Goal: Information Seeking & Learning: Check status

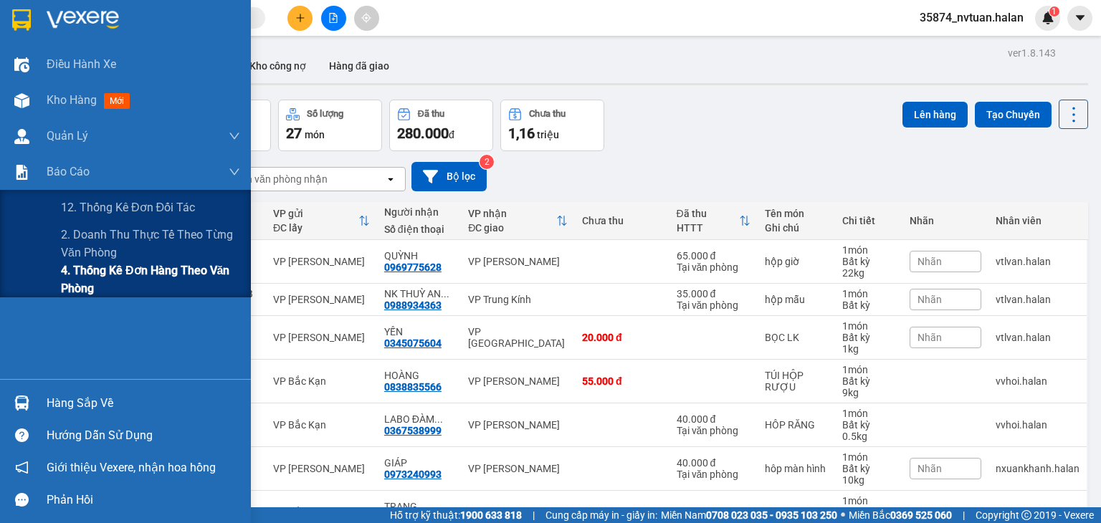
drag, startPoint x: 82, startPoint y: 239, endPoint x: 224, endPoint y: 261, distance: 143.5
click at [83, 240] on span "2. Doanh thu thực tế theo từng văn phòng" at bounding box center [150, 244] width 179 height 36
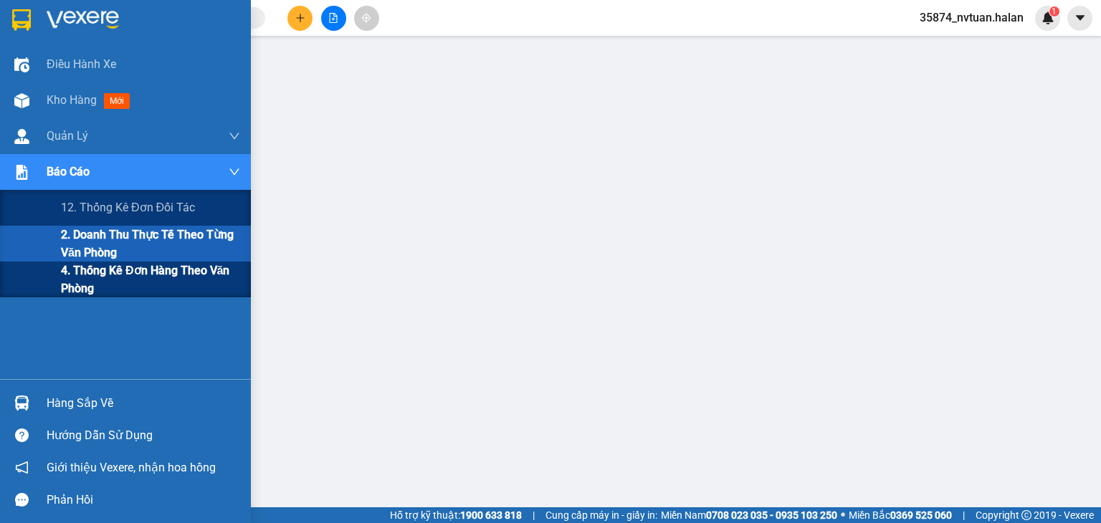
click at [64, 281] on span "4. Thống kê đơn hàng theo văn phòng" at bounding box center [150, 280] width 179 height 36
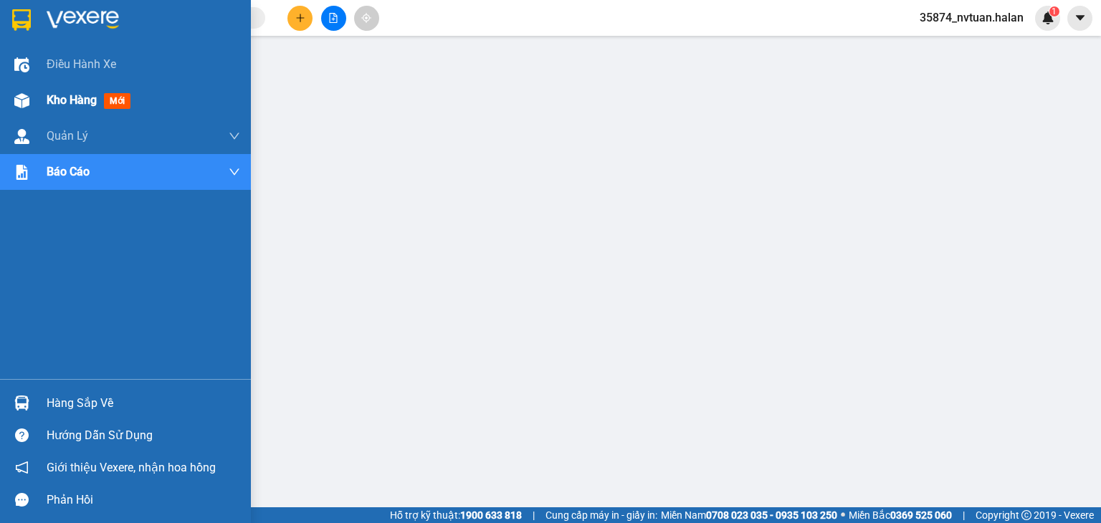
click at [31, 104] on div at bounding box center [21, 100] width 25 height 25
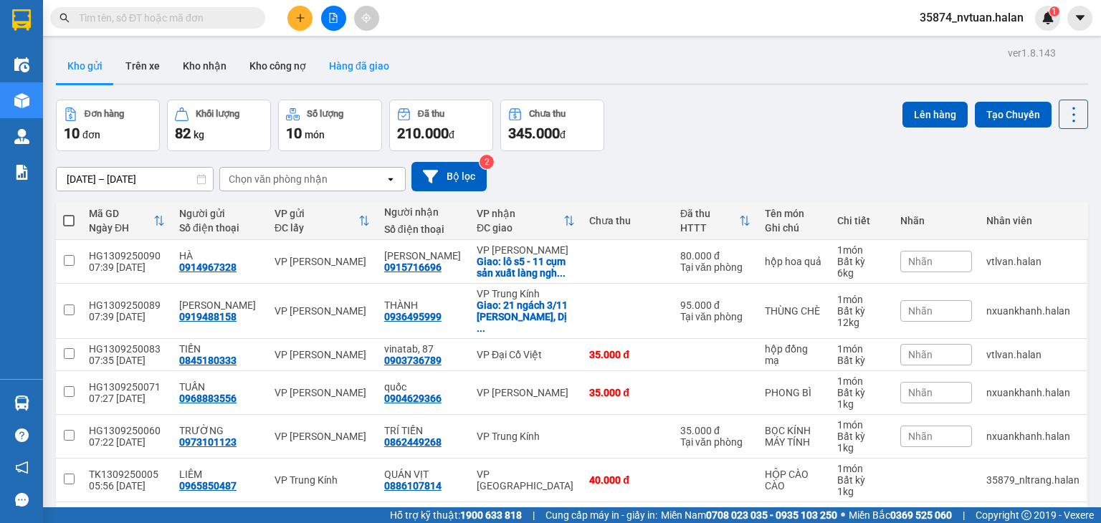
click at [357, 70] on button "Hàng đã giao" at bounding box center [358, 66] width 83 height 34
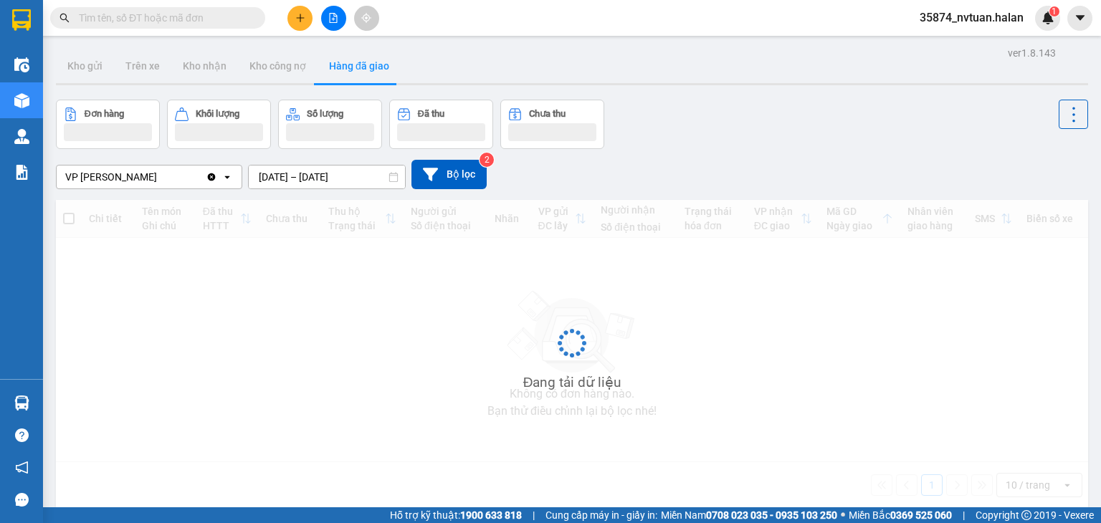
click at [293, 178] on input "[DATE] – [DATE]" at bounding box center [327, 177] width 156 height 23
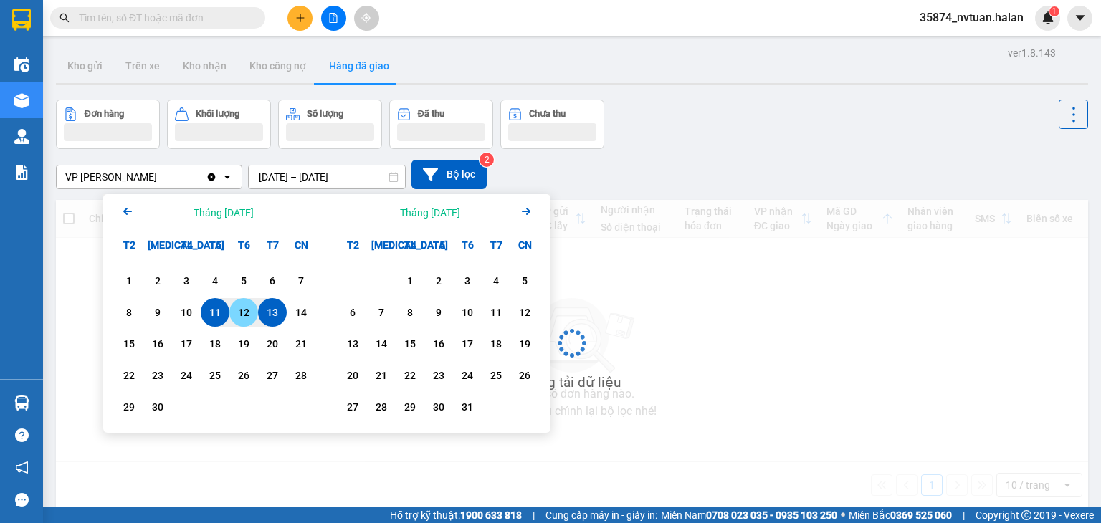
click at [245, 317] on div "12" at bounding box center [244, 312] width 20 height 17
type input "[DATE] – [DATE]"
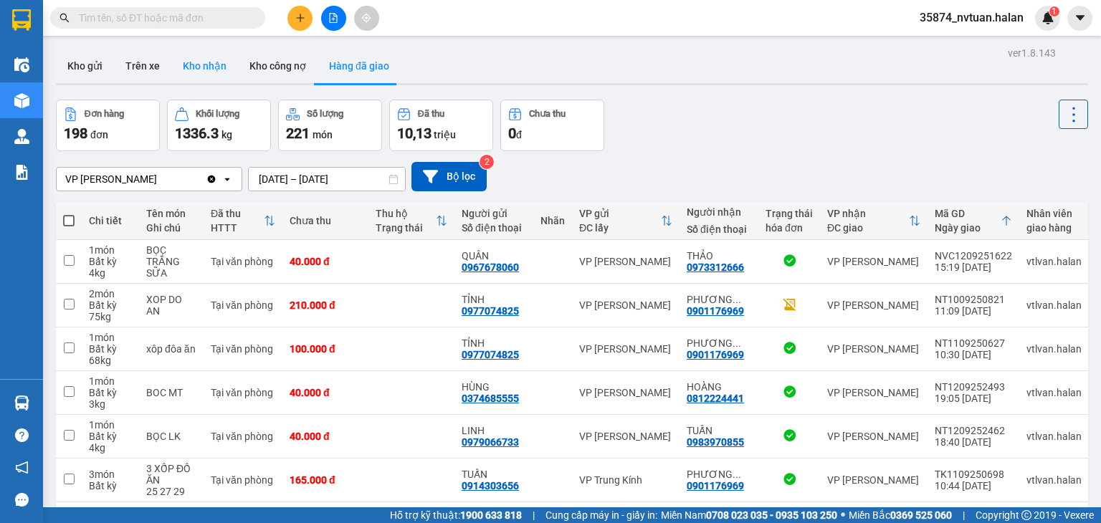
click at [216, 62] on button "Kho nhận" at bounding box center [204, 66] width 67 height 34
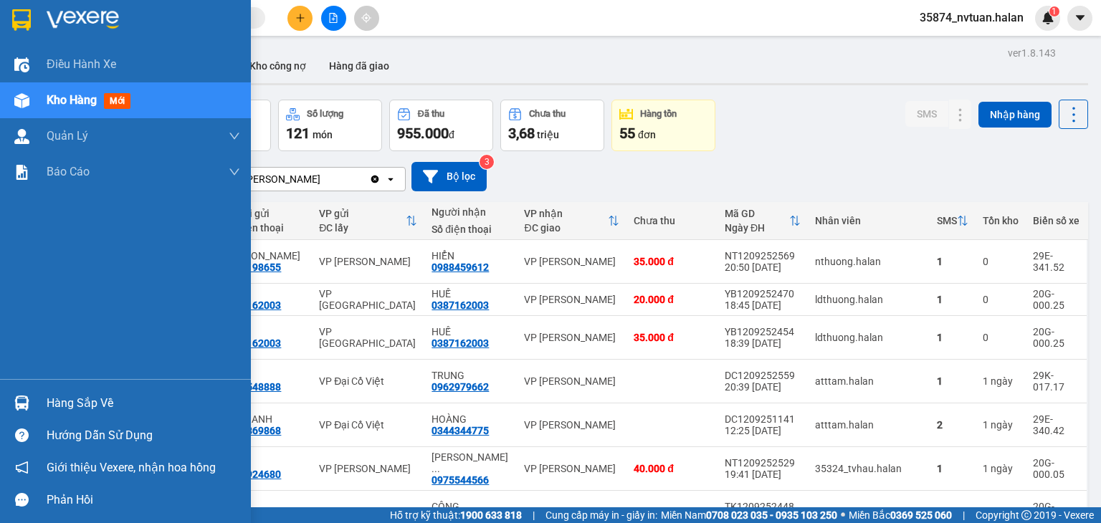
click at [50, 403] on div "Hàng sắp về" at bounding box center [143, 403] width 193 height 21
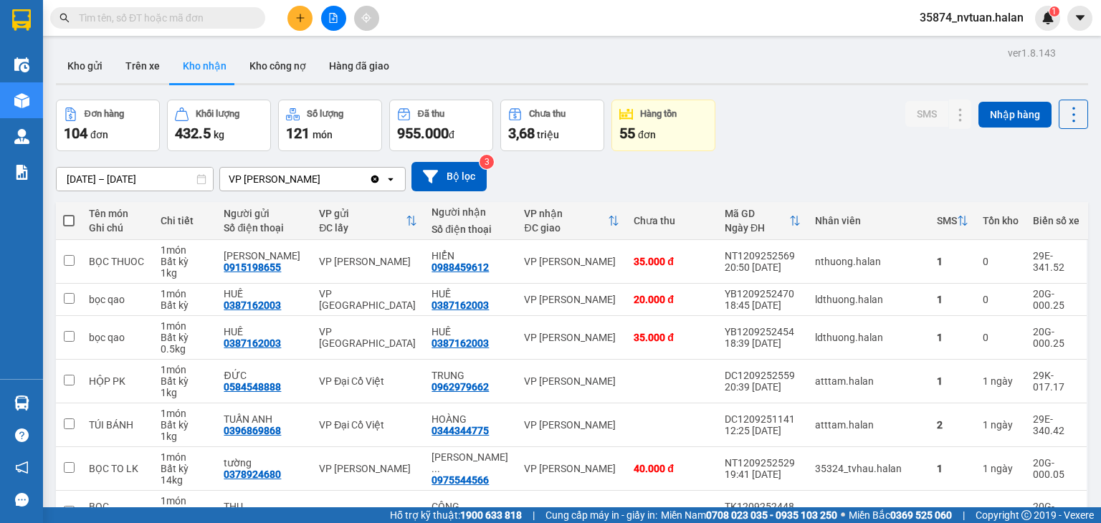
click at [486, 42] on section "Kết quả tìm kiếm ( 0 ) Bộ lọc No Data 35874_nvtuan.halan 1 Điều hành xe Kho hàn…" at bounding box center [550, 261] width 1101 height 523
click at [330, 16] on icon "file-add" at bounding box center [333, 18] width 10 height 10
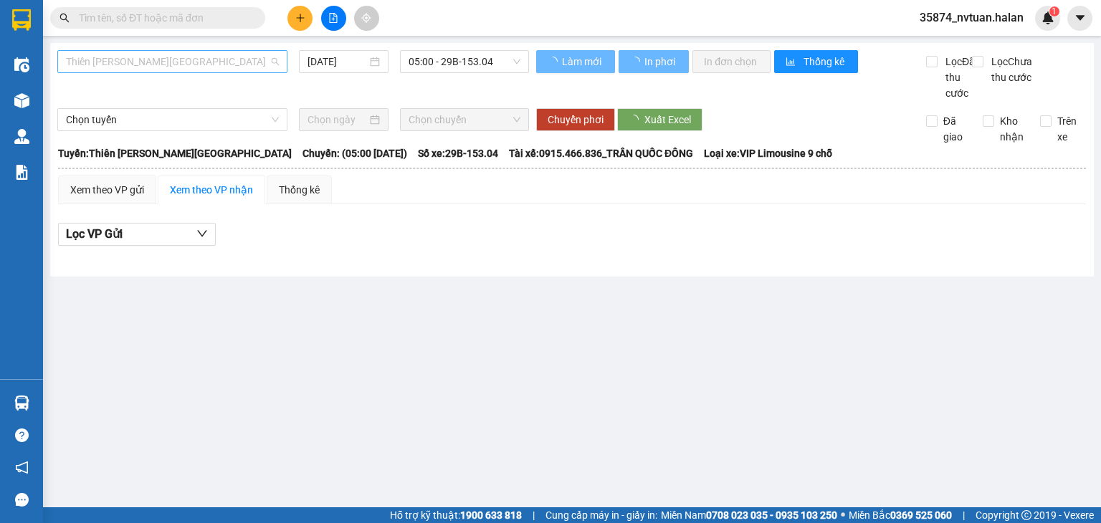
click at [161, 53] on span "Thiên [PERSON_NAME][GEOGRAPHIC_DATA]" at bounding box center [172, 61] width 213 height 21
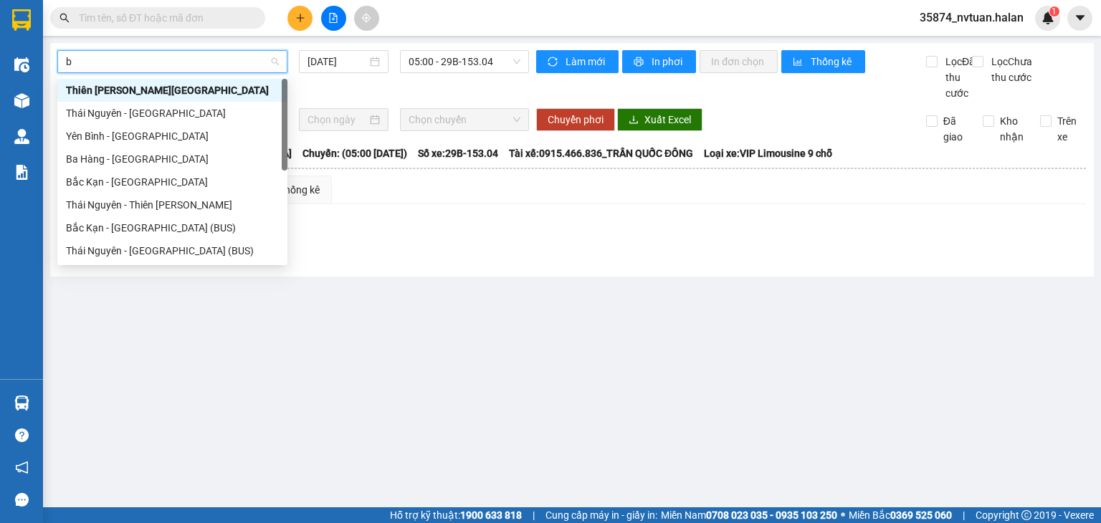
type input "bk"
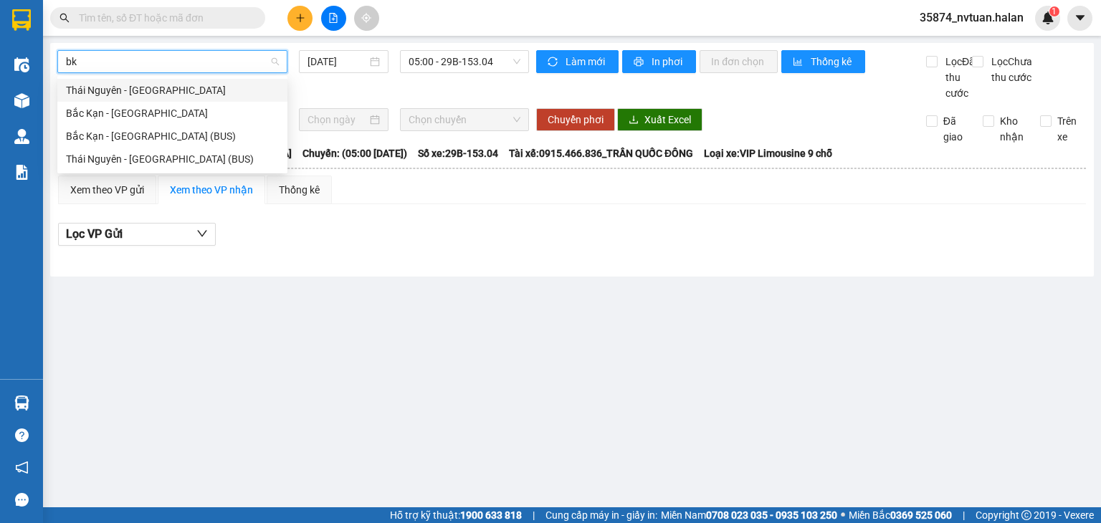
click at [172, 90] on div "Thái Nguyên - [GEOGRAPHIC_DATA]" at bounding box center [172, 90] width 213 height 16
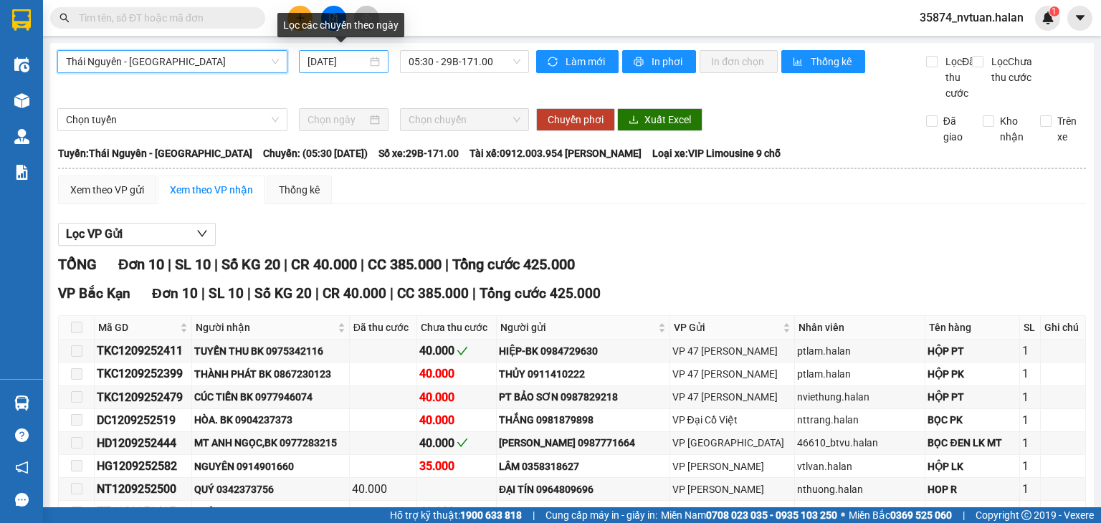
click at [353, 66] on input "[DATE]" at bounding box center [336, 62] width 59 height 16
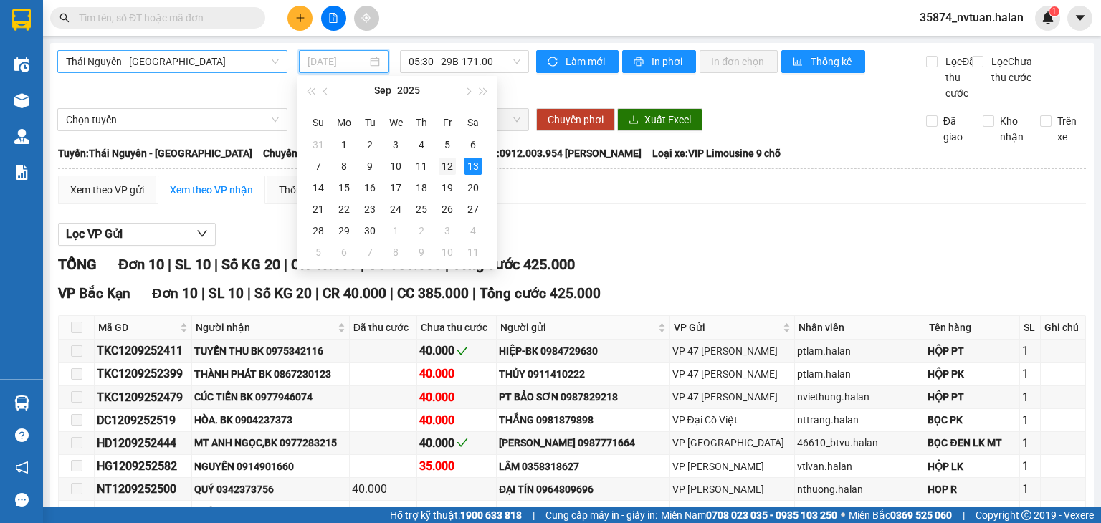
click at [440, 163] on div "12" at bounding box center [447, 166] width 17 height 17
type input "[DATE]"
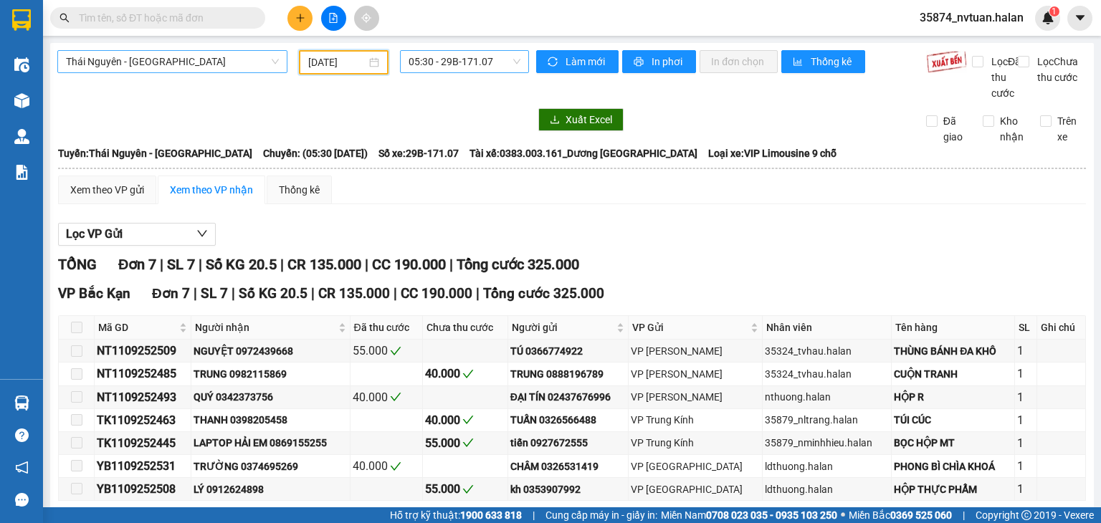
click at [463, 62] on span "05:30 - 29B-171.07" at bounding box center [464, 61] width 112 height 21
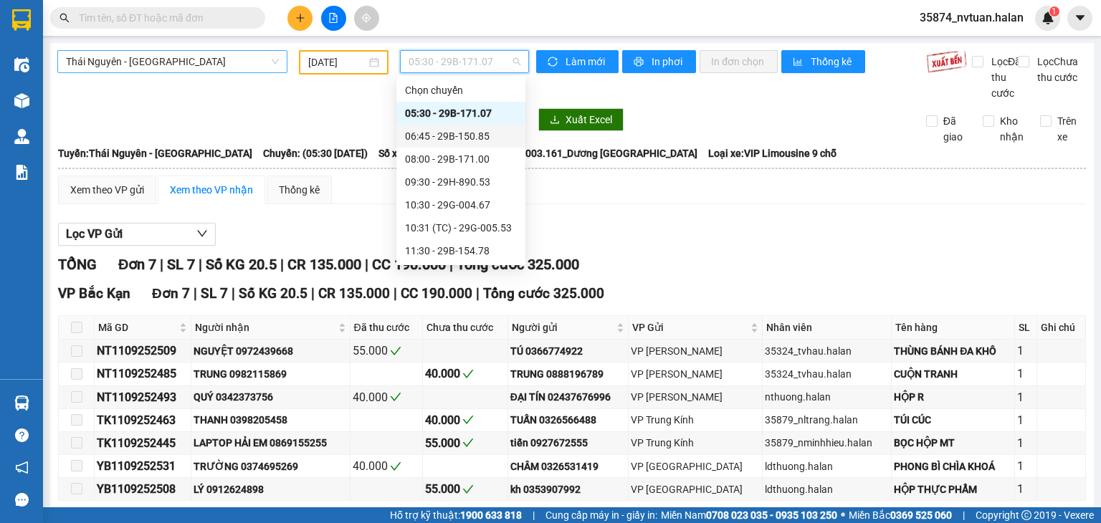
click at [470, 135] on div "06:45 - 29B-150.85" at bounding box center [461, 136] width 112 height 16
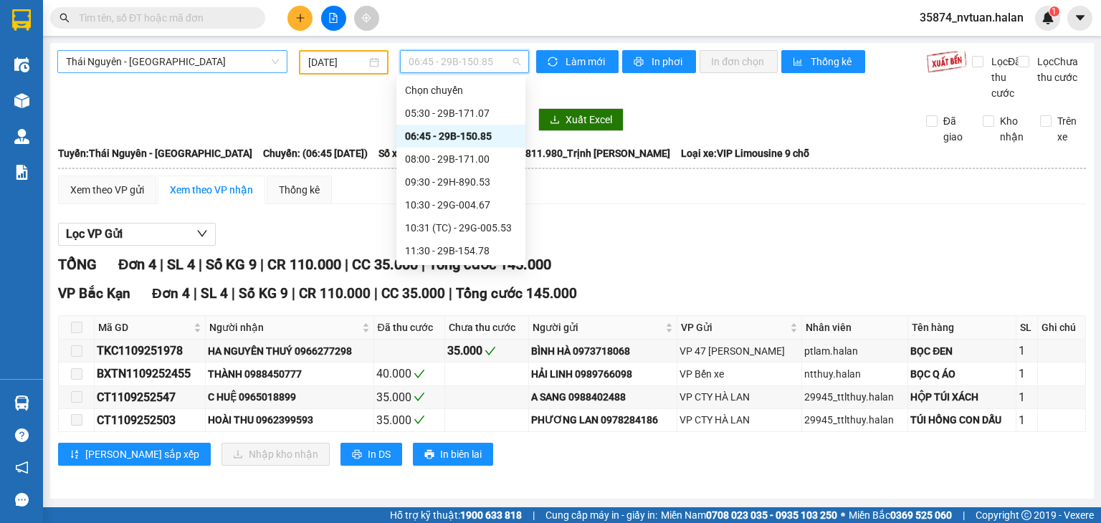
click at [448, 61] on span "06:45 - 29B-150.85" at bounding box center [464, 61] width 112 height 21
click at [481, 152] on div "08:00 - 29B-171.00" at bounding box center [461, 159] width 112 height 16
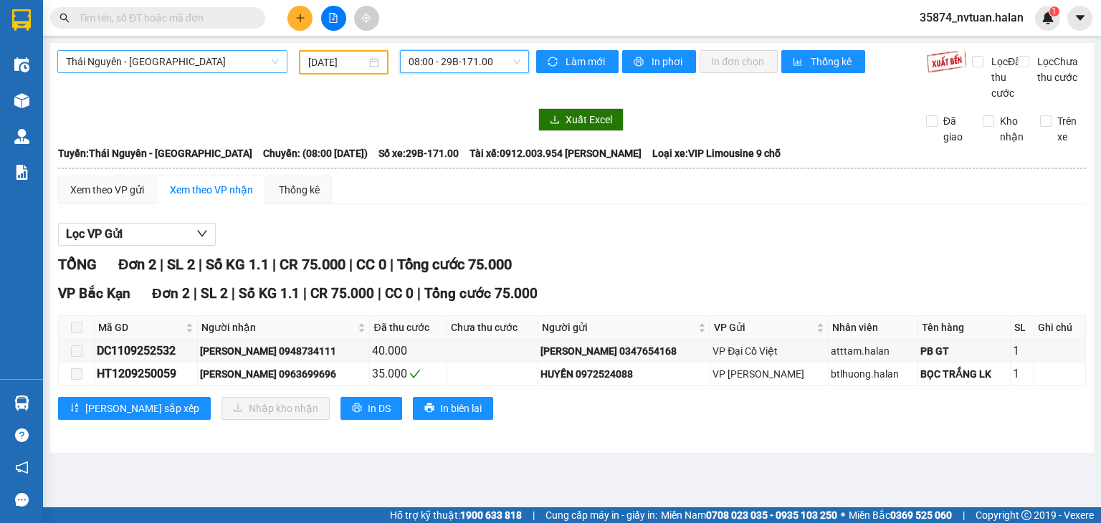
click at [482, 67] on span "08:00 - 29B-171.00" at bounding box center [464, 61] width 112 height 21
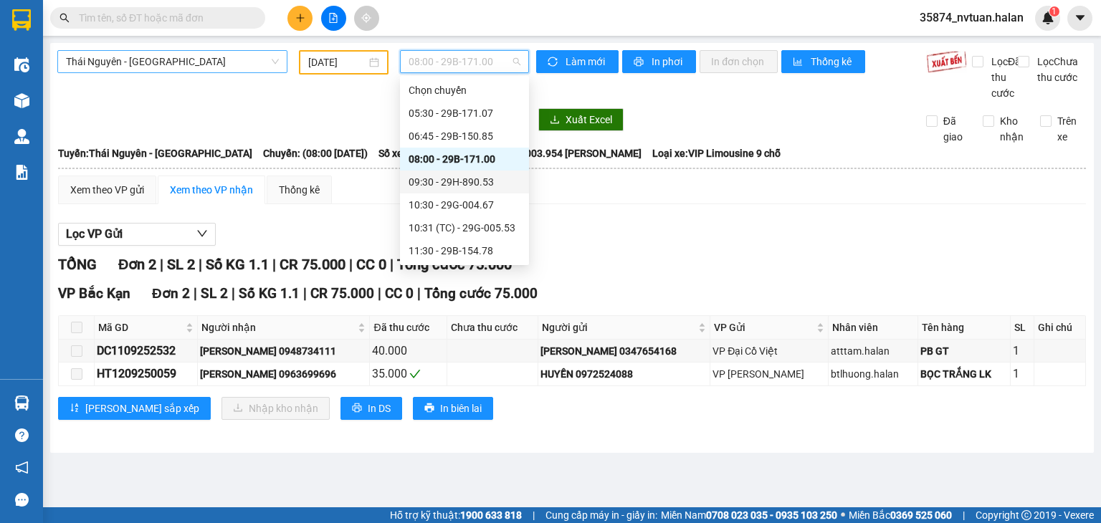
click at [496, 182] on div "09:30 - 29H-890.53" at bounding box center [464, 182] width 112 height 16
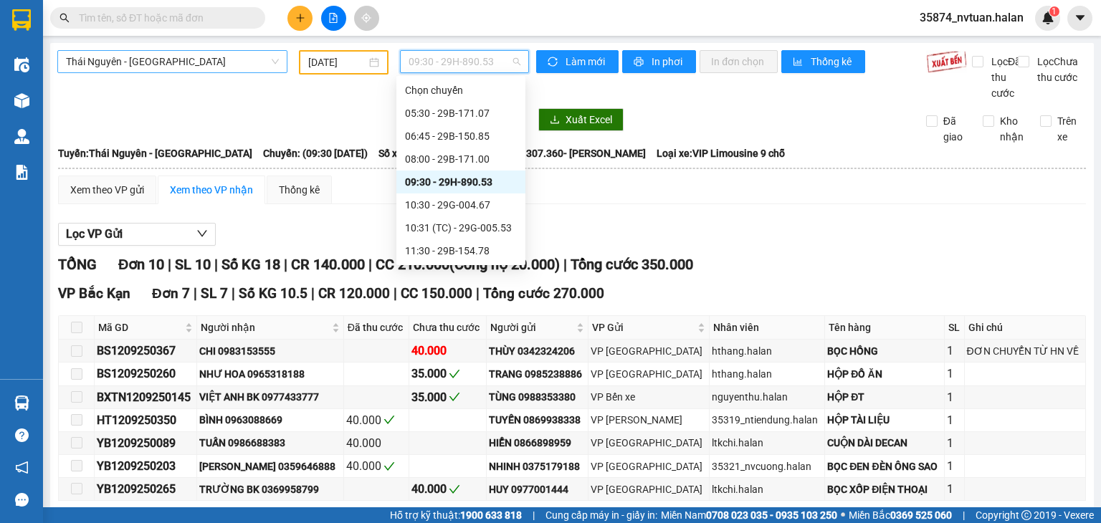
click at [461, 65] on span "09:30 - 29H-890.53" at bounding box center [464, 61] width 112 height 21
click at [453, 207] on div "10:30 - 29G-004.67" at bounding box center [461, 205] width 112 height 16
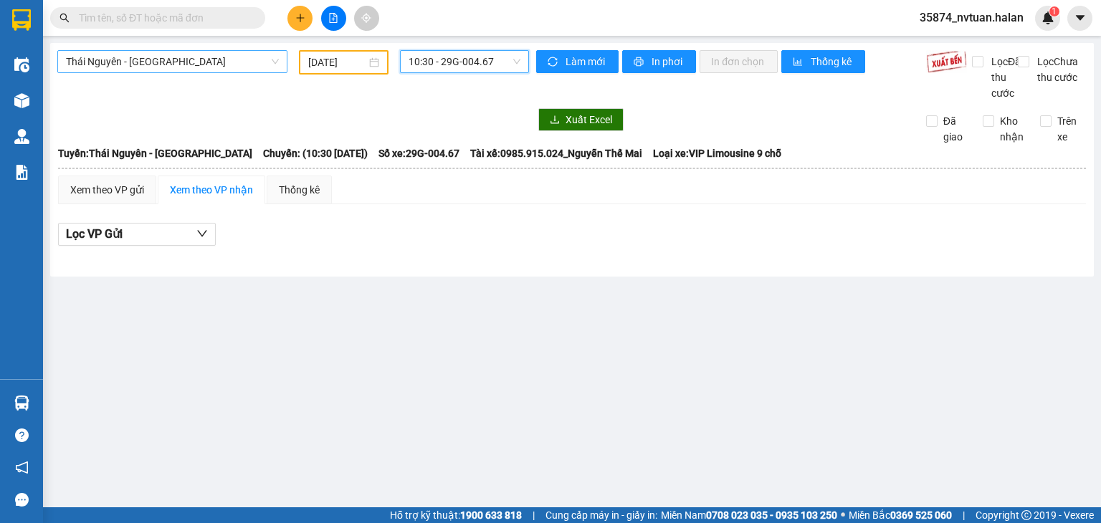
click at [479, 58] on span "10:30 - 29G-004.67" at bounding box center [464, 61] width 112 height 21
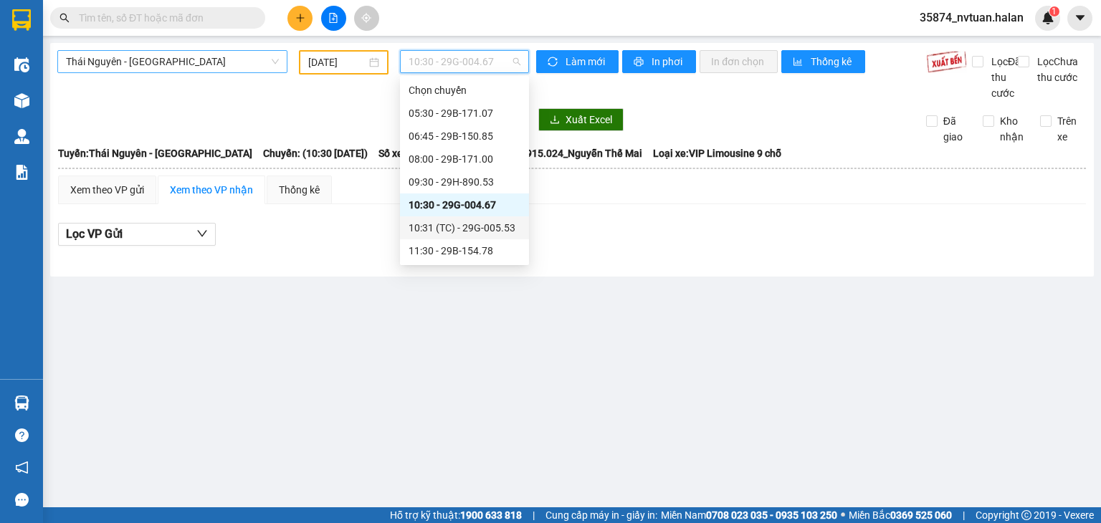
click at [479, 233] on div "10:31 (TC) - 29G-005.53" at bounding box center [464, 228] width 112 height 16
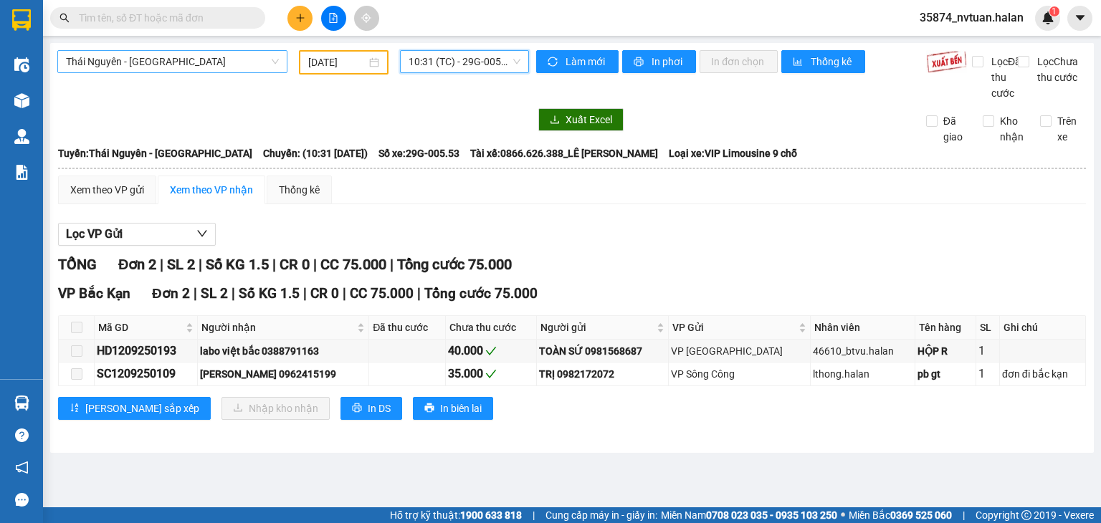
drag, startPoint x: 459, startPoint y: 52, endPoint x: 458, endPoint y: 70, distance: 17.2
click at [458, 57] on span "10:31 (TC) - 29G-005.53" at bounding box center [464, 61] width 112 height 21
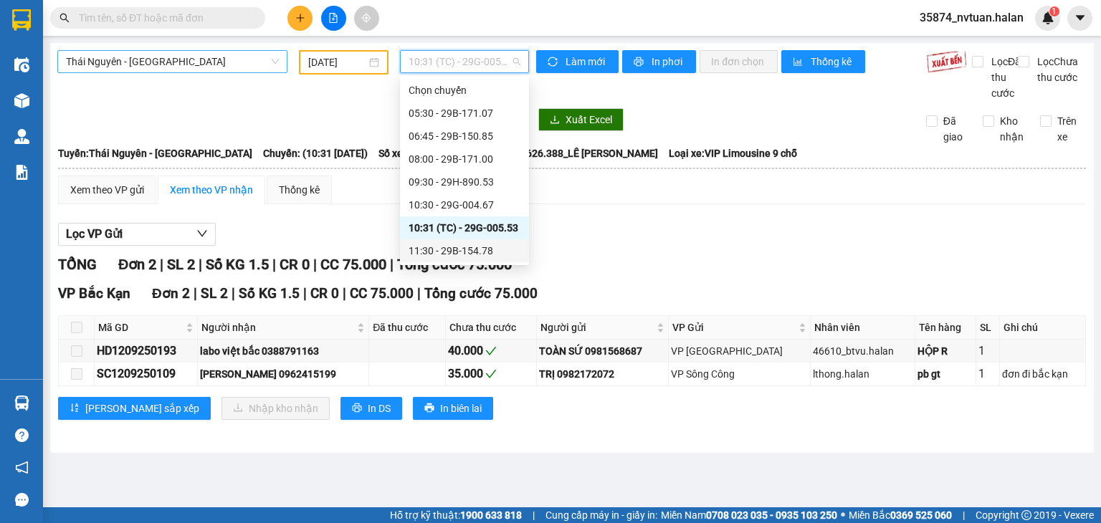
click at [461, 253] on div "11:30 - 29B-154.78" at bounding box center [464, 251] width 112 height 16
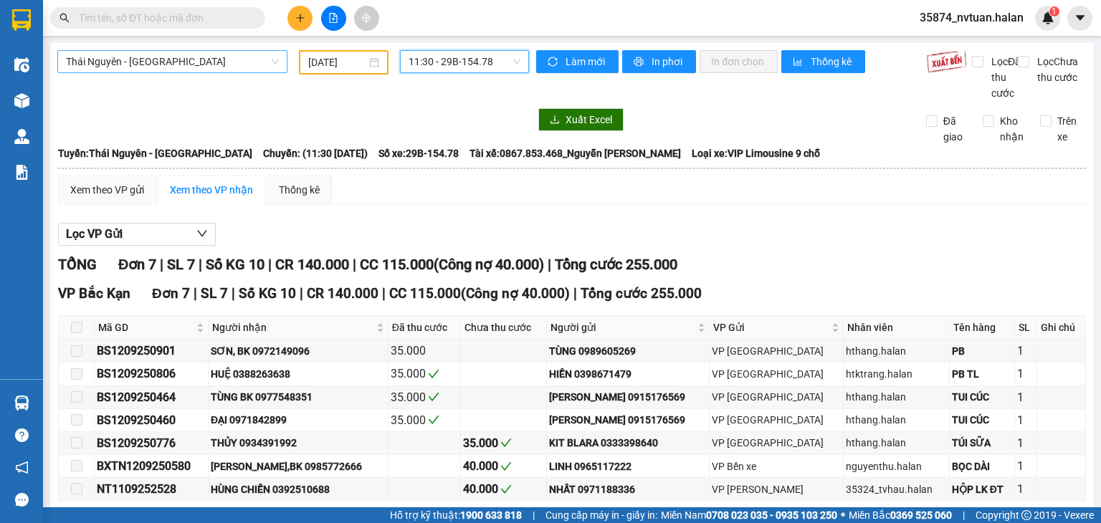
click at [461, 61] on span "11:30 - 29B-154.78" at bounding box center [464, 61] width 112 height 21
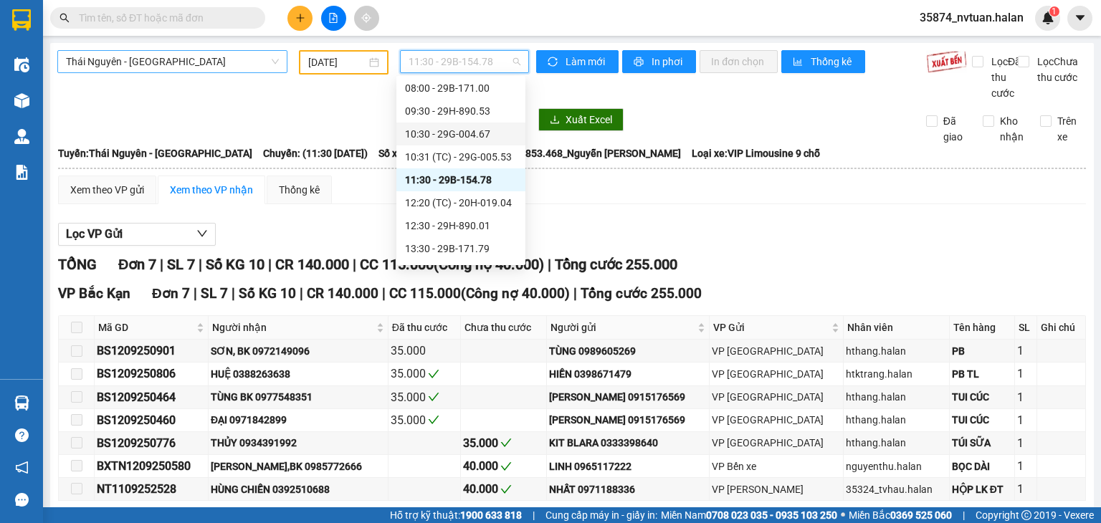
scroll to position [72, 0]
click at [482, 204] on div "12:20 (TC) - 20H-019.04" at bounding box center [461, 202] width 112 height 16
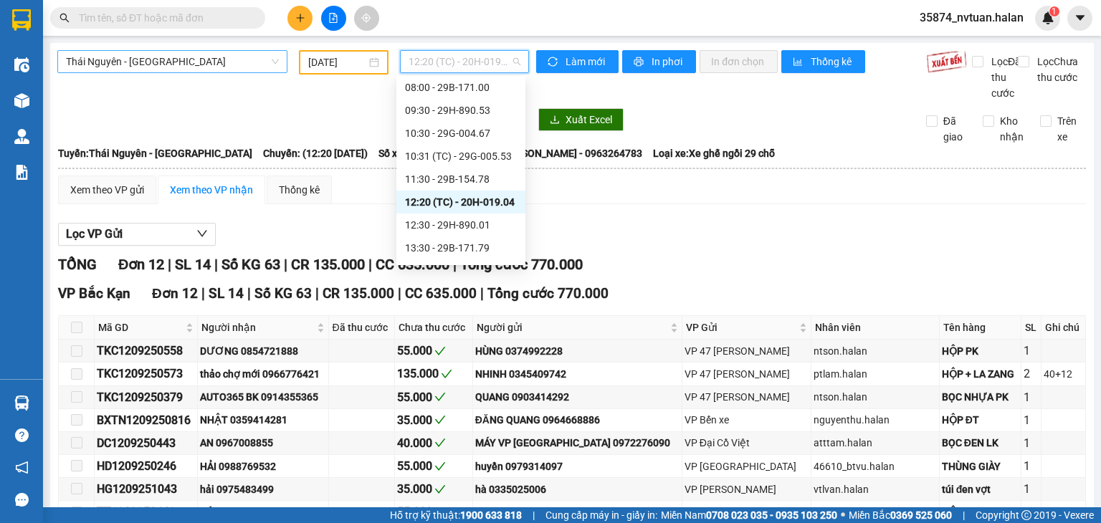
click at [491, 63] on span "12:20 (TC) - 20H-019.04" at bounding box center [464, 61] width 112 height 21
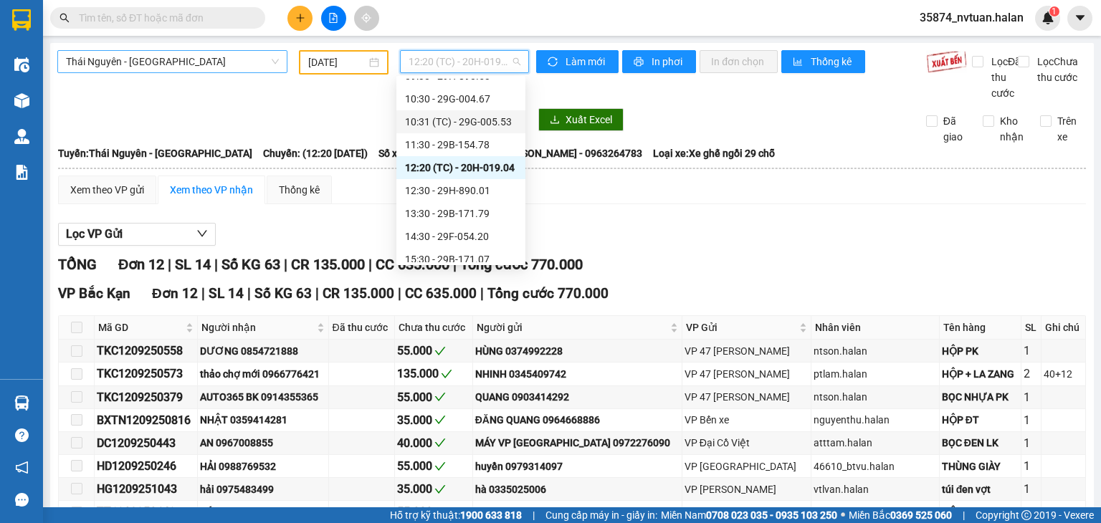
scroll to position [143, 0]
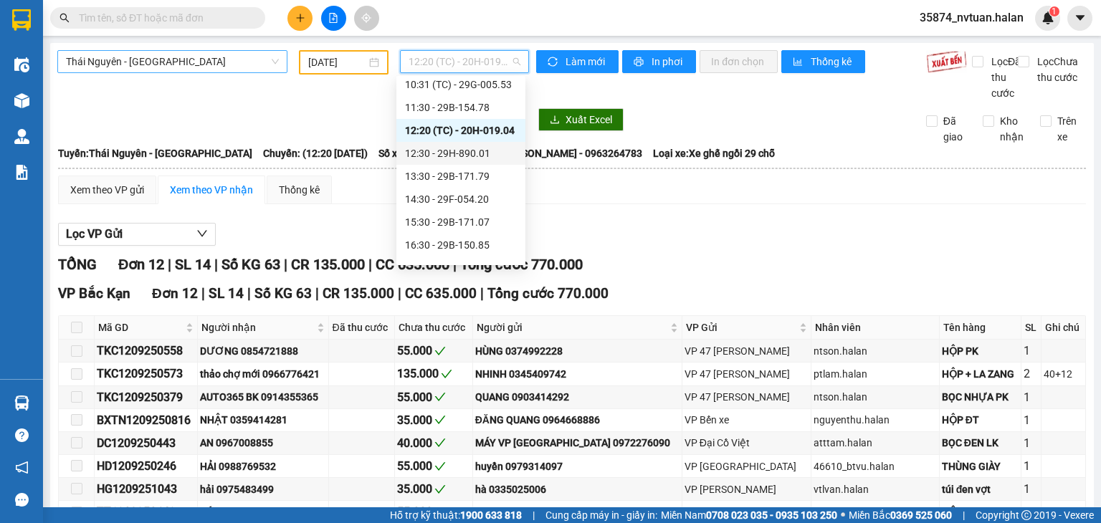
click at [484, 158] on div "12:30 - 29H-890.01" at bounding box center [461, 153] width 112 height 16
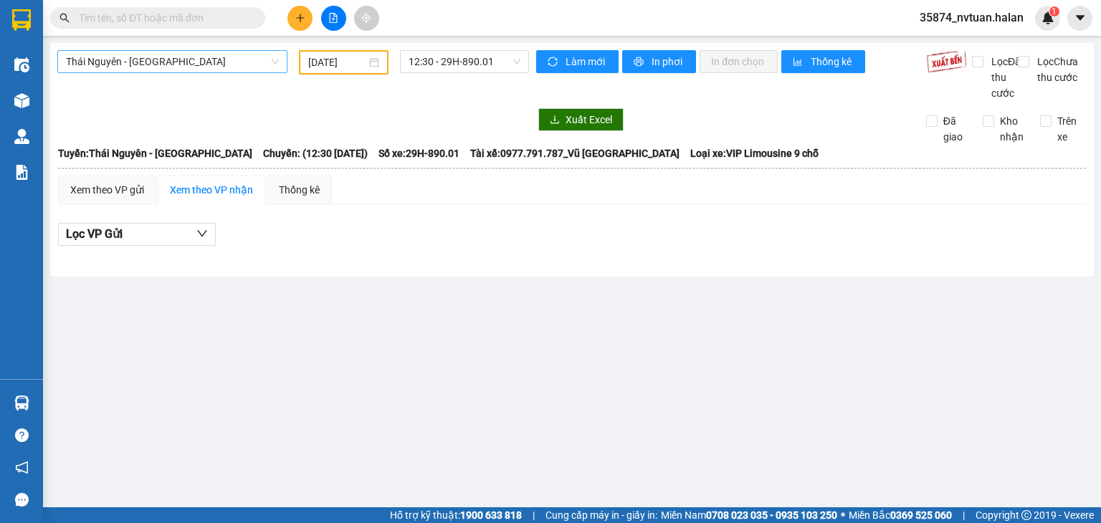
click at [456, 49] on div "[GEOGRAPHIC_DATA] - [GEOGRAPHIC_DATA] [DATE] 12:30 - 29H-890.01 Làm mới In phơi…" at bounding box center [571, 160] width 1043 height 234
click at [457, 54] on span "12:30 - 29H-890.01" at bounding box center [464, 61] width 112 height 21
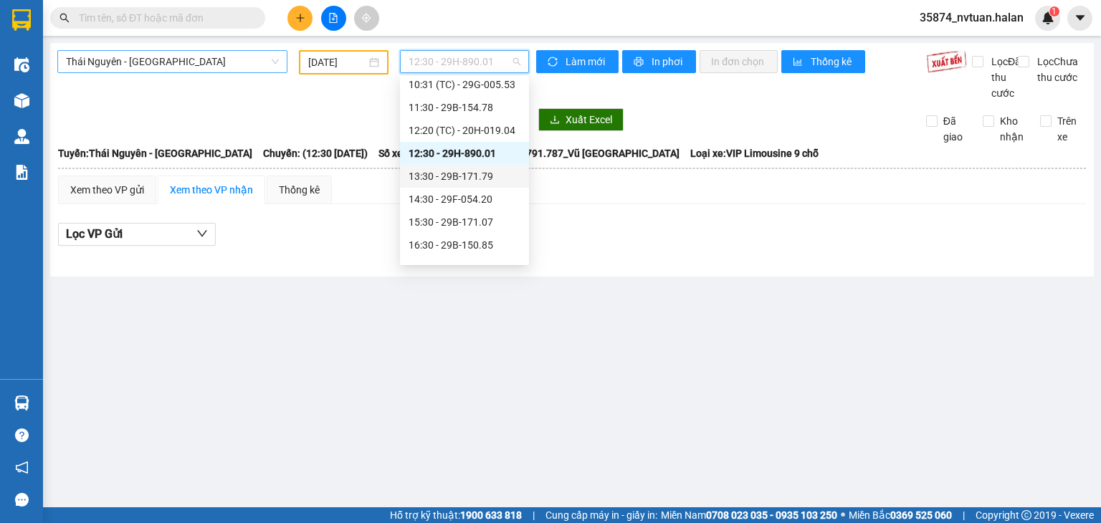
click at [461, 181] on div "13:30 - 29B-171.79" at bounding box center [464, 176] width 112 height 16
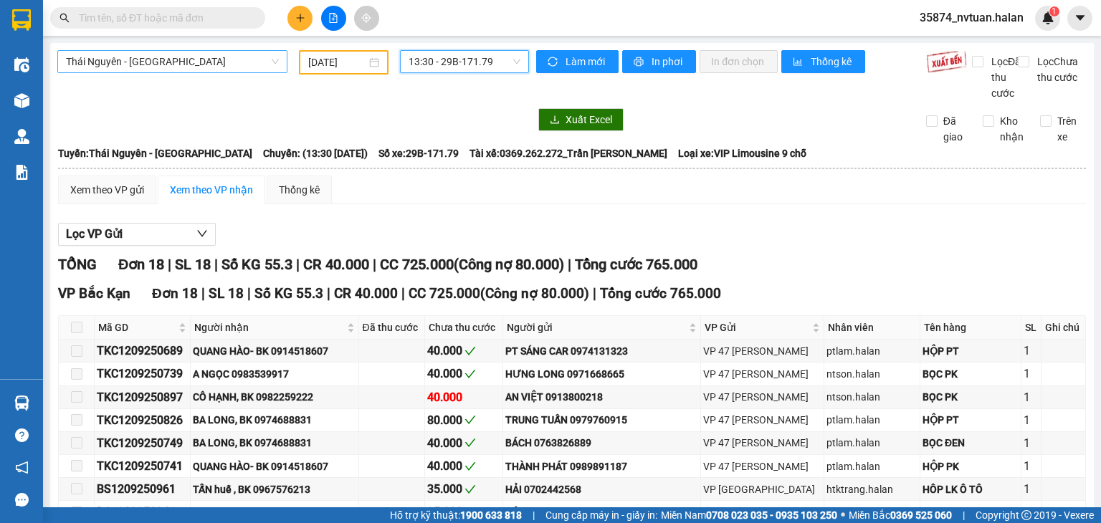
drag, startPoint x: 447, startPoint y: 55, endPoint x: 464, endPoint y: 101, distance: 49.0
click at [447, 55] on span "13:30 - 29B-171.79" at bounding box center [464, 61] width 112 height 21
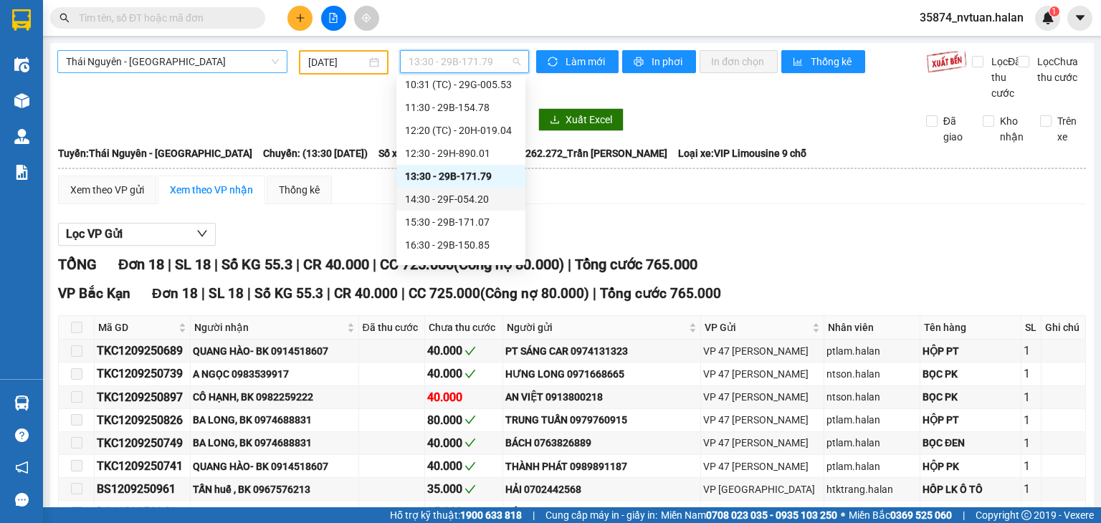
click at [461, 203] on div "14:30 - 29F-054.20" at bounding box center [461, 199] width 112 height 16
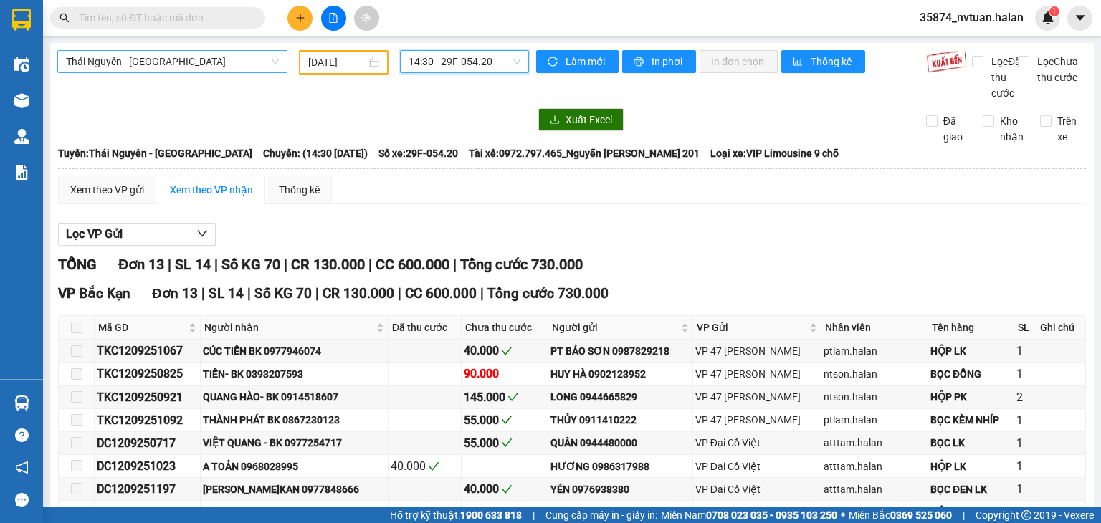
click at [469, 69] on span "14:30 - 29F-054.20" at bounding box center [464, 61] width 112 height 21
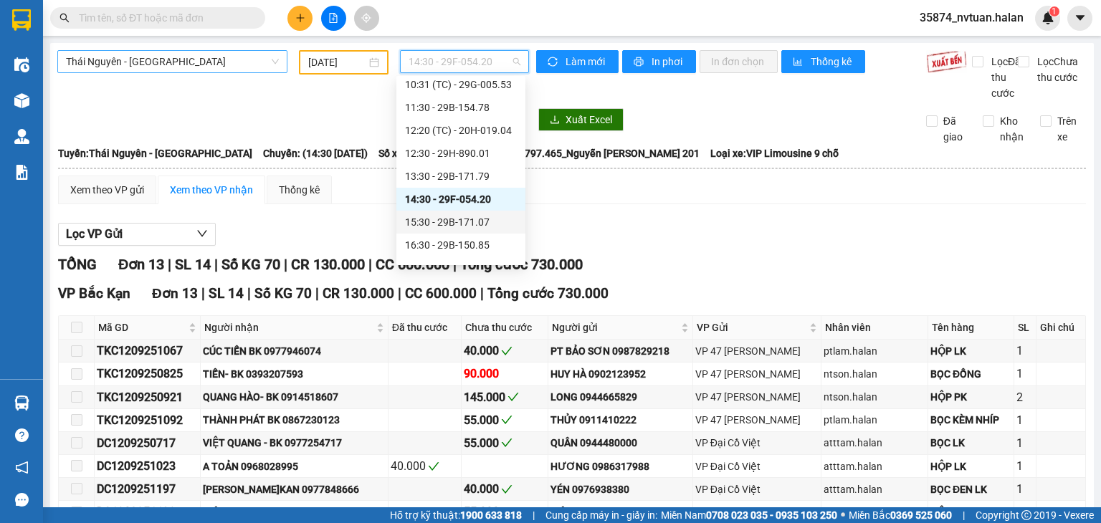
click at [466, 219] on div "15:30 - 29B-171.07" at bounding box center [461, 222] width 112 height 16
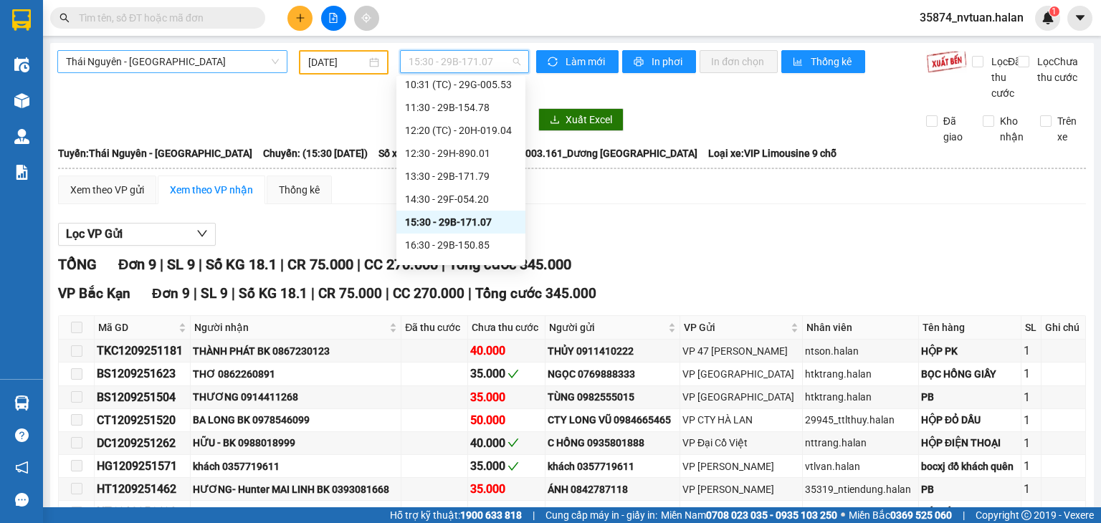
click at [454, 51] on span "15:30 - 29B-171.07" at bounding box center [464, 61] width 112 height 21
click at [464, 243] on div "16:30 - 29B-150.85" at bounding box center [461, 245] width 112 height 16
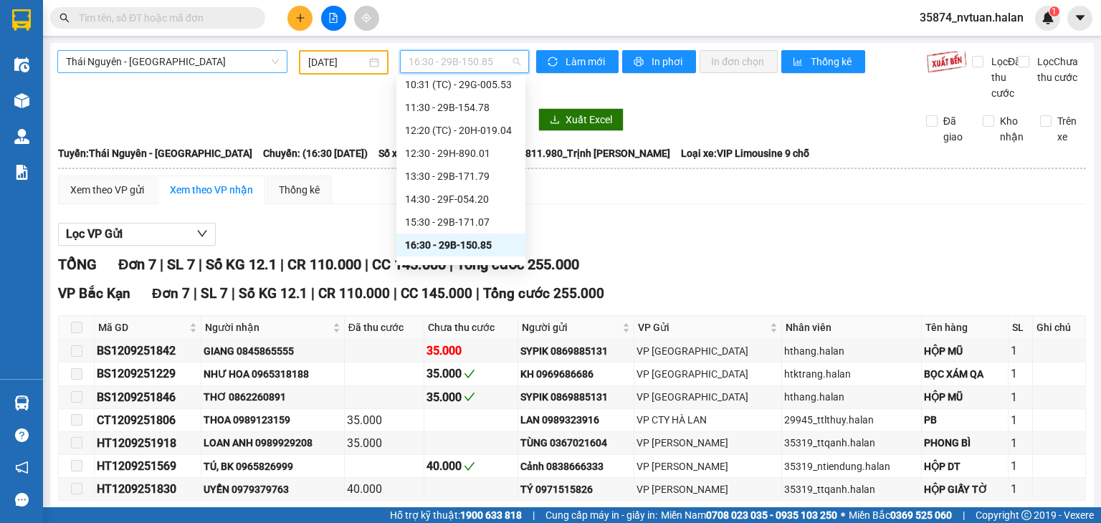
click at [456, 57] on span "16:30 - 29B-150.85" at bounding box center [464, 61] width 112 height 21
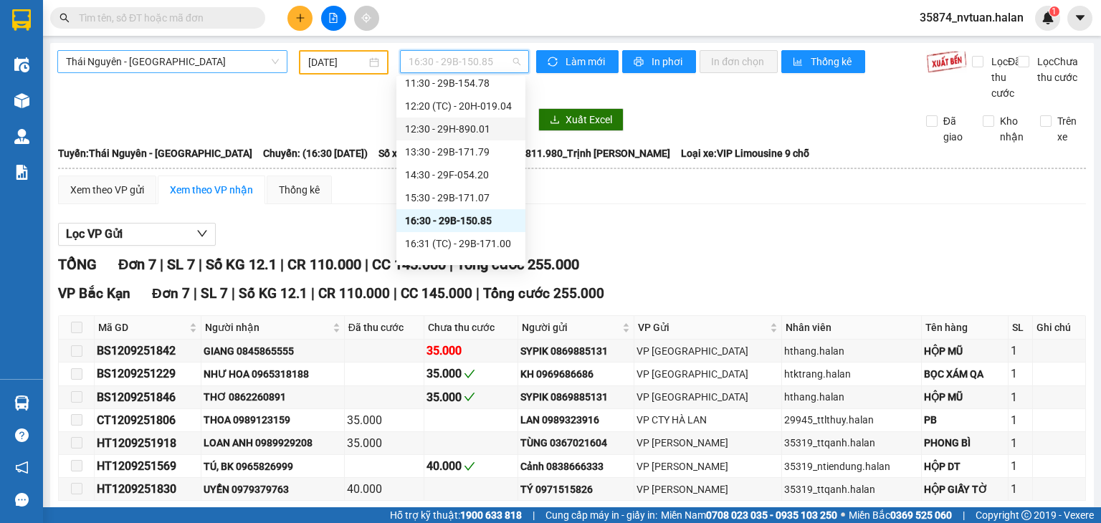
scroll to position [287, 0]
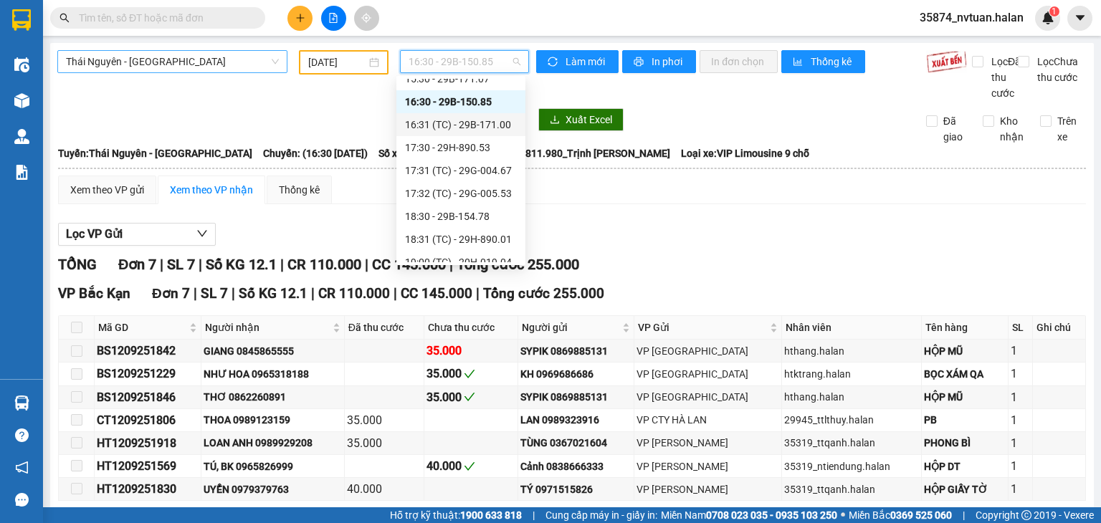
drag, startPoint x: 477, startPoint y: 123, endPoint x: 509, endPoint y: 127, distance: 31.8
click at [479, 123] on div "16:31 (TC) - 29B-171.00" at bounding box center [461, 125] width 112 height 16
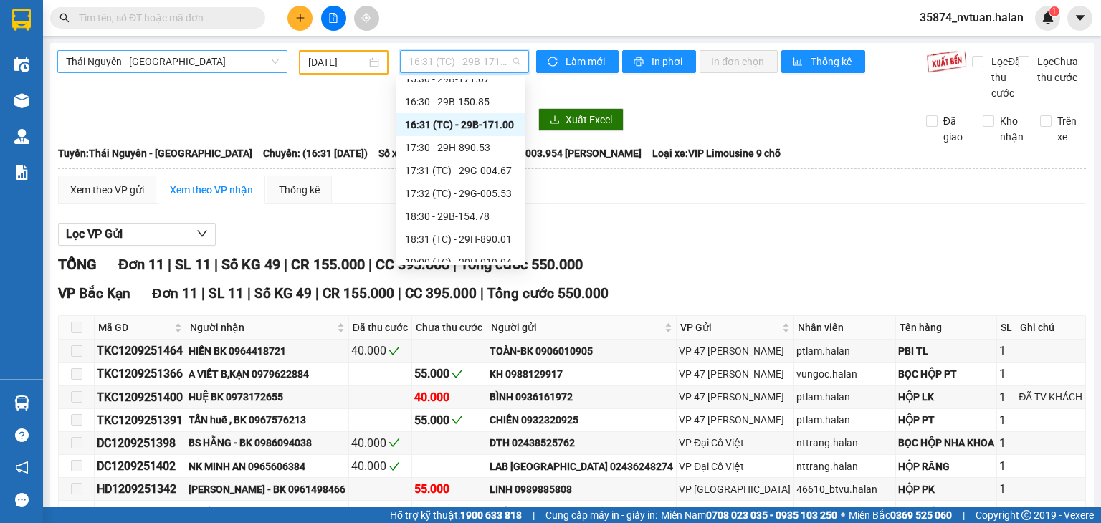
click at [436, 60] on span "16:31 (TC) - 29B-171.00" at bounding box center [464, 61] width 112 height 21
click at [470, 149] on div "17:30 - 29H-890.53" at bounding box center [461, 148] width 112 height 16
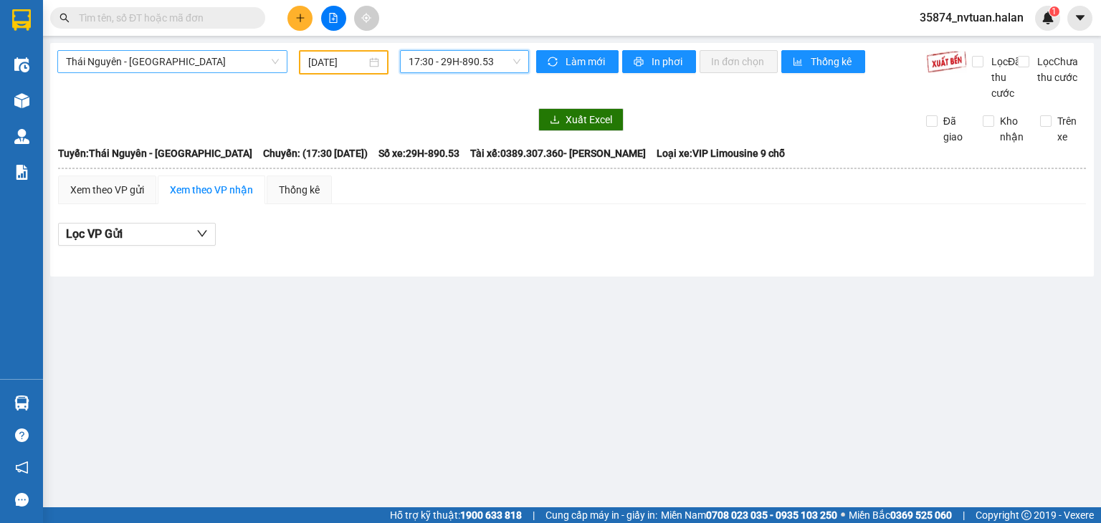
click at [474, 54] on span "17:30 - 29H-890.53" at bounding box center [464, 61] width 112 height 21
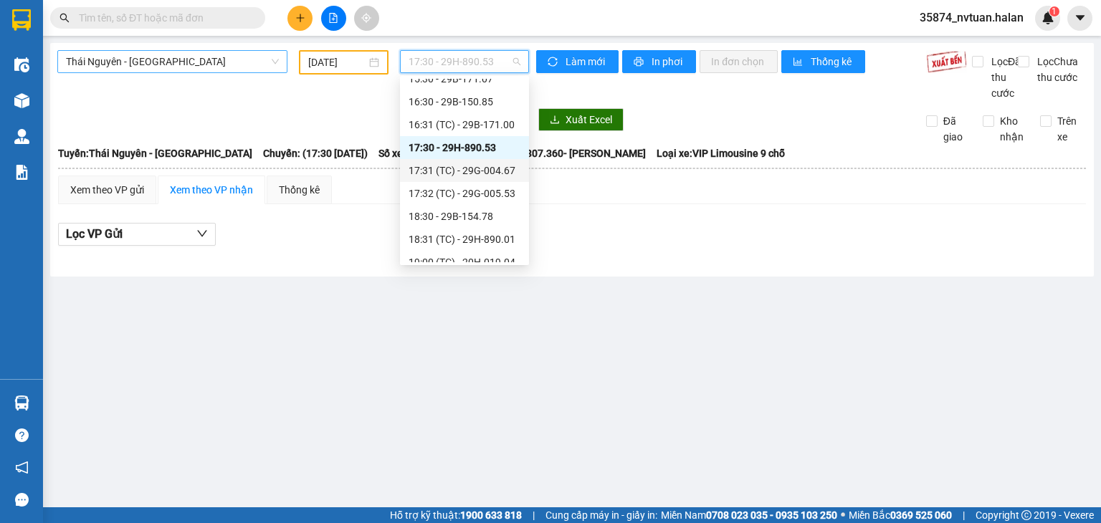
click at [484, 176] on div "17:31 (TC) - 29G-004.67" at bounding box center [464, 171] width 112 height 16
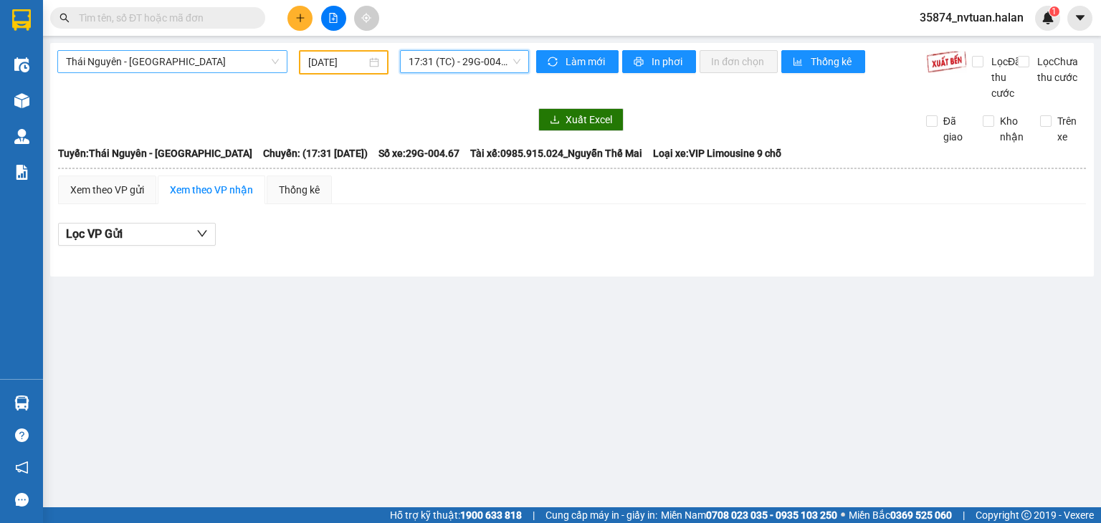
click at [493, 52] on span "17:31 (TC) - 29G-004.67" at bounding box center [464, 61] width 112 height 21
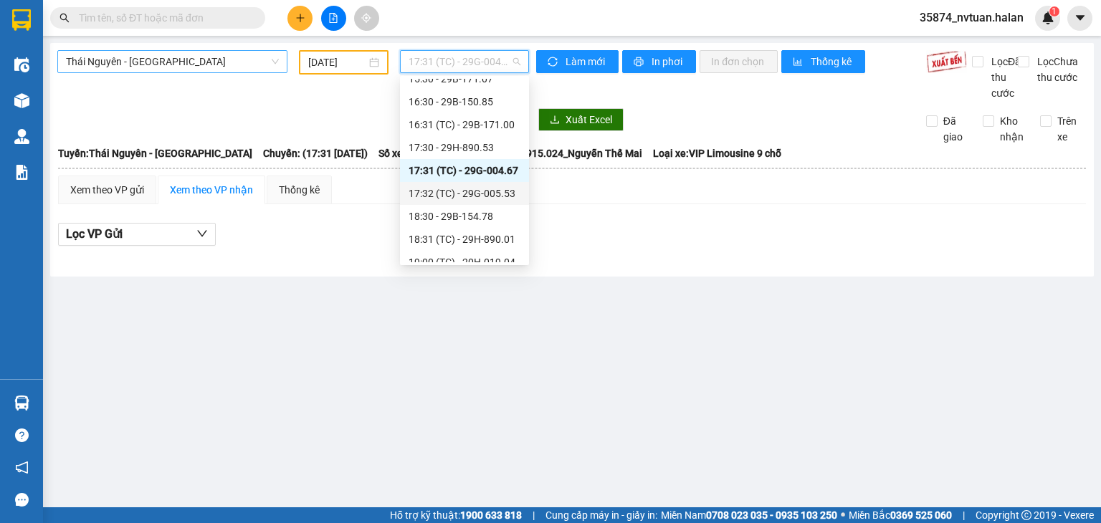
click at [491, 202] on div "17:32 (TC) - 29G-005.53" at bounding box center [464, 193] width 129 height 23
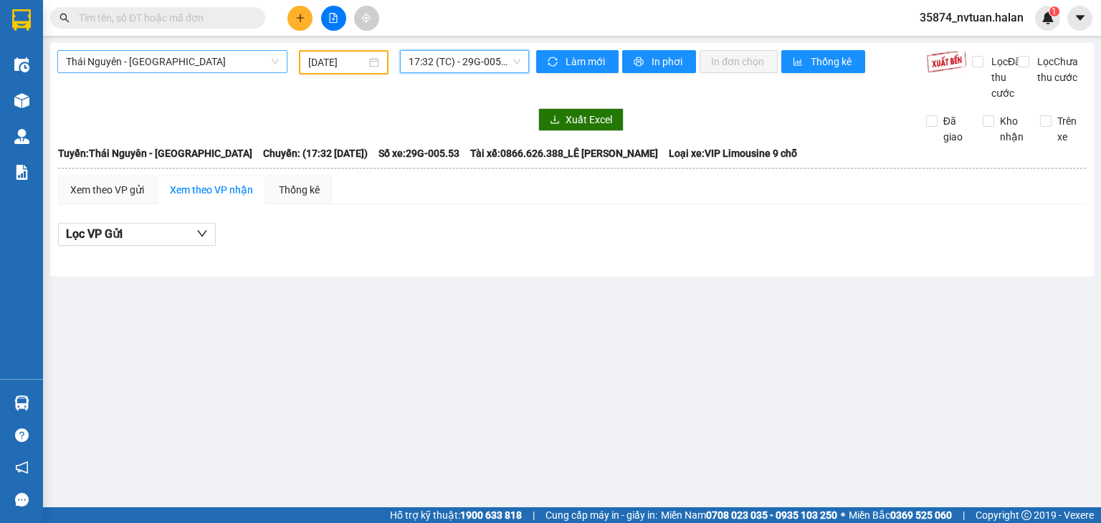
click at [510, 75] on div "Thái Nguyên - [GEOGRAPHIC_DATA] [DATE] 17:32 17:32 (TC) - 29G-005.53" at bounding box center [292, 75] width 471 height 51
click at [508, 64] on span "17:32 (TC) - 29G-005.53" at bounding box center [464, 61] width 112 height 21
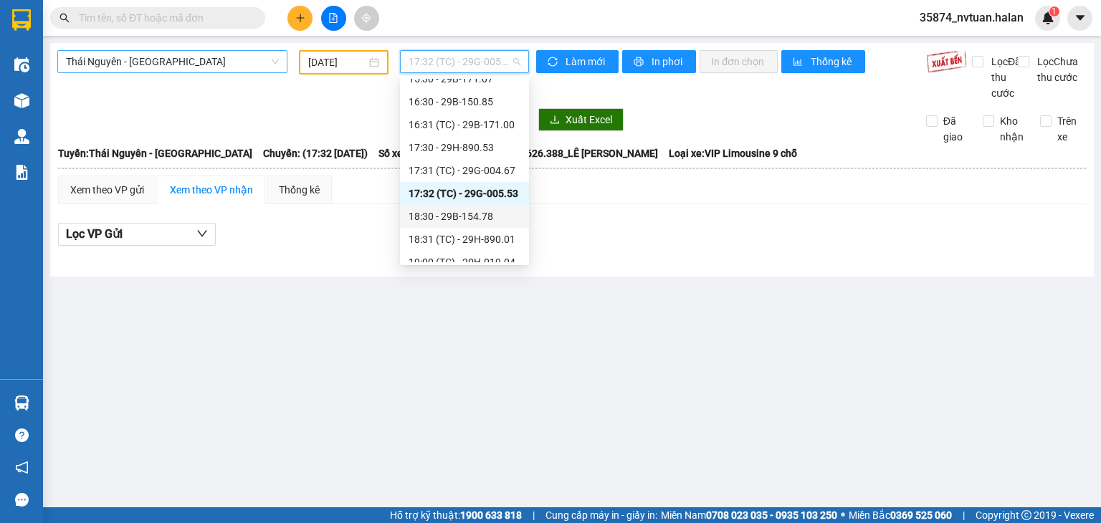
click at [484, 216] on div "18:30 - 29B-154.78" at bounding box center [464, 217] width 112 height 16
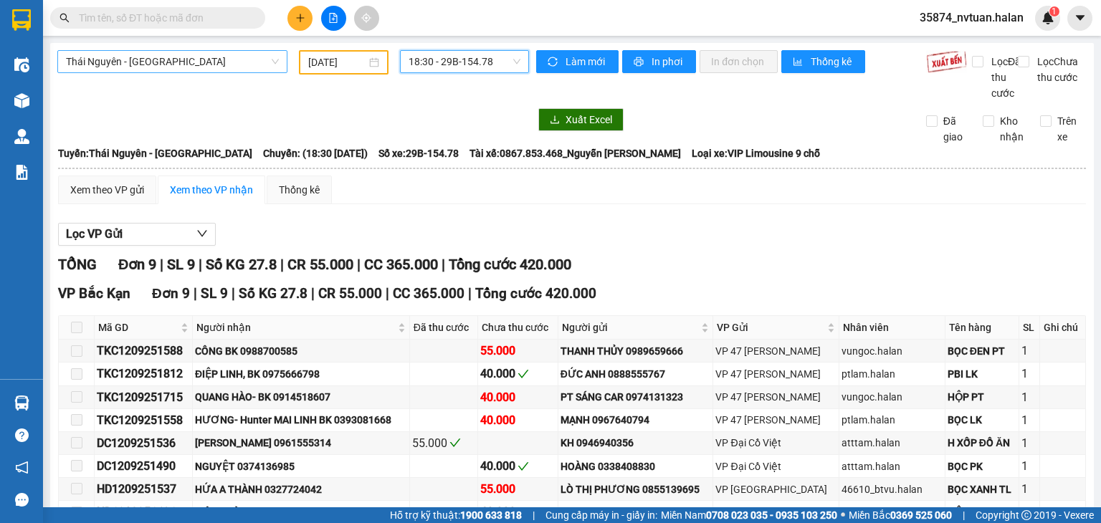
click at [470, 57] on span "18:30 - 29B-154.78" at bounding box center [464, 61] width 112 height 21
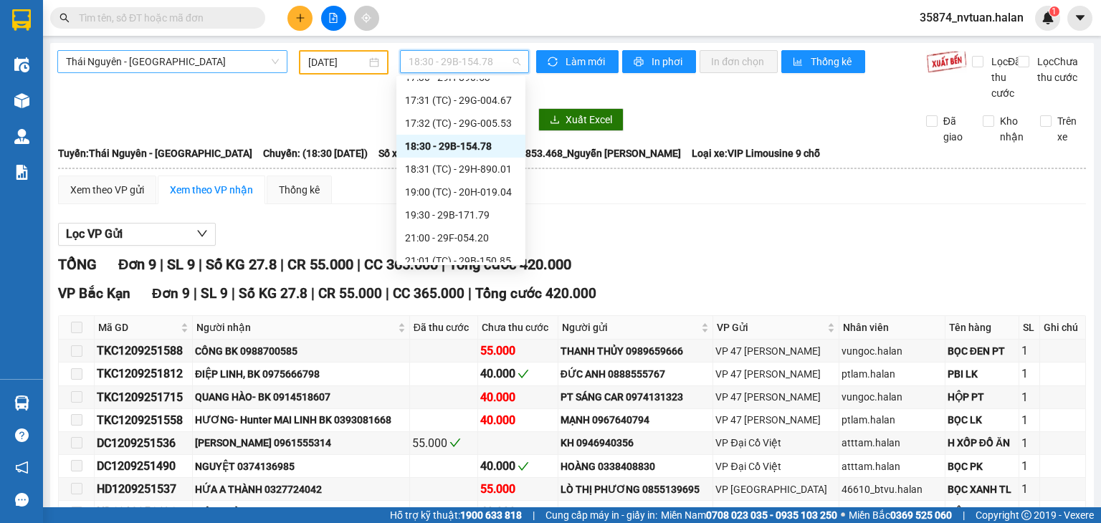
scroll to position [358, 0]
click at [487, 176] on div "18:31 (TC) - 29H-890.01" at bounding box center [460, 167] width 129 height 23
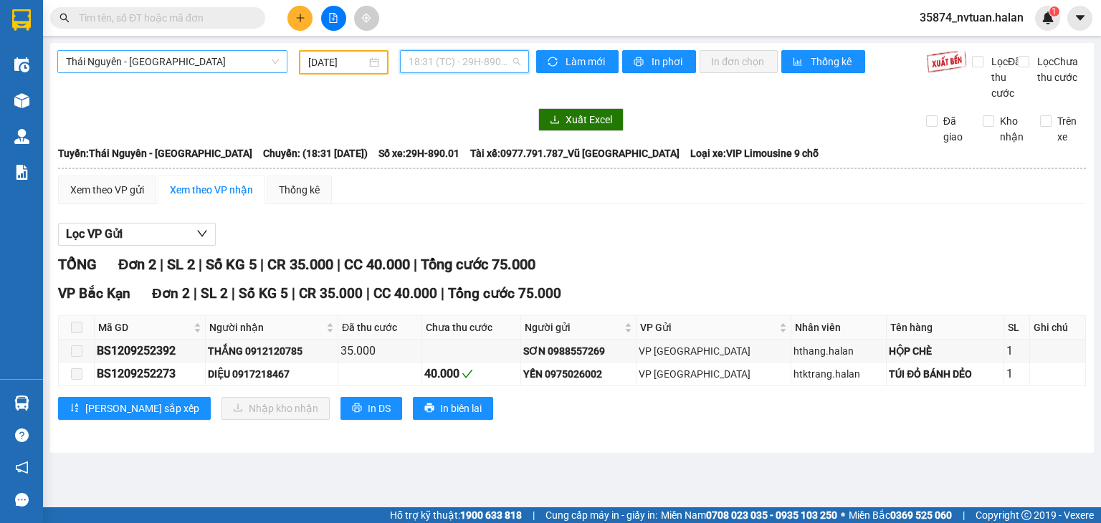
click at [484, 52] on span "18:31 (TC) - 29H-890.01" at bounding box center [464, 61] width 112 height 21
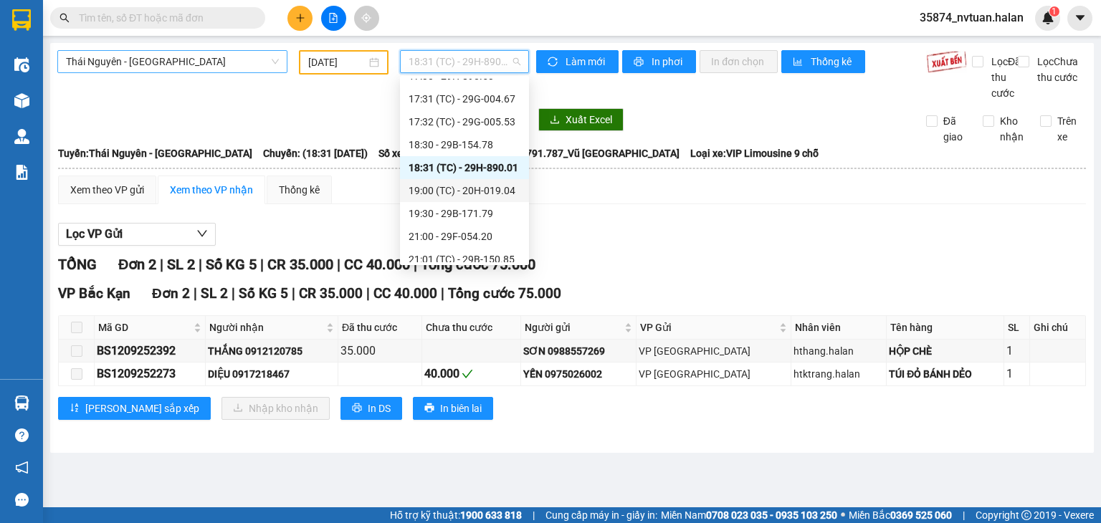
click at [467, 193] on div "19:00 (TC) - 20H-019.04" at bounding box center [464, 191] width 112 height 16
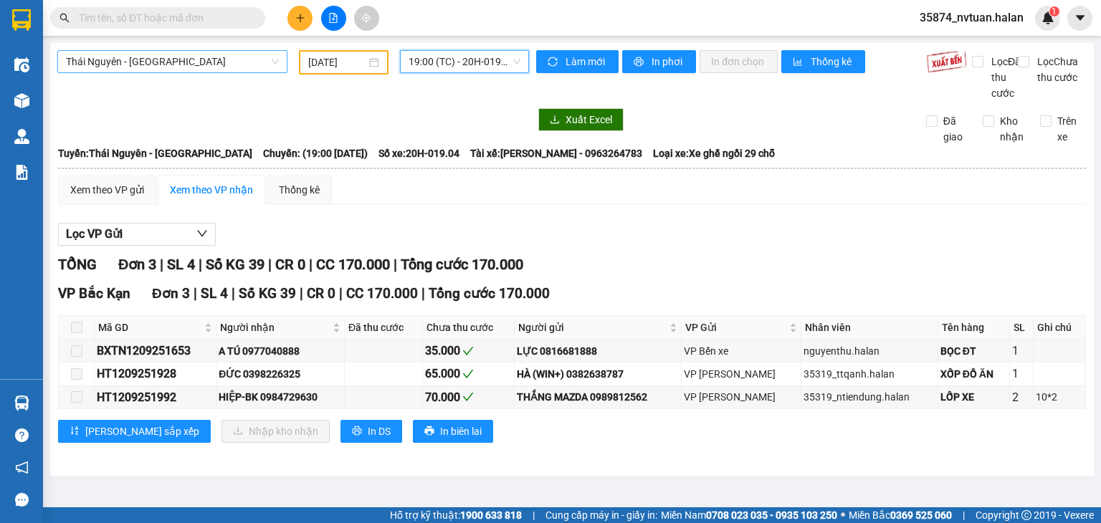
click at [502, 56] on span "19:00 (TC) - 20H-019.04" at bounding box center [464, 61] width 112 height 21
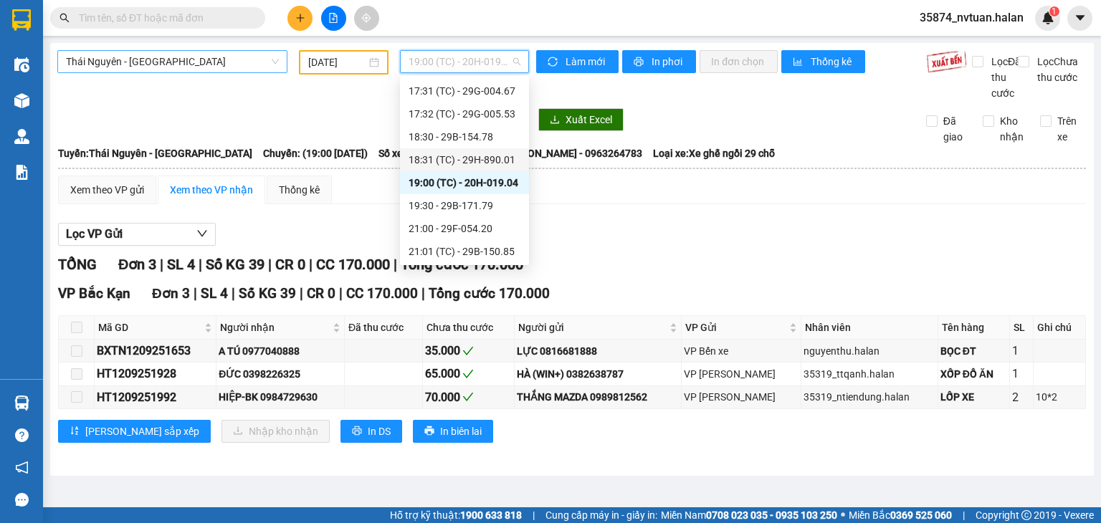
scroll to position [367, 0]
click at [491, 203] on div "19:30 - 29B-171.79" at bounding box center [464, 205] width 112 height 16
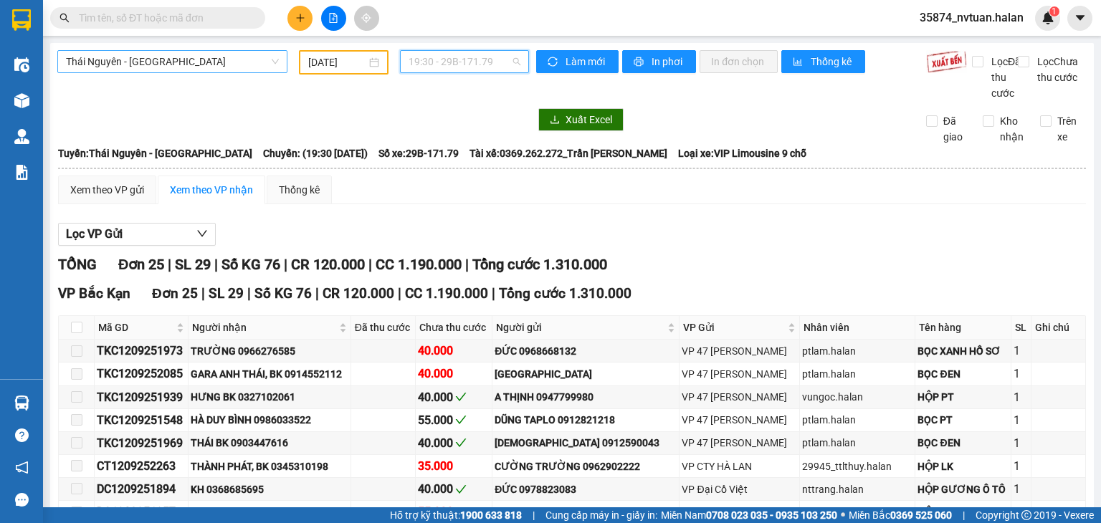
click at [460, 67] on span "19:30 - 29B-171.79" at bounding box center [464, 61] width 112 height 21
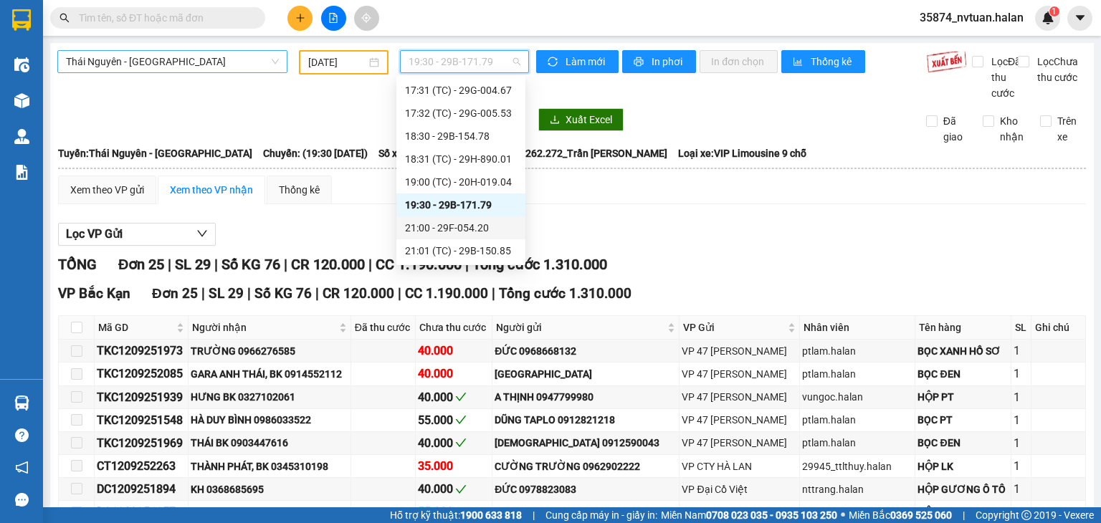
click at [474, 227] on div "21:00 - 29F-054.20" at bounding box center [461, 228] width 112 height 16
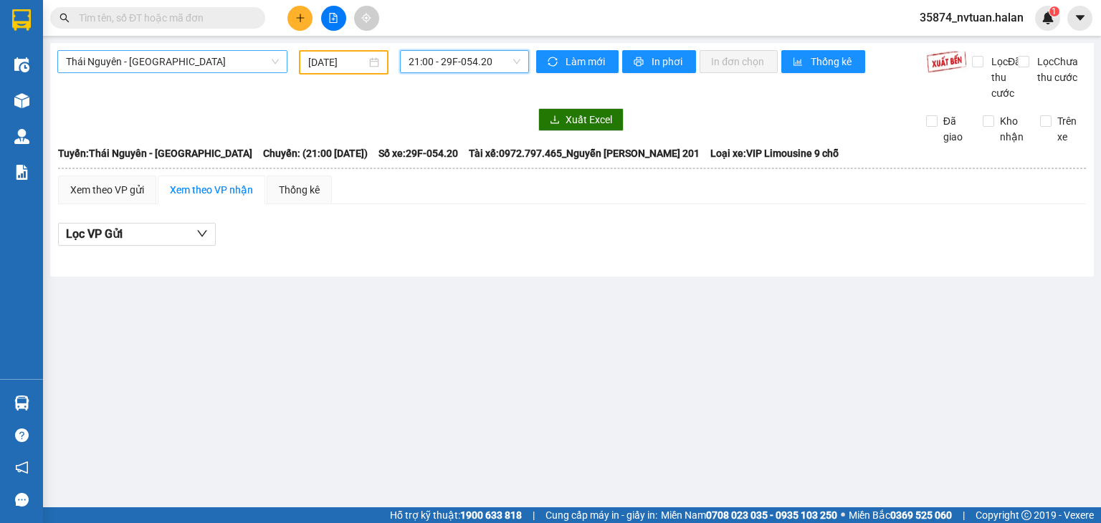
drag, startPoint x: 490, startPoint y: 62, endPoint x: 490, endPoint y: 81, distance: 18.6
click at [490, 67] on span "21:00 - 29F-054.20" at bounding box center [464, 61] width 112 height 21
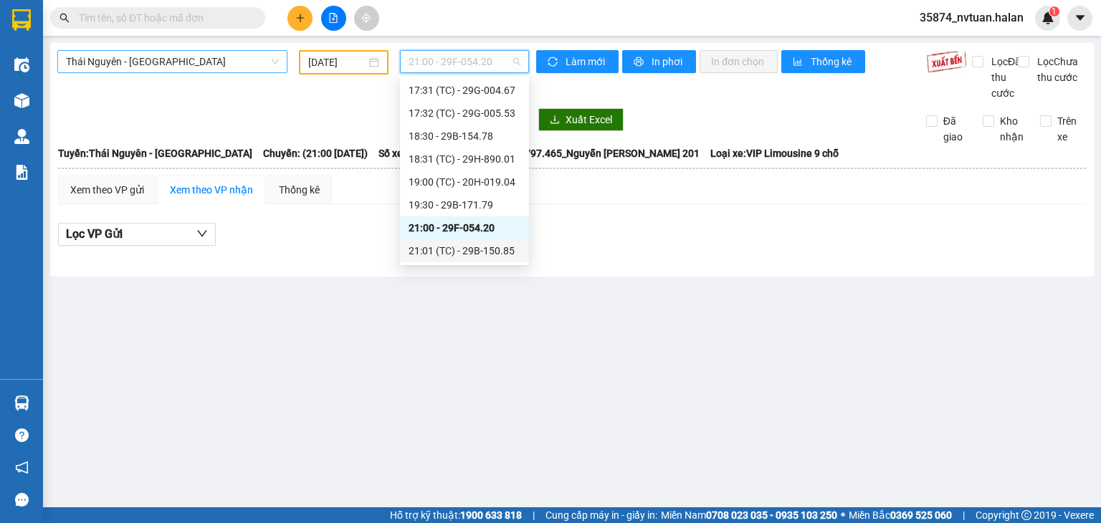
click at [479, 258] on div "21:01 (TC) - 29B-150.85" at bounding box center [464, 251] width 112 height 16
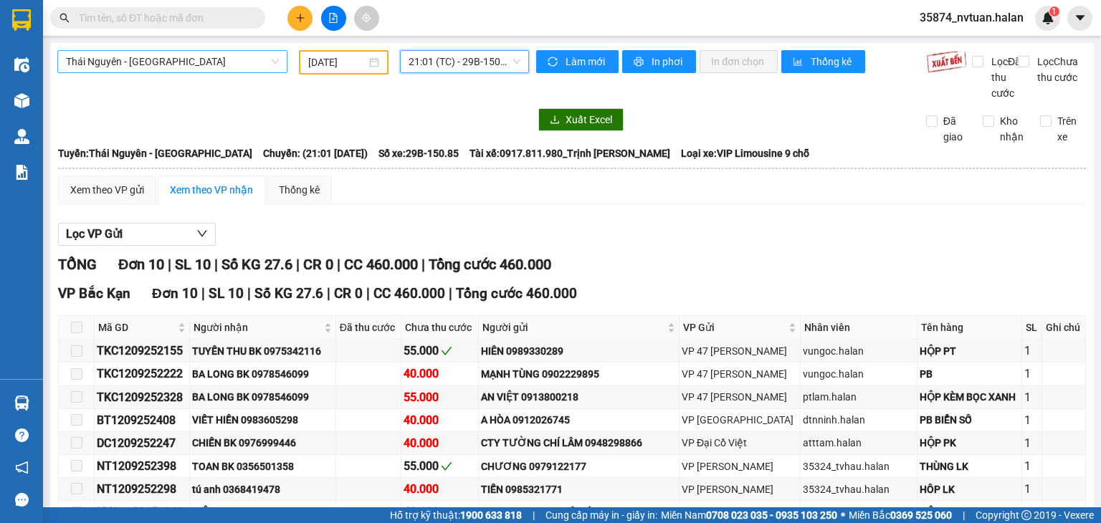
scroll to position [69, 0]
click at [161, 64] on span "Thái Nguyên - [GEOGRAPHIC_DATA]" at bounding box center [172, 61] width 213 height 21
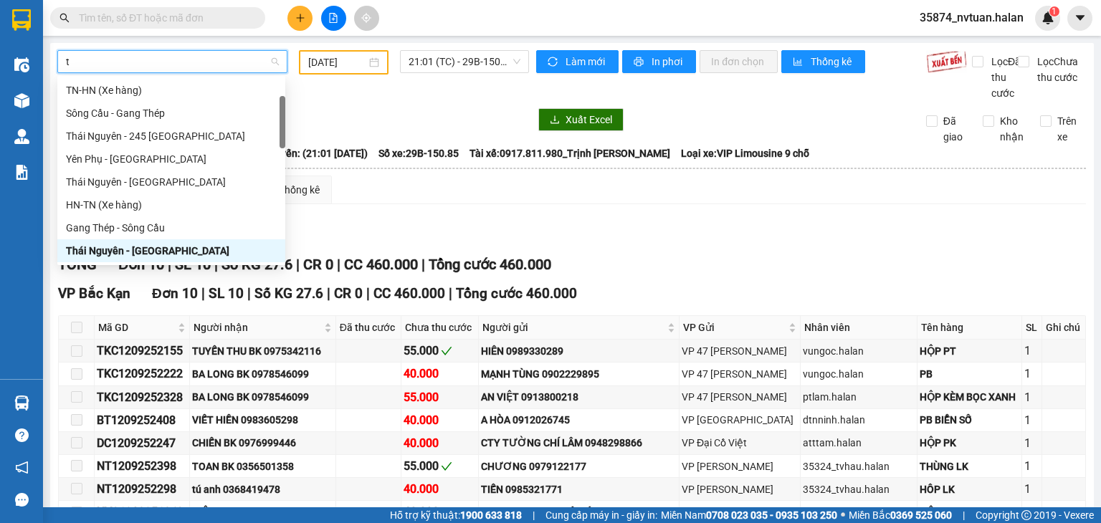
type input "tq"
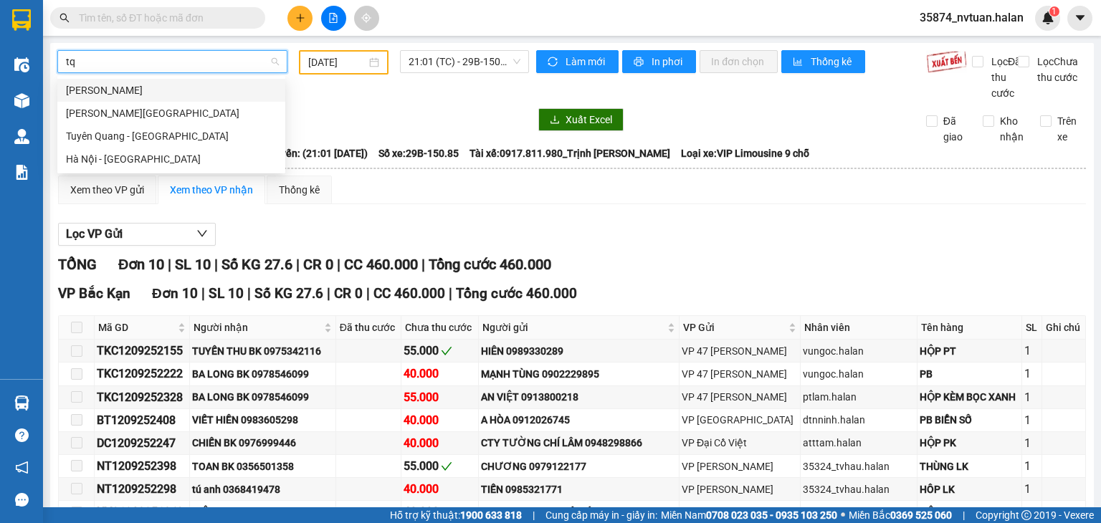
click at [179, 98] on div "[PERSON_NAME]" at bounding box center [171, 90] width 228 height 23
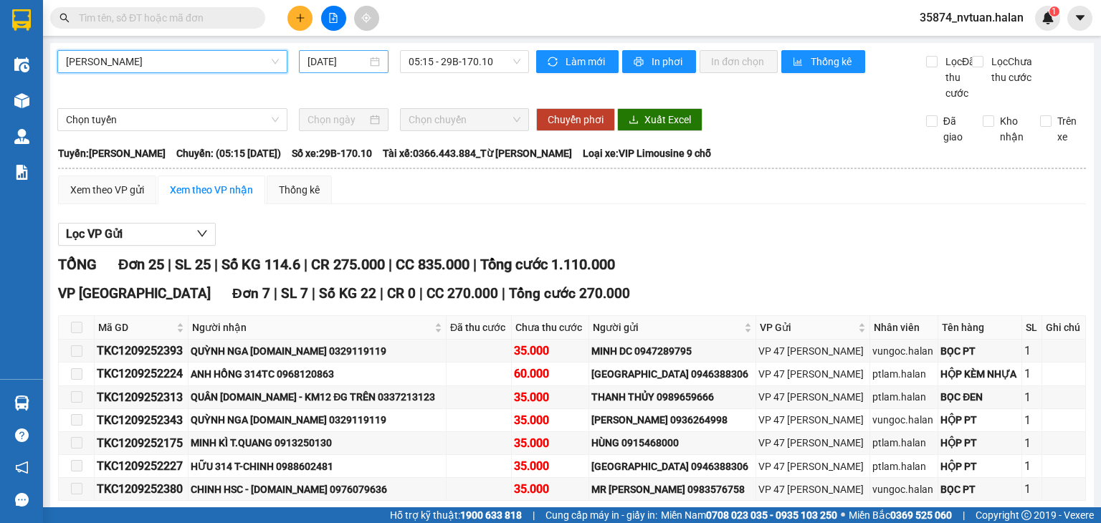
click at [360, 66] on input "[DATE]" at bounding box center [336, 62] width 59 height 16
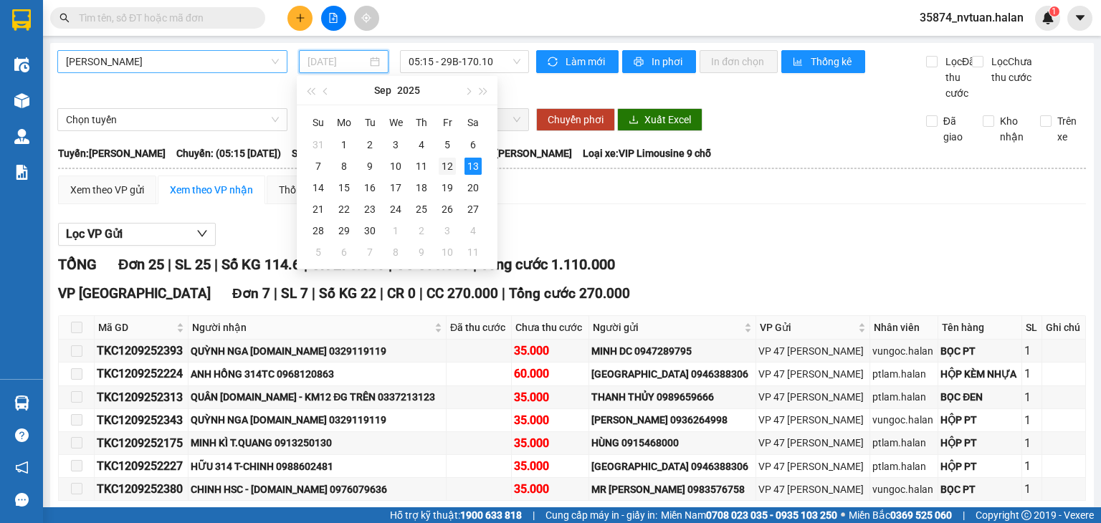
click at [447, 168] on div "12" at bounding box center [447, 166] width 17 height 17
type input "[DATE]"
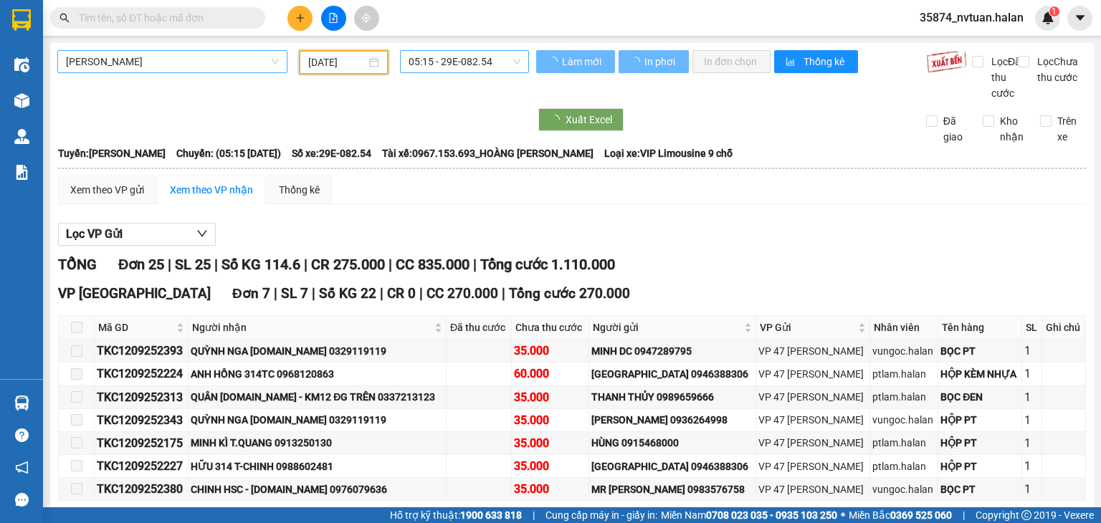
click at [471, 70] on span "05:15 - 29E-082.54" at bounding box center [464, 61] width 112 height 21
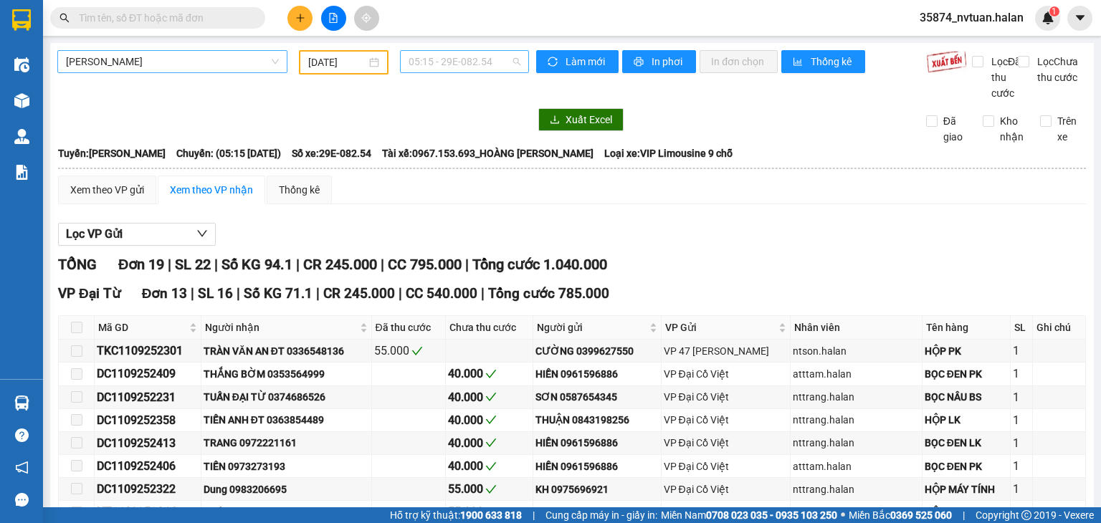
scroll to position [23, 0]
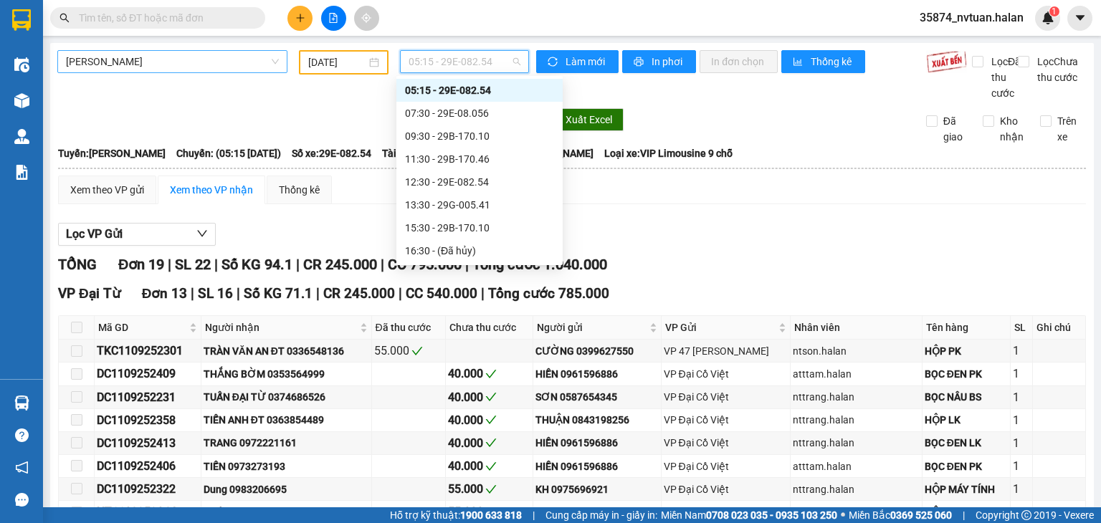
click at [470, 71] on span "05:15 - 29E-082.54" at bounding box center [464, 61] width 112 height 21
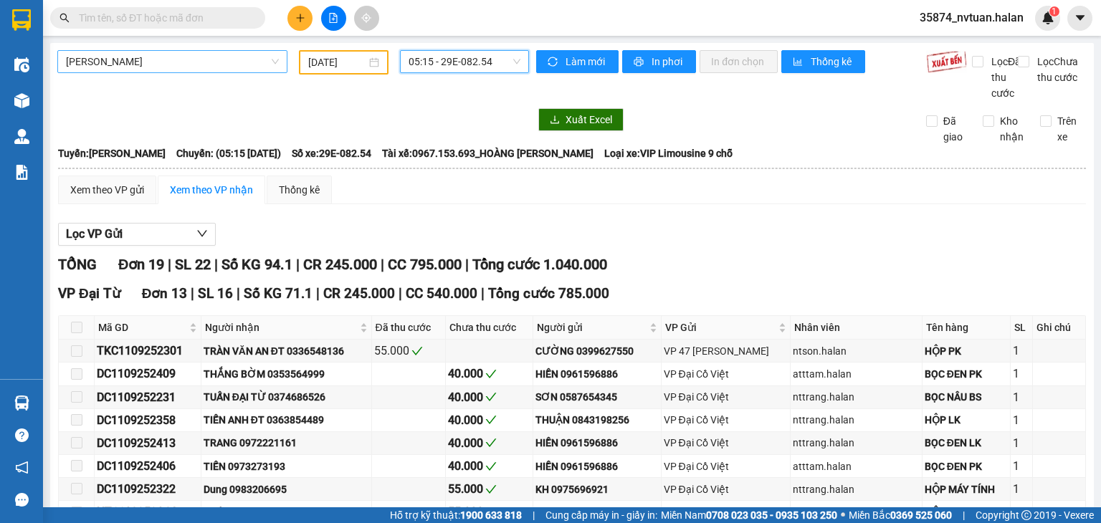
drag, startPoint x: 493, startPoint y: 61, endPoint x: 485, endPoint y: 89, distance: 29.0
click at [493, 61] on span "05:15 - 29E-082.54" at bounding box center [464, 61] width 112 height 21
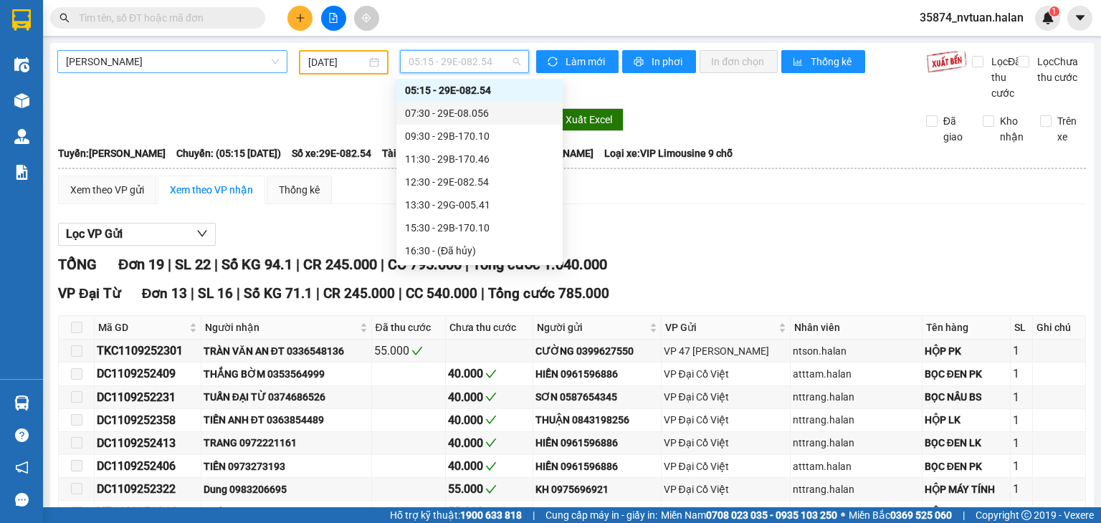
click at [464, 115] on div "07:30 - 29E-08.056" at bounding box center [479, 113] width 149 height 16
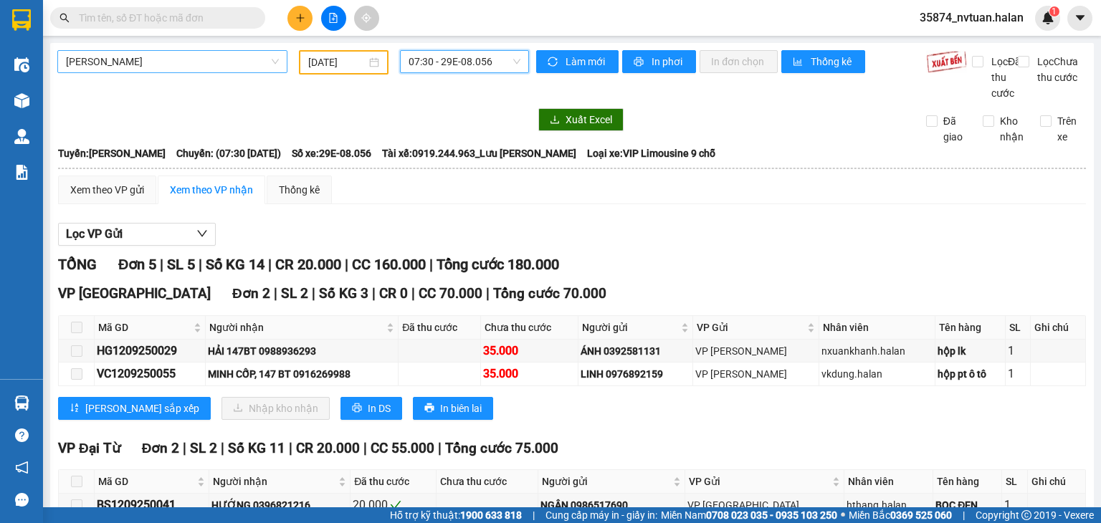
click at [509, 55] on span "07:30 - 29E-08.056" at bounding box center [464, 61] width 112 height 21
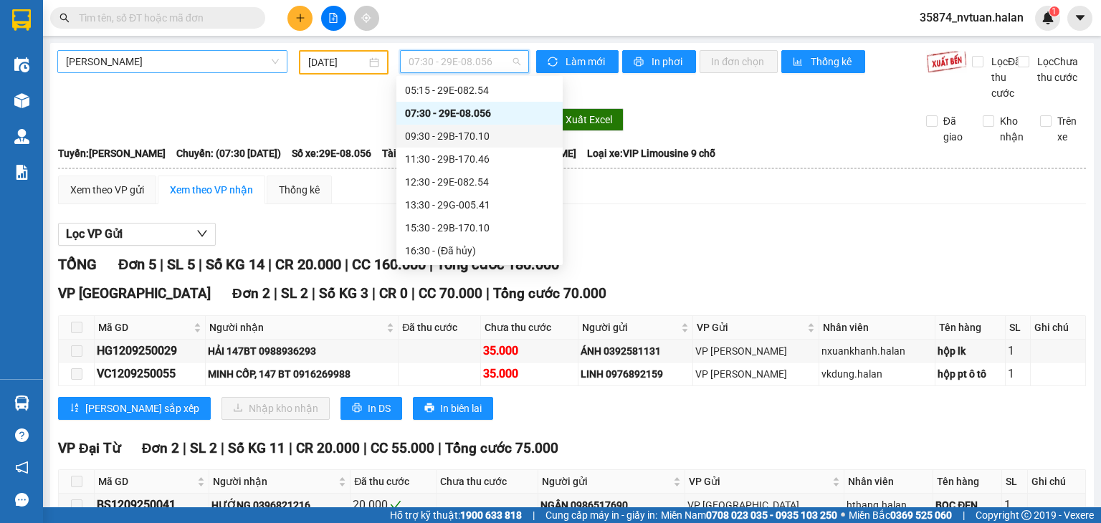
click at [465, 138] on div "09:30 - 29B-170.10" at bounding box center [479, 136] width 149 height 16
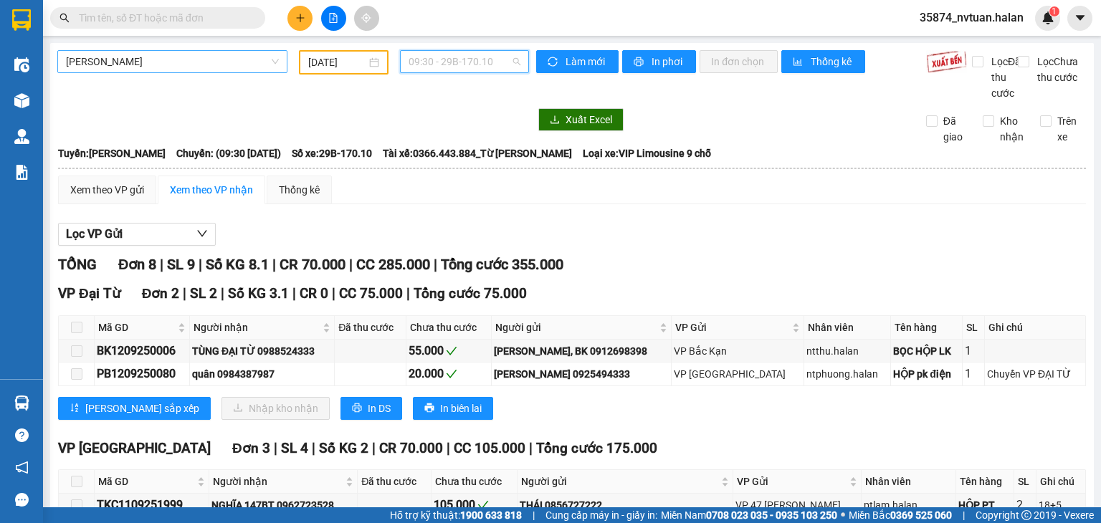
click at [459, 67] on span "09:30 - 29B-170.10" at bounding box center [464, 61] width 112 height 21
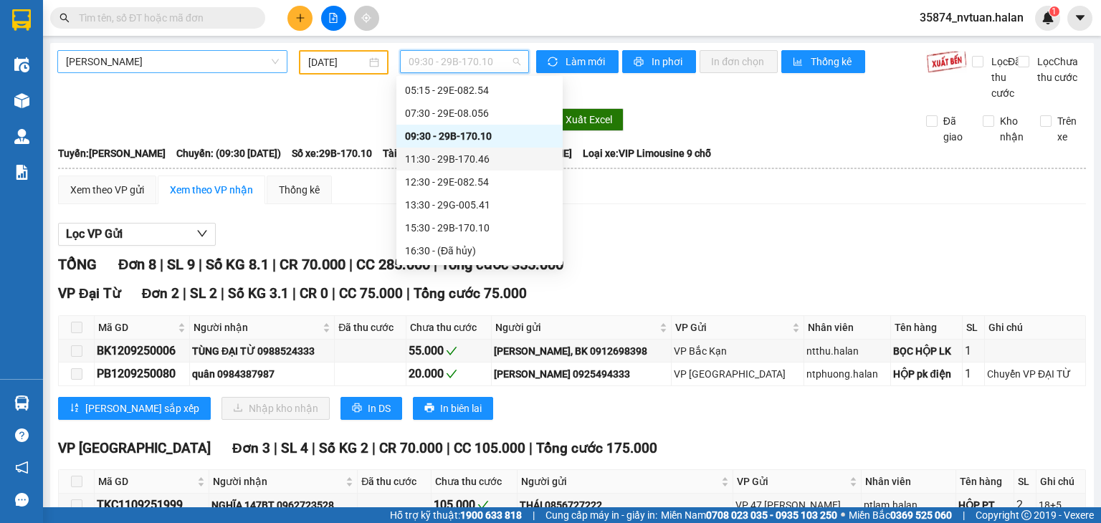
click at [464, 153] on div "11:30 - 29B-170.46" at bounding box center [479, 159] width 149 height 16
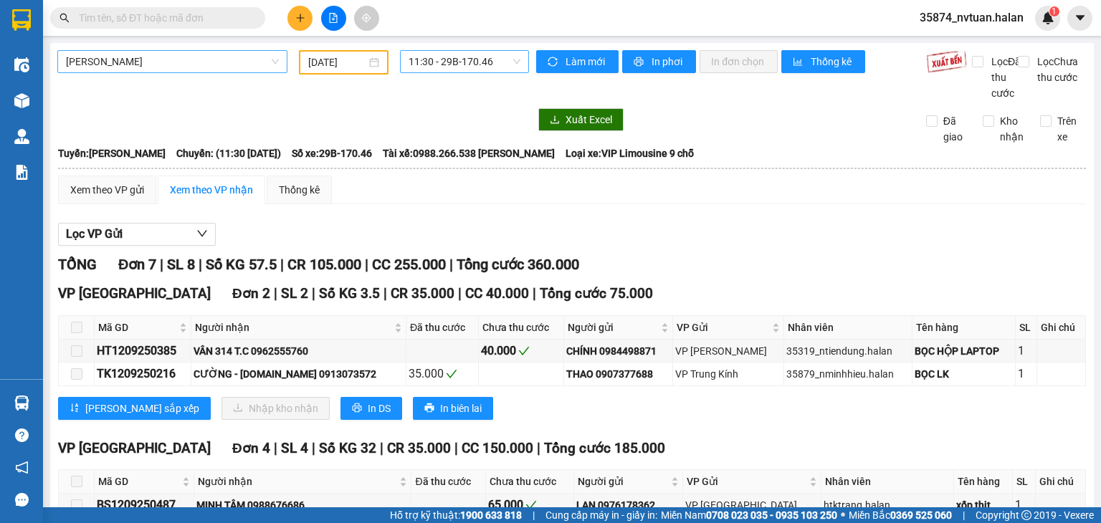
drag, startPoint x: 469, startPoint y: 49, endPoint x: 476, endPoint y: 60, distance: 12.9
click at [473, 52] on div "[GEOGRAPHIC_DATA] - [GEOGRAPHIC_DATA] [DATE] 11:30 - 29B-170.46 Làm mới In phơi…" at bounding box center [571, 479] width 1043 height 872
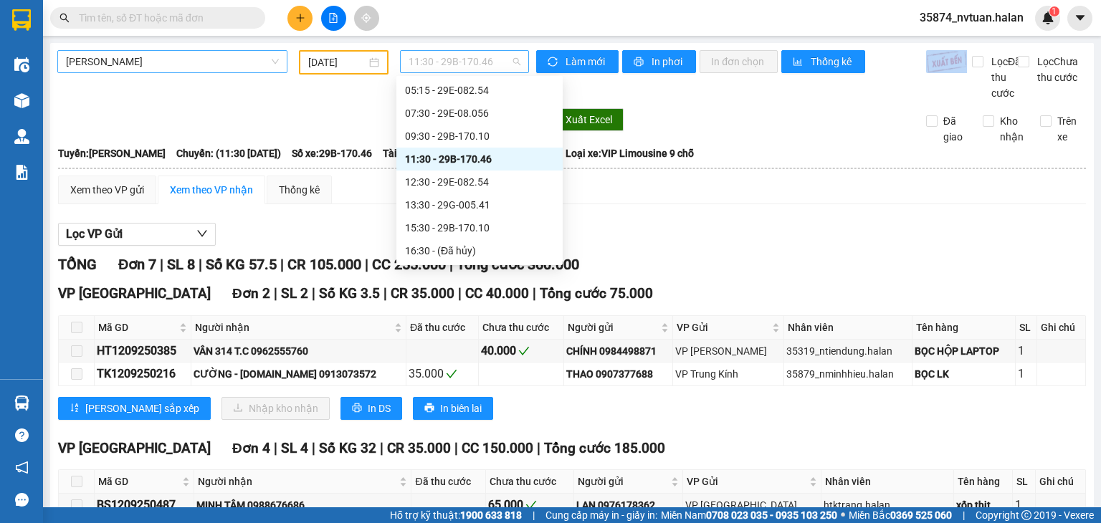
click at [476, 60] on span "11:30 - 29B-170.46" at bounding box center [464, 61] width 112 height 21
click at [464, 190] on div "12:30 - 29E-082.54" at bounding box center [479, 182] width 166 height 23
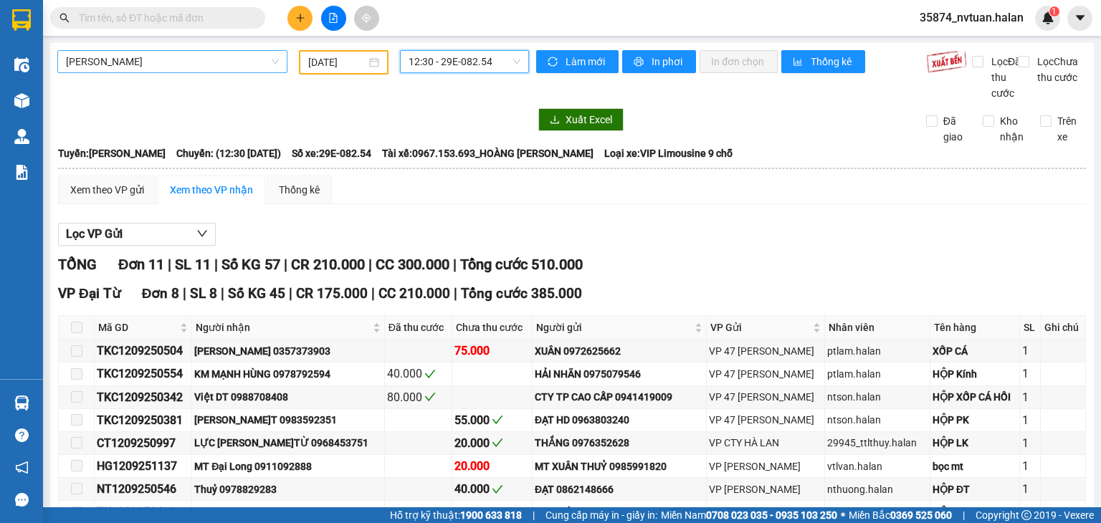
click at [484, 68] on span "12:30 - 29E-082.54" at bounding box center [464, 61] width 112 height 21
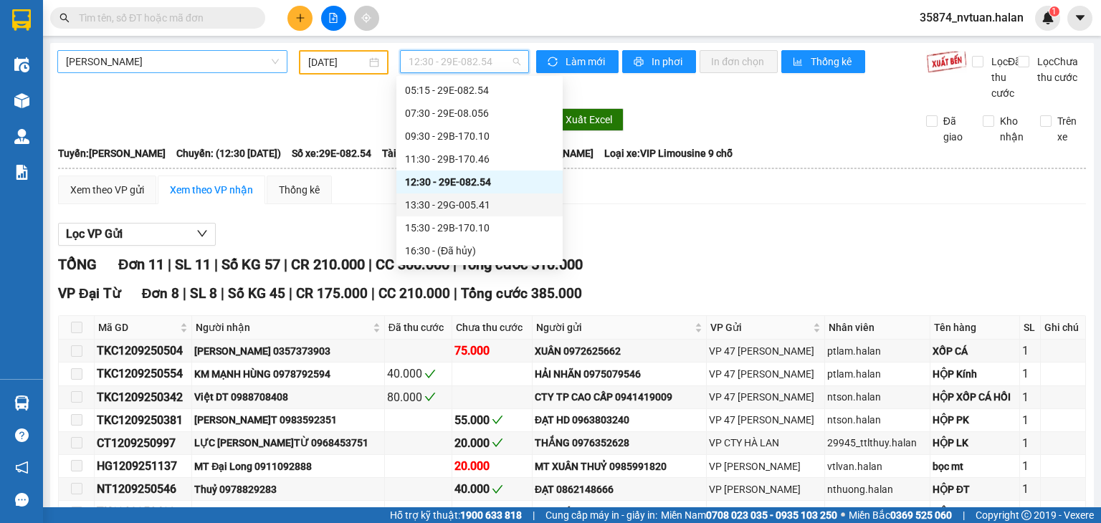
click at [458, 204] on div "13:30 - 29G-005.41" at bounding box center [479, 205] width 149 height 16
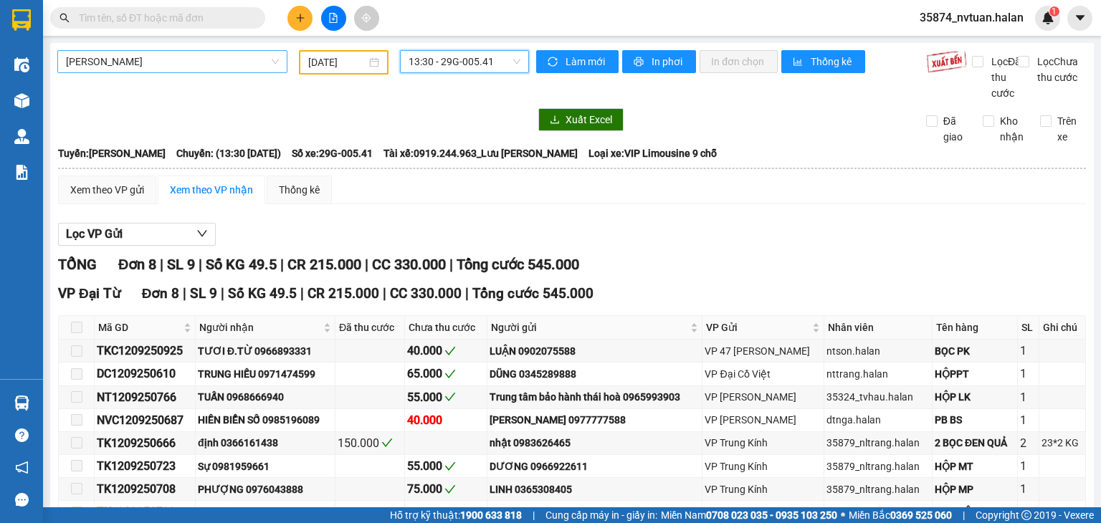
click at [459, 56] on span "13:30 - 29G-005.41" at bounding box center [464, 61] width 112 height 21
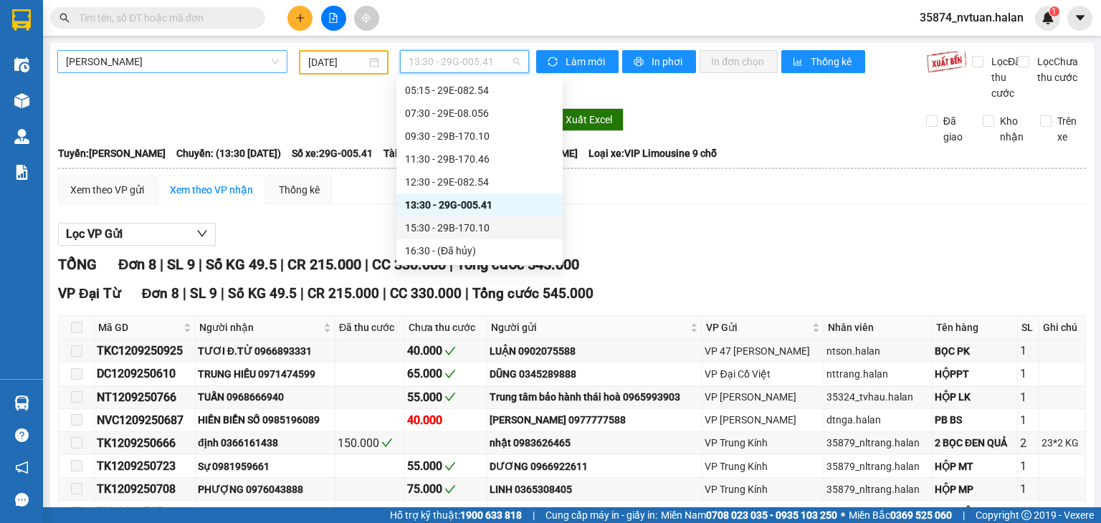
click at [471, 227] on div "15:30 - 29B-170.10" at bounding box center [479, 228] width 149 height 16
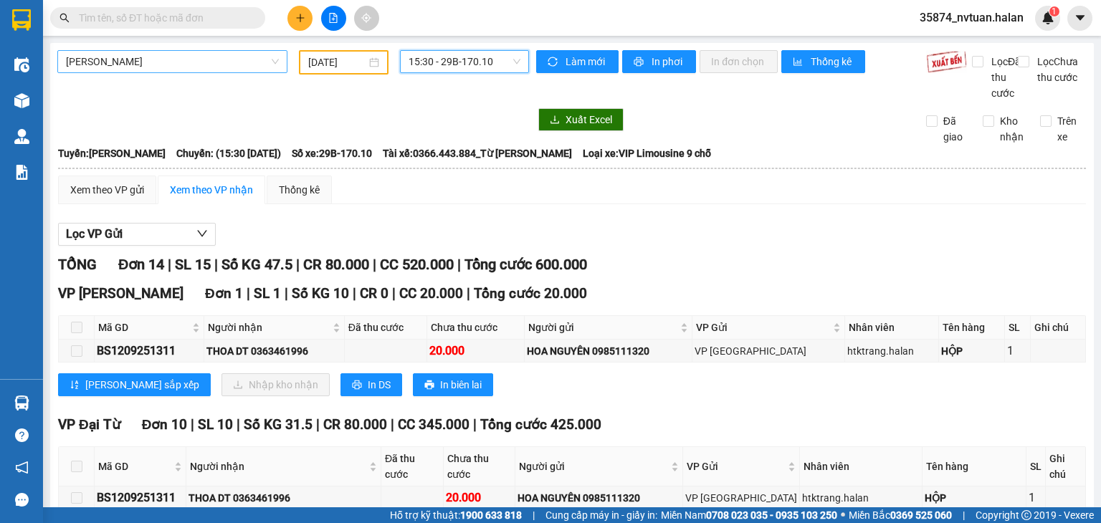
click at [461, 59] on span "15:30 - 29B-170.10" at bounding box center [464, 61] width 112 height 21
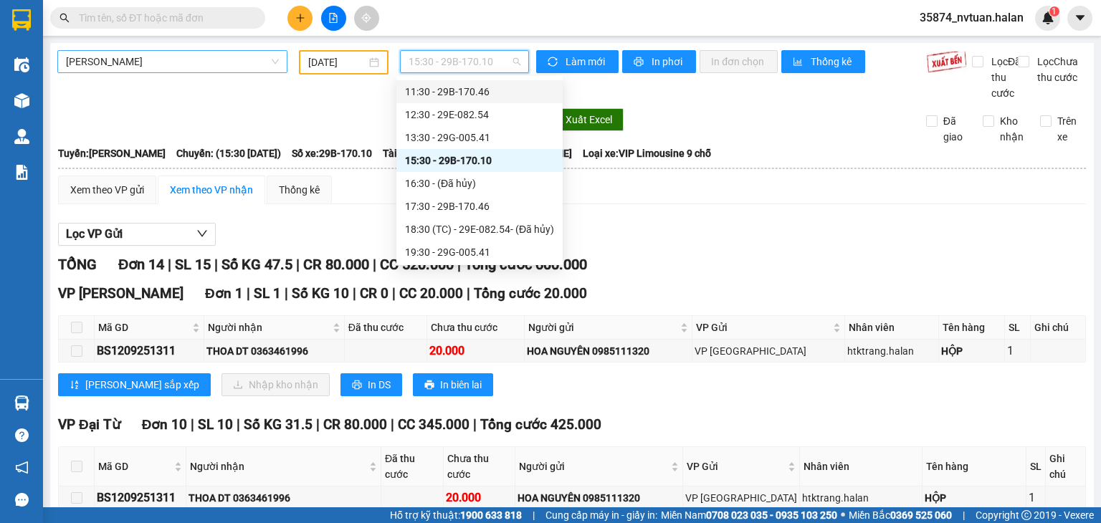
scroll to position [92, 0]
click at [474, 203] on div "17:30 - 29B-170.46" at bounding box center [479, 205] width 149 height 16
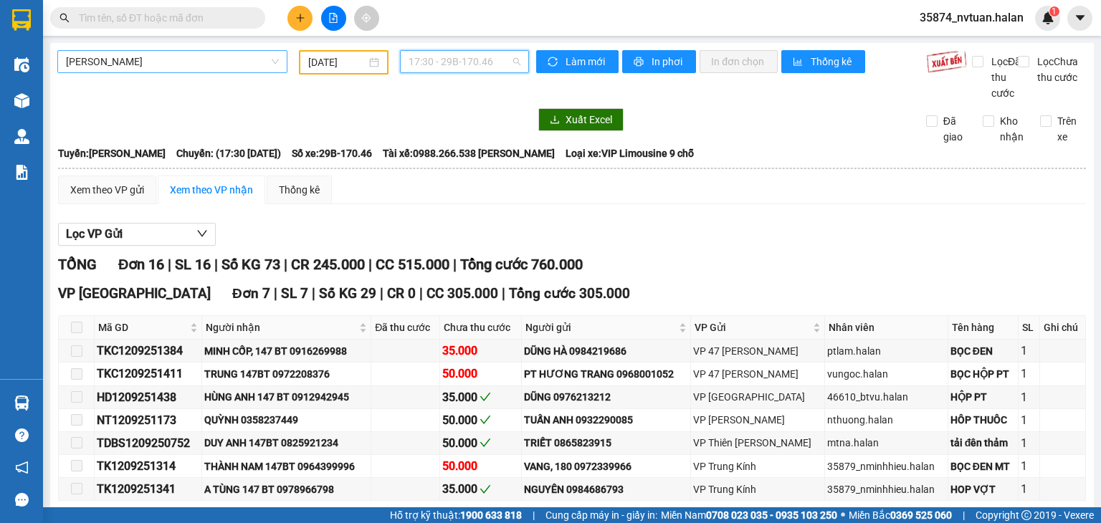
click at [459, 59] on span "17:30 - 29B-170.46" at bounding box center [464, 61] width 112 height 21
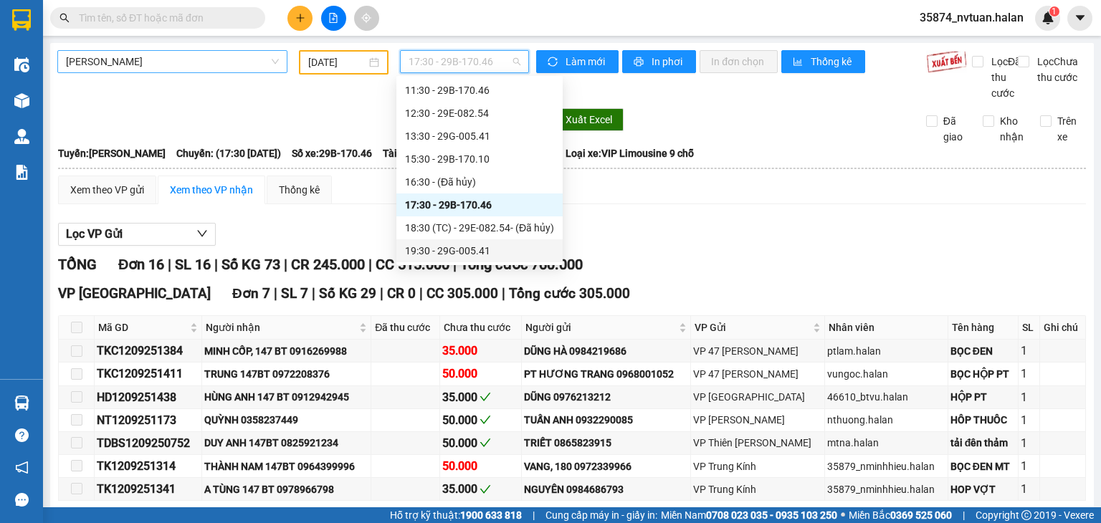
click at [494, 250] on div "19:30 - 29G-005.41" at bounding box center [479, 251] width 149 height 16
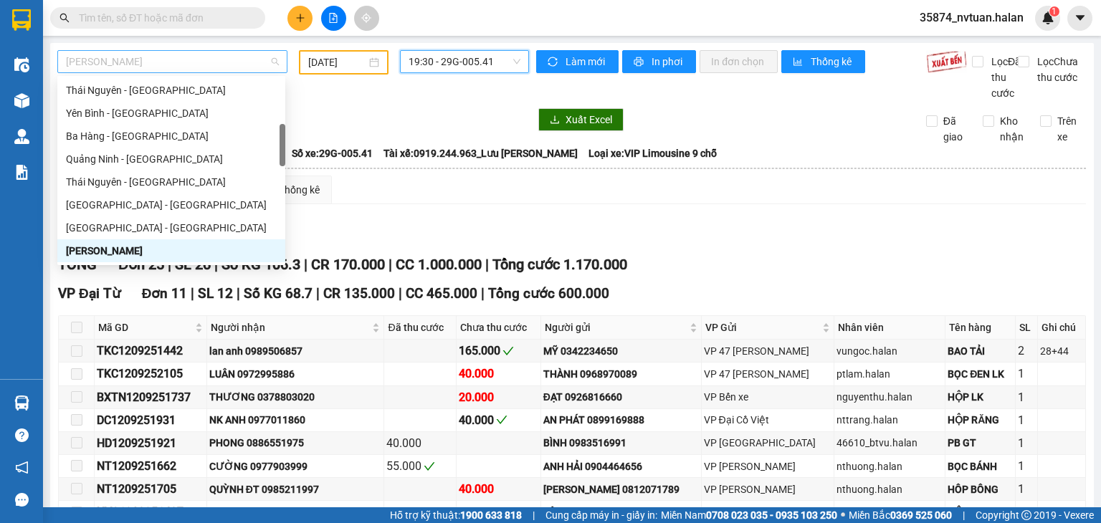
click at [150, 60] on span "[PERSON_NAME]" at bounding box center [172, 61] width 213 height 21
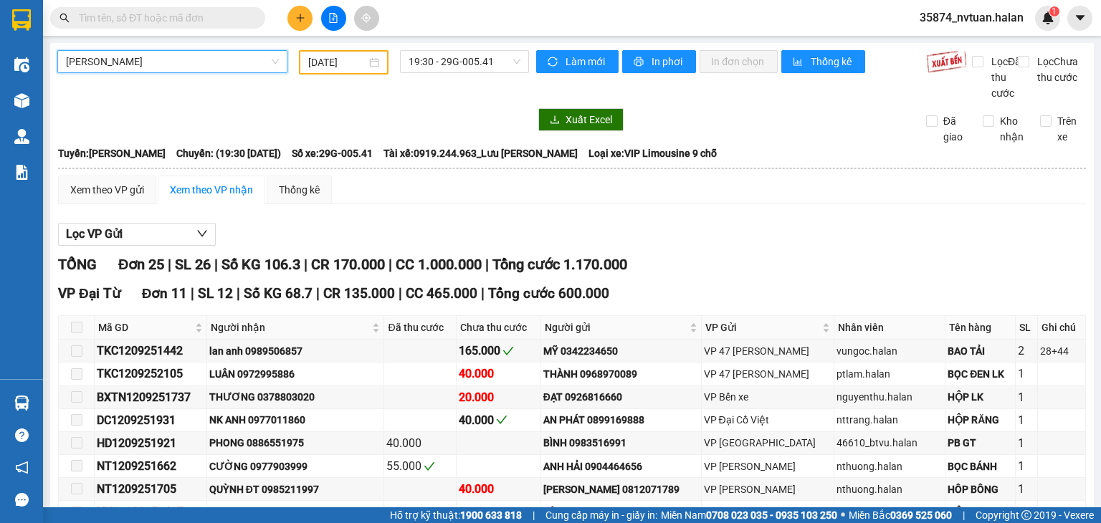
click at [150, 60] on span "[PERSON_NAME]" at bounding box center [172, 61] width 213 height 21
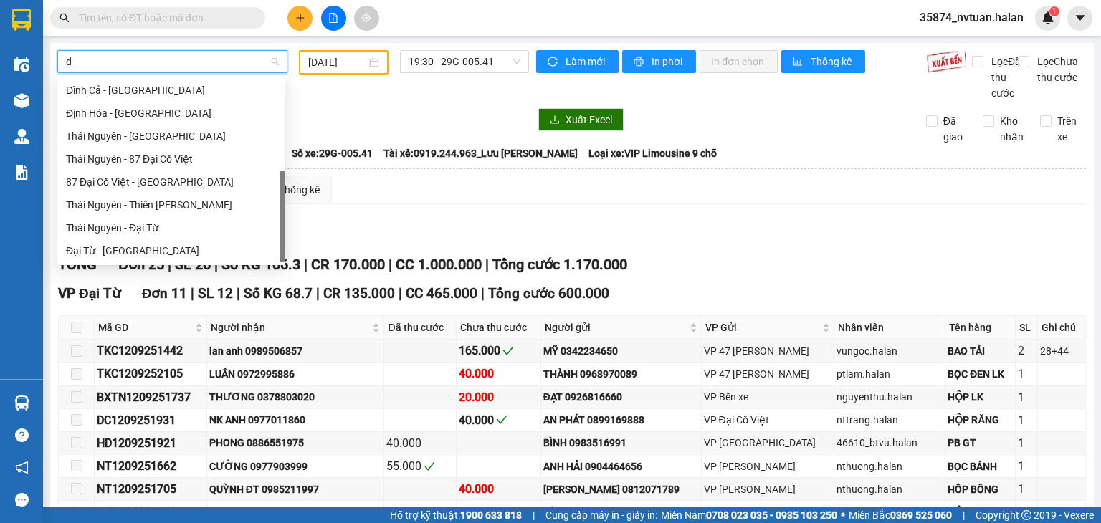
scroll to position [46, 0]
type input "dh"
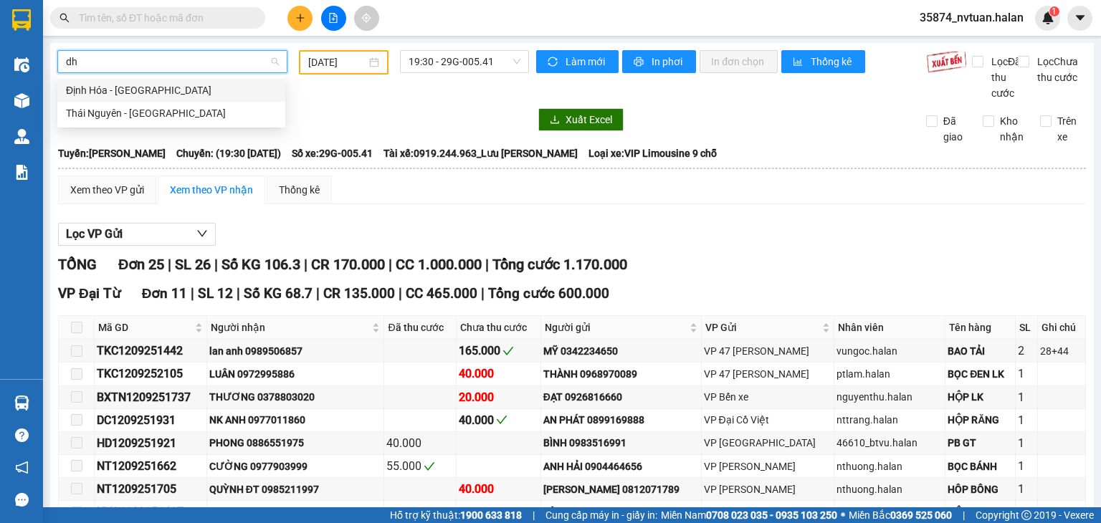
scroll to position [0, 0]
click at [186, 103] on div "Thái Nguyên - [GEOGRAPHIC_DATA]" at bounding box center [171, 113] width 228 height 23
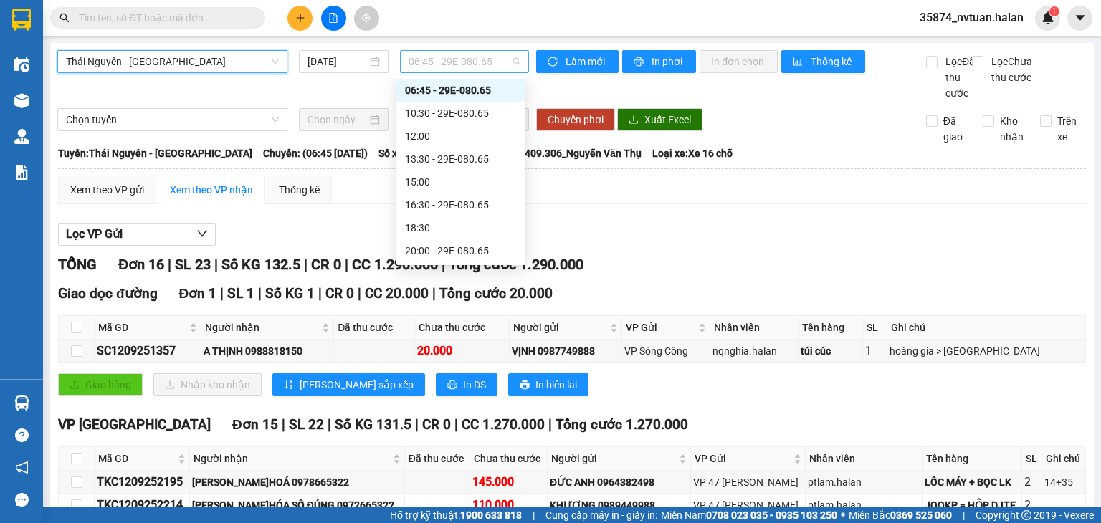
scroll to position [23, 0]
click at [438, 70] on span "06:45 - 29E-080.65" at bounding box center [464, 61] width 112 height 21
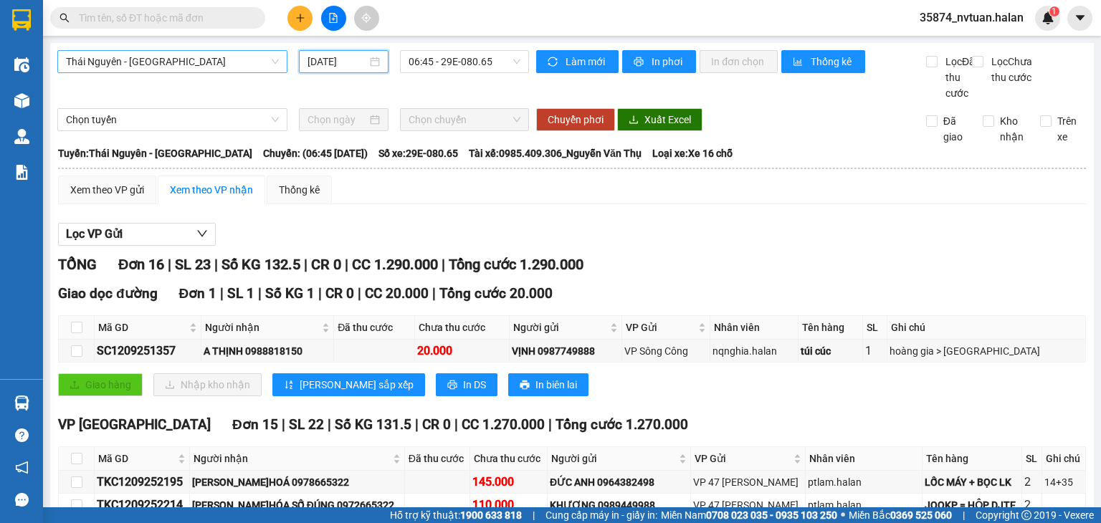
click at [332, 63] on input "[DATE]" at bounding box center [336, 62] width 59 height 16
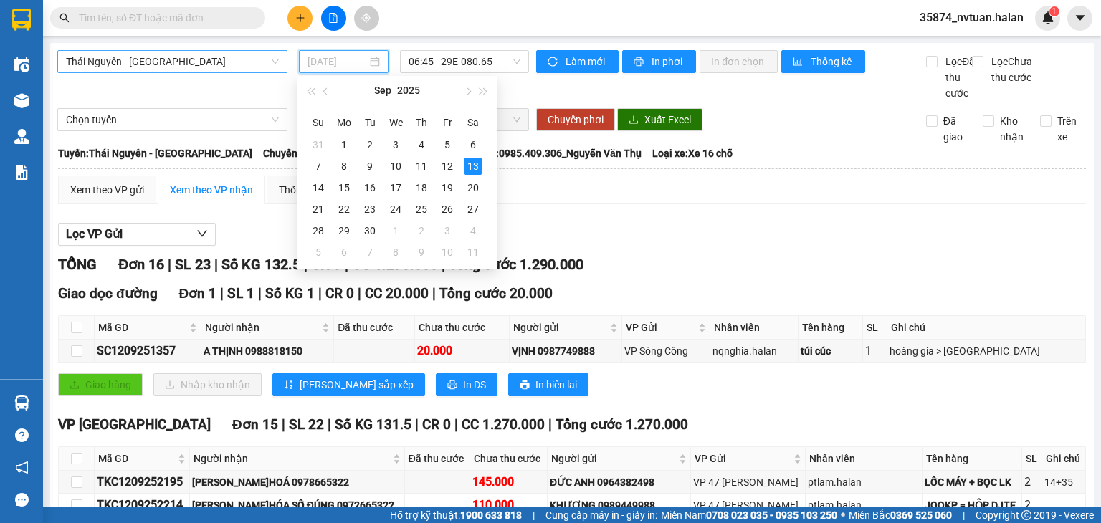
drag, startPoint x: 446, startPoint y: 166, endPoint x: 464, endPoint y: 95, distance: 72.3
click at [447, 165] on div "12" at bounding box center [447, 166] width 17 height 17
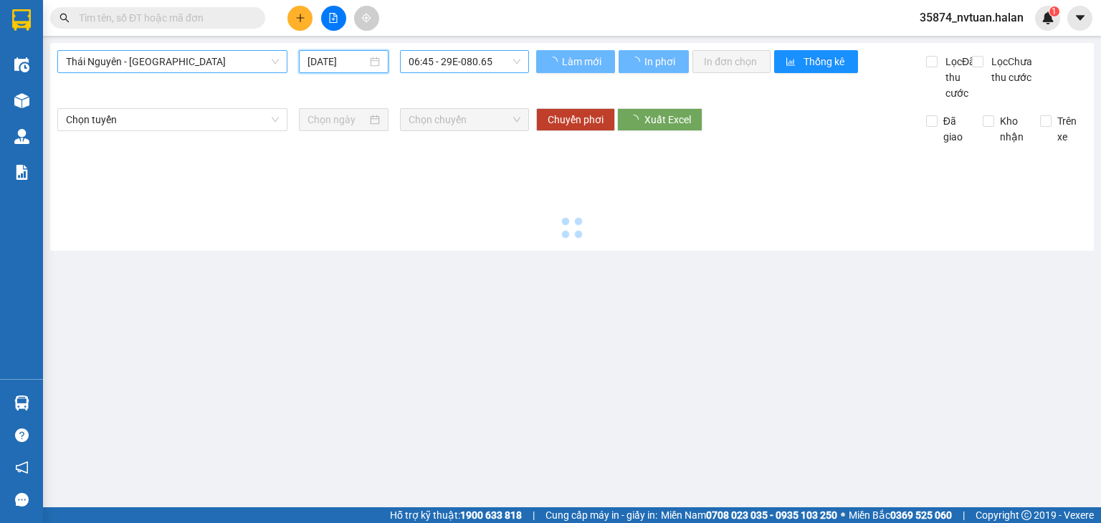
type input "[DATE]"
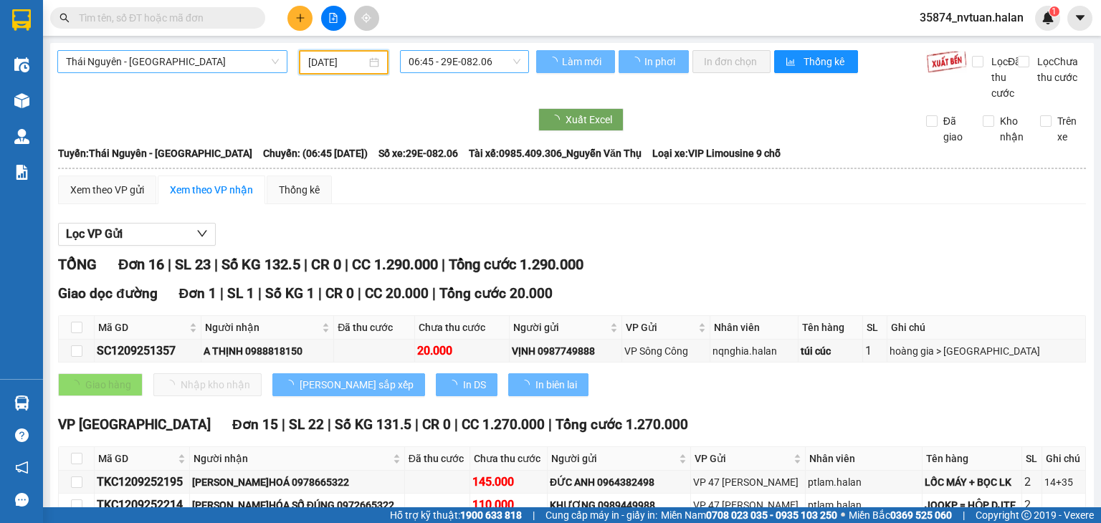
click at [463, 64] on span "06:45 - 29E-082.06" at bounding box center [464, 61] width 112 height 21
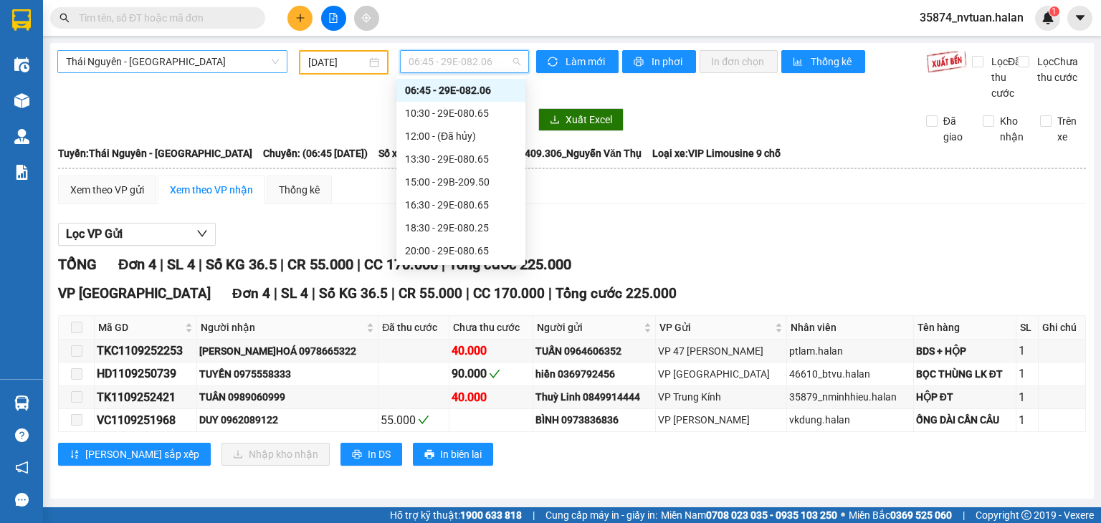
click at [488, 94] on div "06:45 - 29E-082.06" at bounding box center [461, 90] width 112 height 16
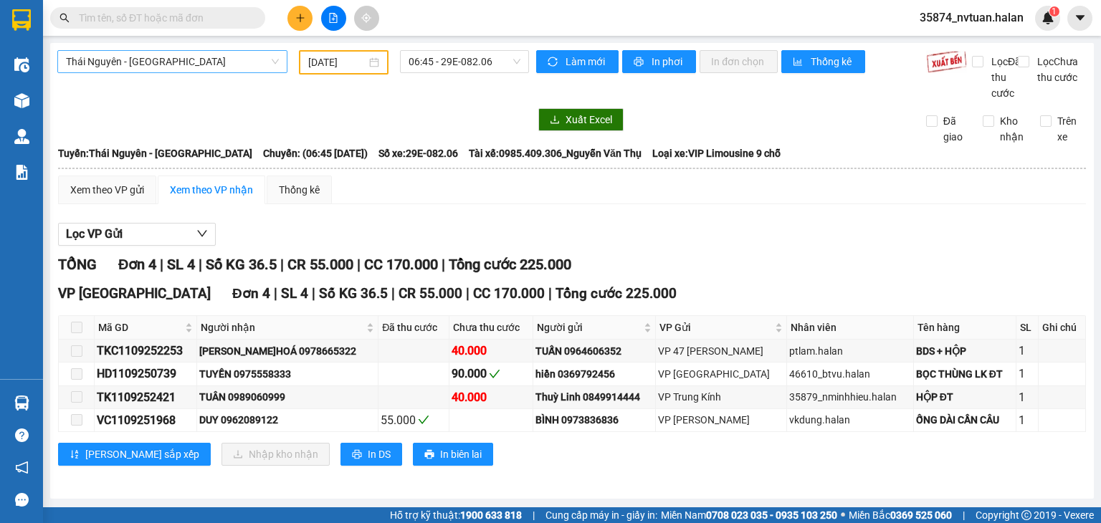
click at [470, 77] on div "Thái Nguyên - [GEOGRAPHIC_DATA] [DATE] 06:45 - 29E-082.06" at bounding box center [292, 75] width 471 height 51
click at [471, 65] on span "06:45 - 29E-082.06" at bounding box center [464, 61] width 112 height 21
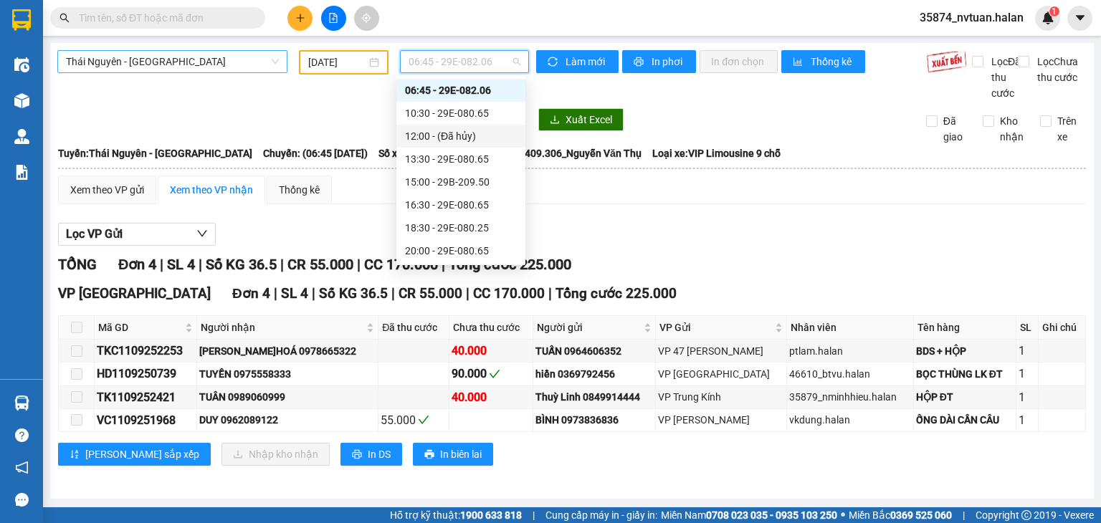
click at [487, 122] on div "10:30 - 29E-080.65" at bounding box center [460, 113] width 129 height 23
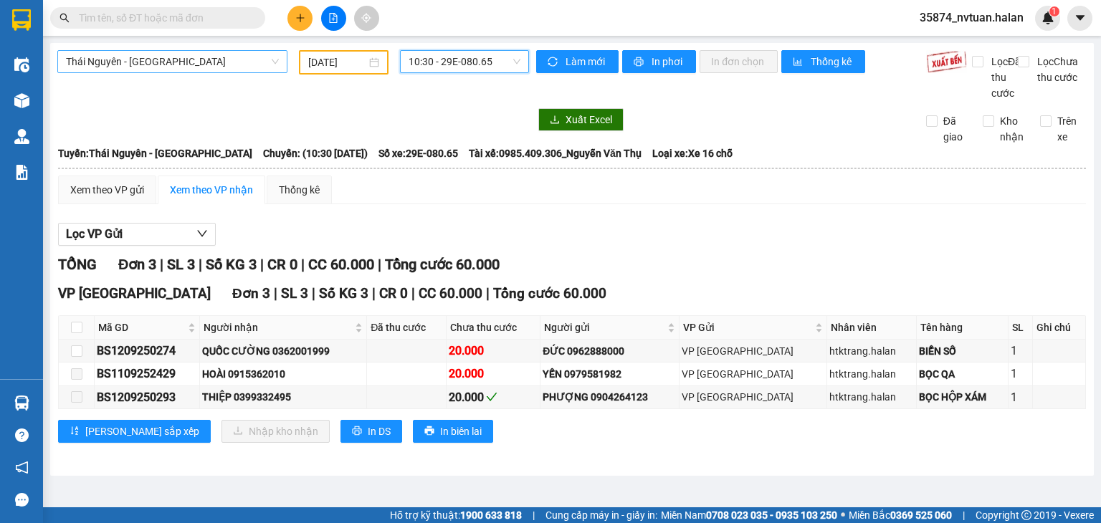
drag, startPoint x: 479, startPoint y: 67, endPoint x: 484, endPoint y: 78, distance: 12.8
click at [480, 67] on span "10:30 - 29E-080.65" at bounding box center [464, 61] width 112 height 21
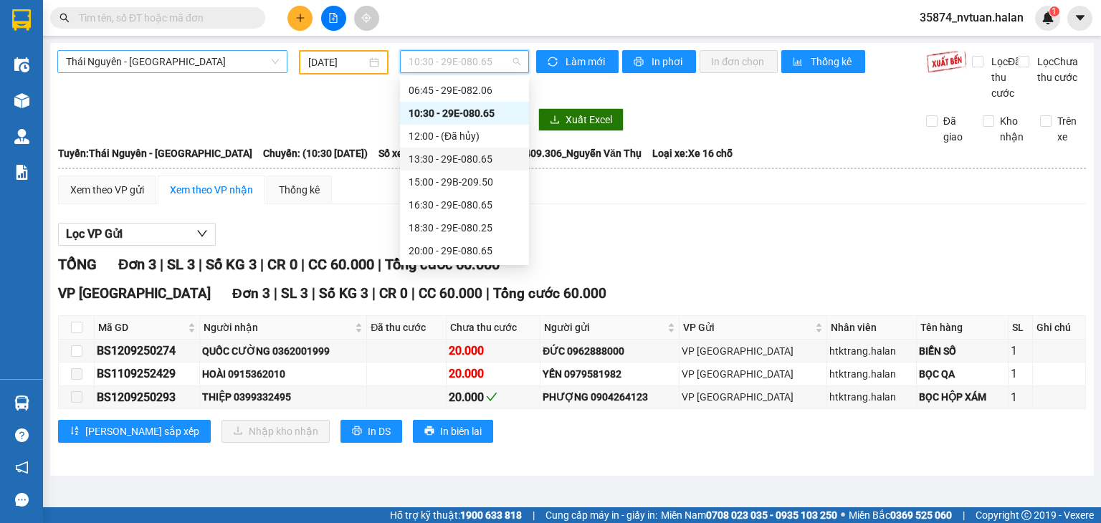
click at [471, 164] on div "13:30 - 29E-080.65" at bounding box center [464, 159] width 112 height 16
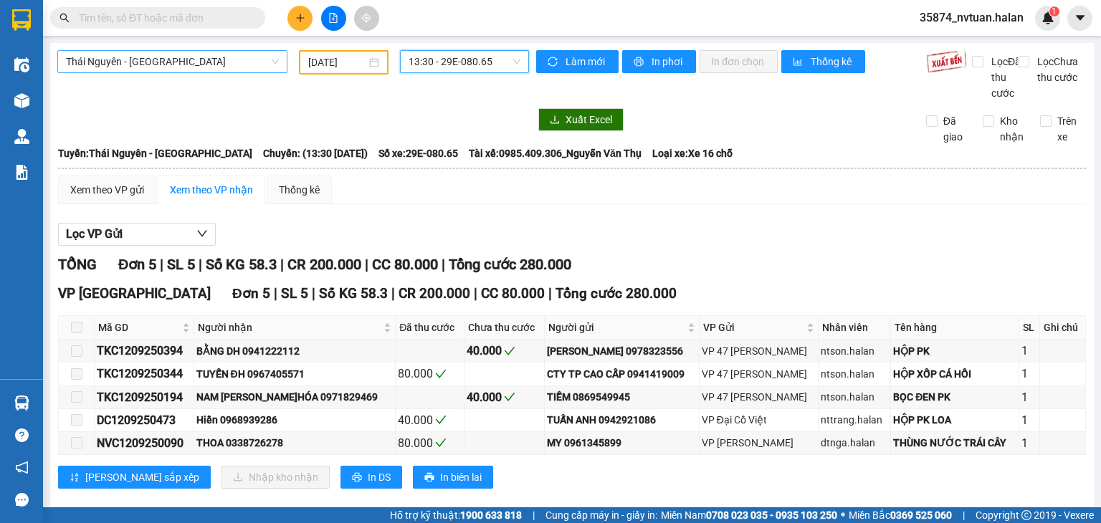
click at [460, 62] on span "13:30 - 29E-080.65" at bounding box center [464, 61] width 112 height 21
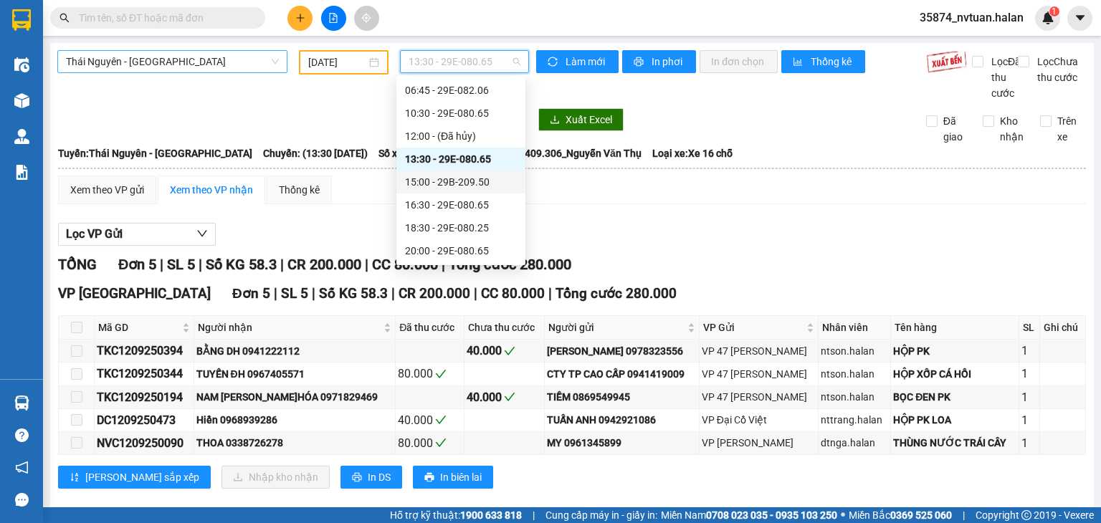
click at [482, 189] on div "15:00 - 29B-209.50" at bounding box center [461, 182] width 112 height 16
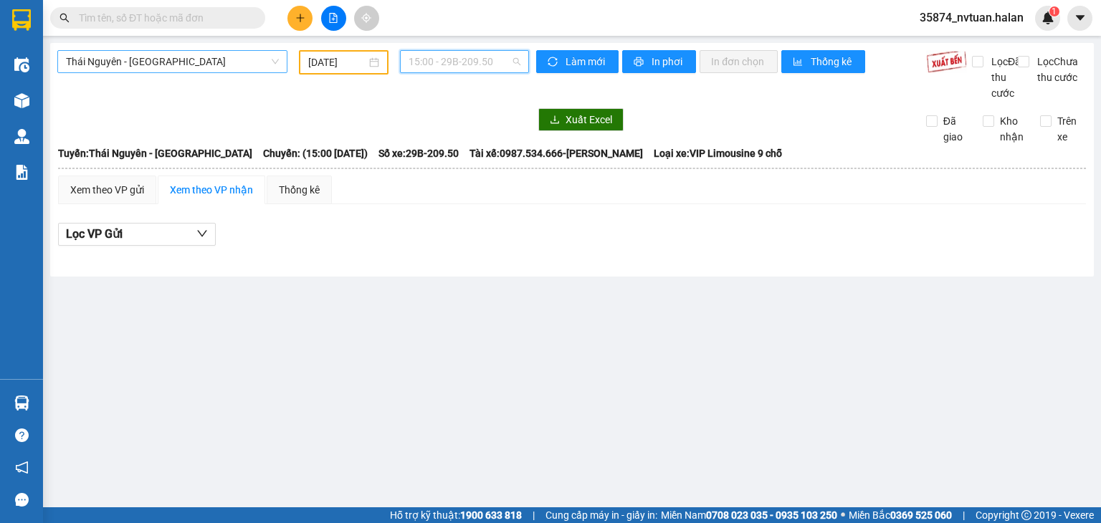
click at [469, 60] on span "15:00 - 29B-209.50" at bounding box center [464, 61] width 112 height 21
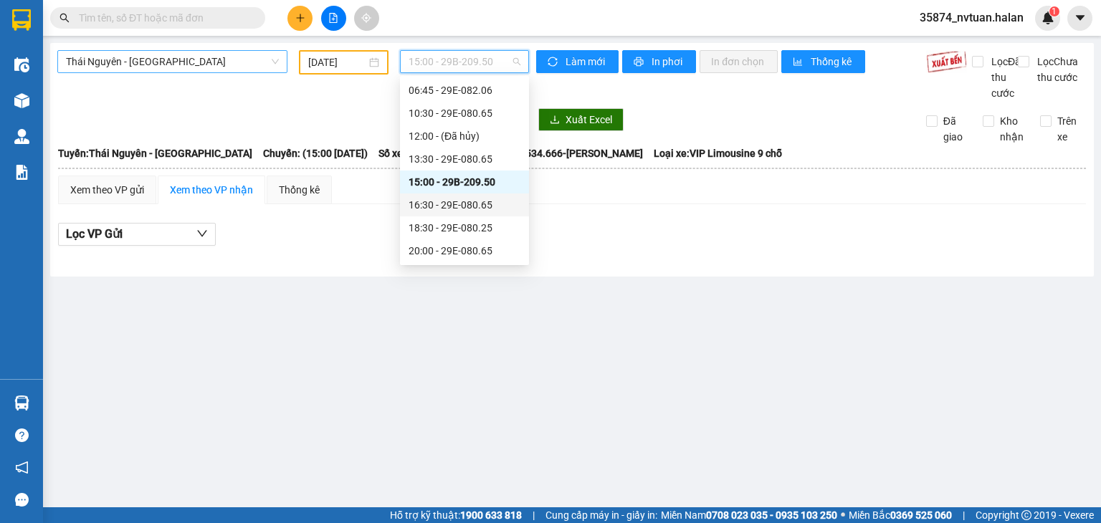
click at [487, 207] on div "16:30 - 29E-080.65" at bounding box center [464, 205] width 112 height 16
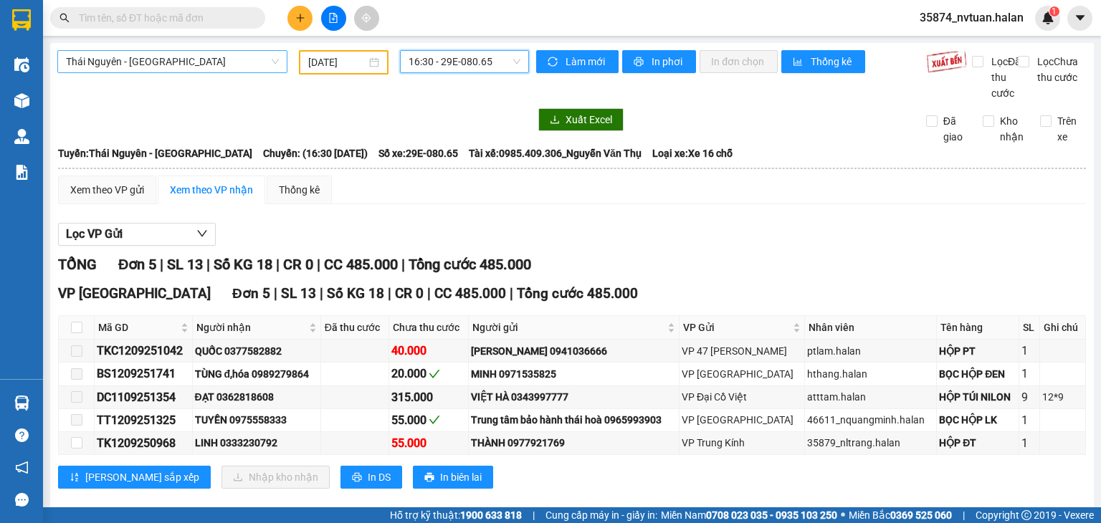
click at [487, 59] on span "16:30 - 29E-080.65" at bounding box center [464, 61] width 112 height 21
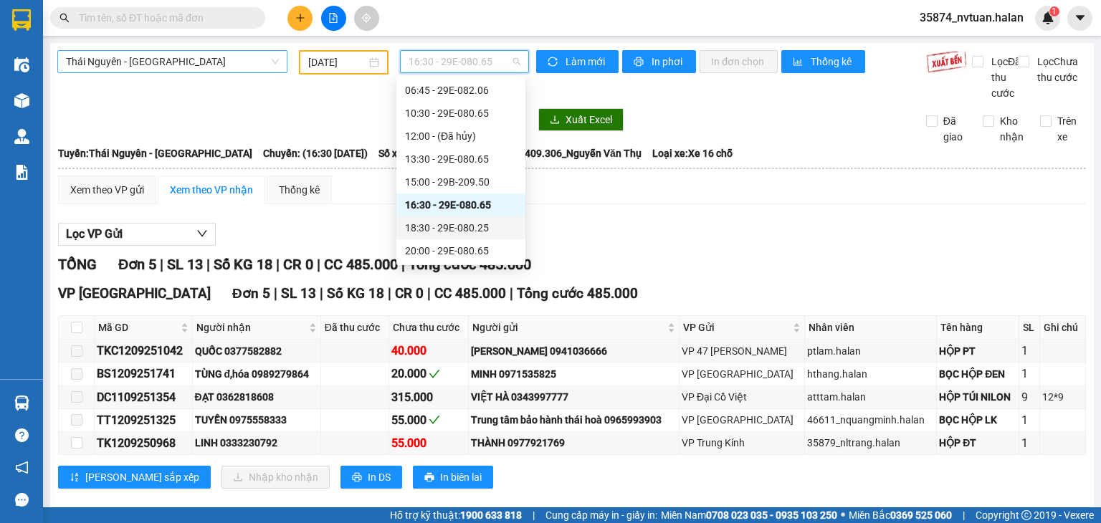
click at [465, 225] on div "18:30 - 29E-080.25" at bounding box center [461, 228] width 112 height 16
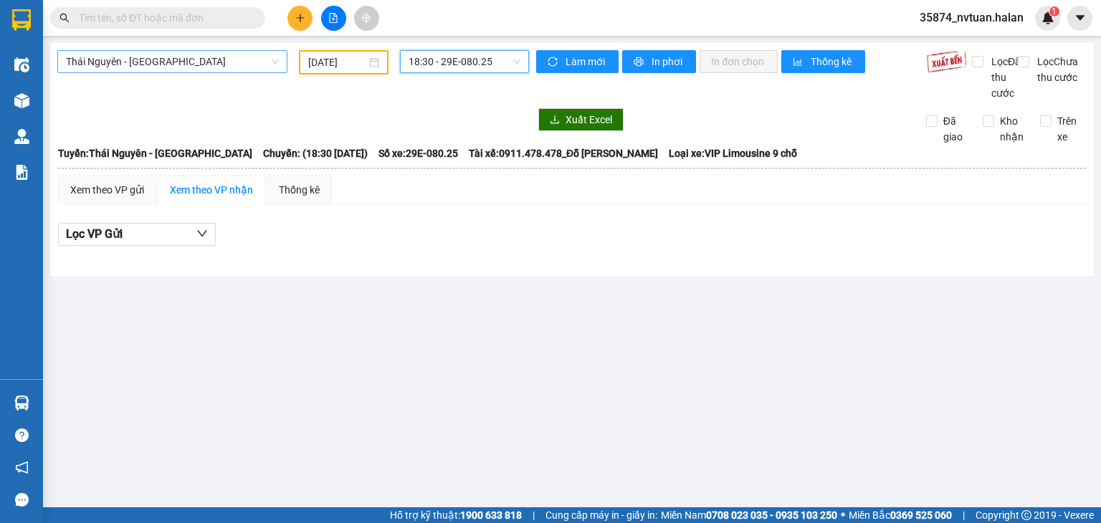
click at [498, 55] on span "18:30 - 29E-080.25" at bounding box center [464, 61] width 112 height 21
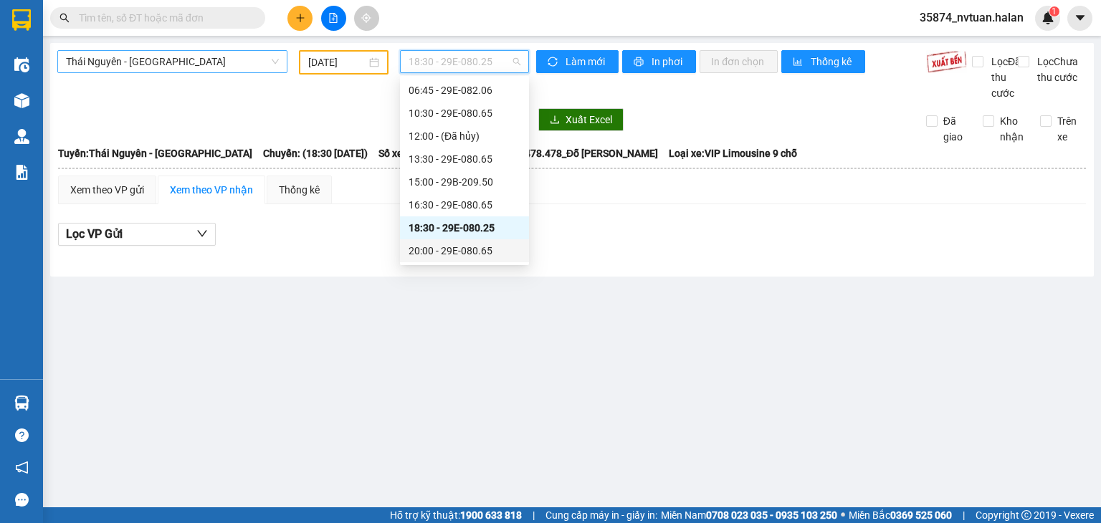
click at [471, 245] on div "20:00 - 29E-080.65" at bounding box center [464, 251] width 112 height 16
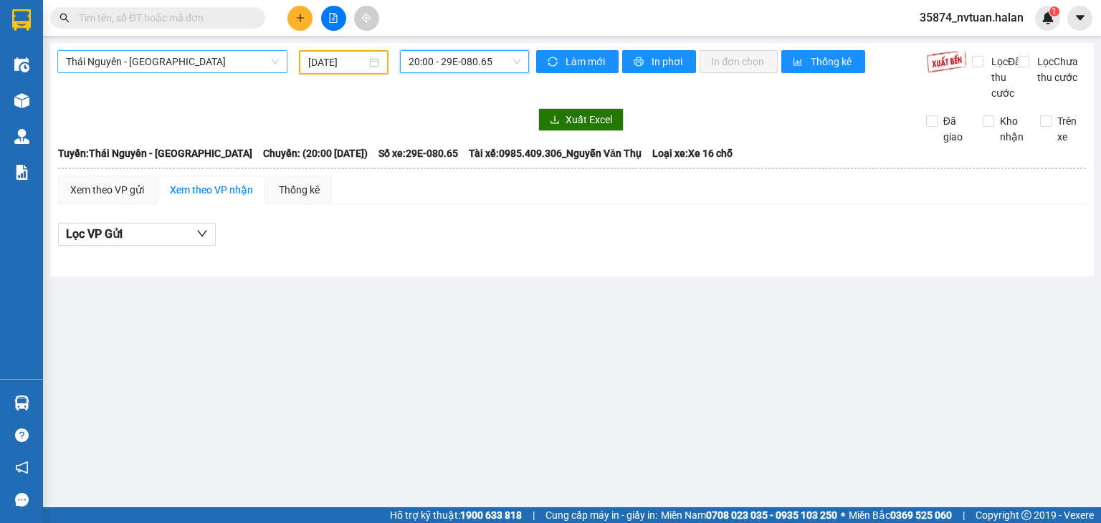
drag, startPoint x: 203, startPoint y: 47, endPoint x: 203, endPoint y: 59, distance: 12.9
click at [203, 51] on div "[GEOGRAPHIC_DATA] - [GEOGRAPHIC_DATA] [DATE] 20:00 20:00 - 29E-080.65 Làm mới I…" at bounding box center [571, 160] width 1043 height 234
click at [203, 60] on span "Thái Nguyên - [GEOGRAPHIC_DATA]" at bounding box center [172, 61] width 213 height 21
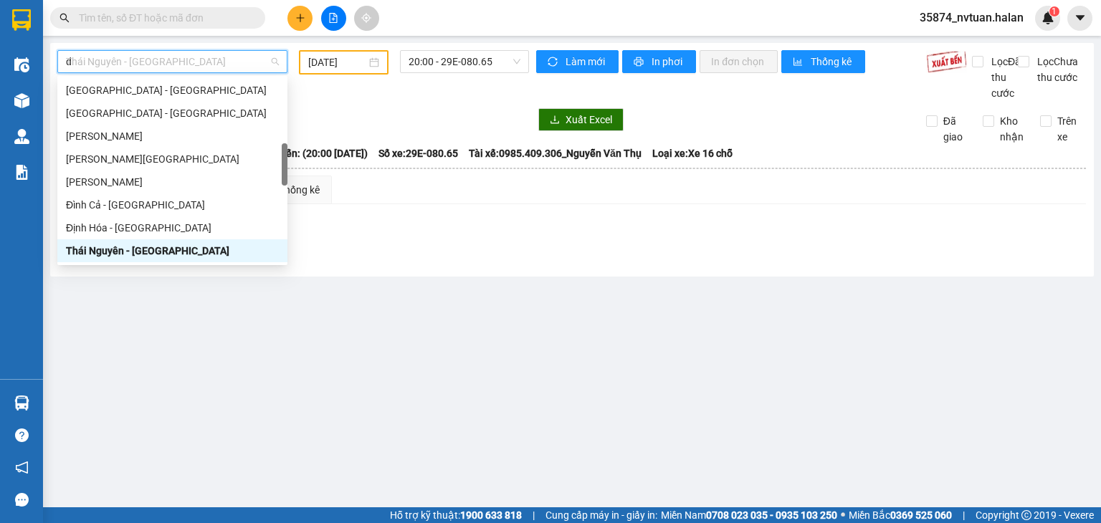
scroll to position [46, 0]
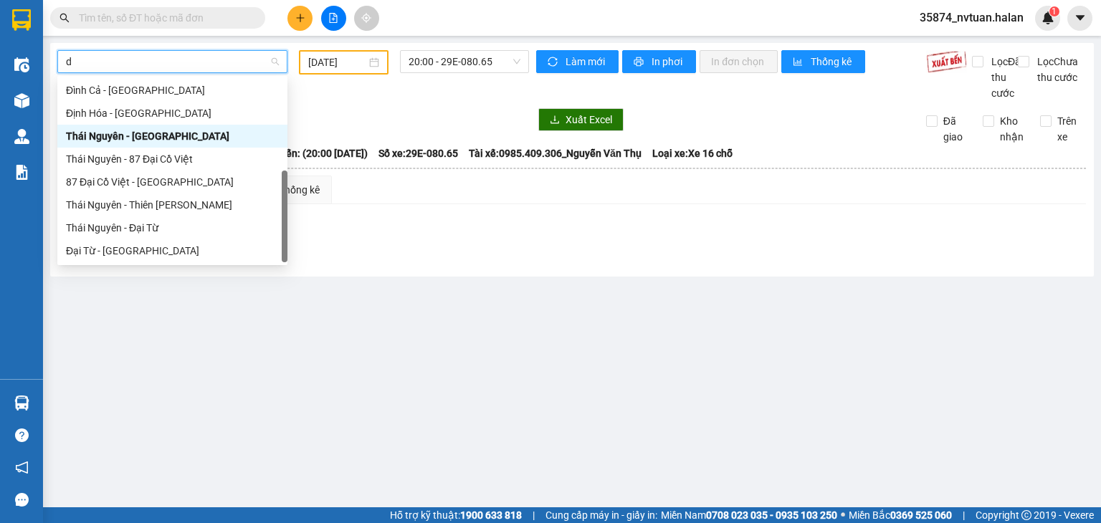
type input "dc"
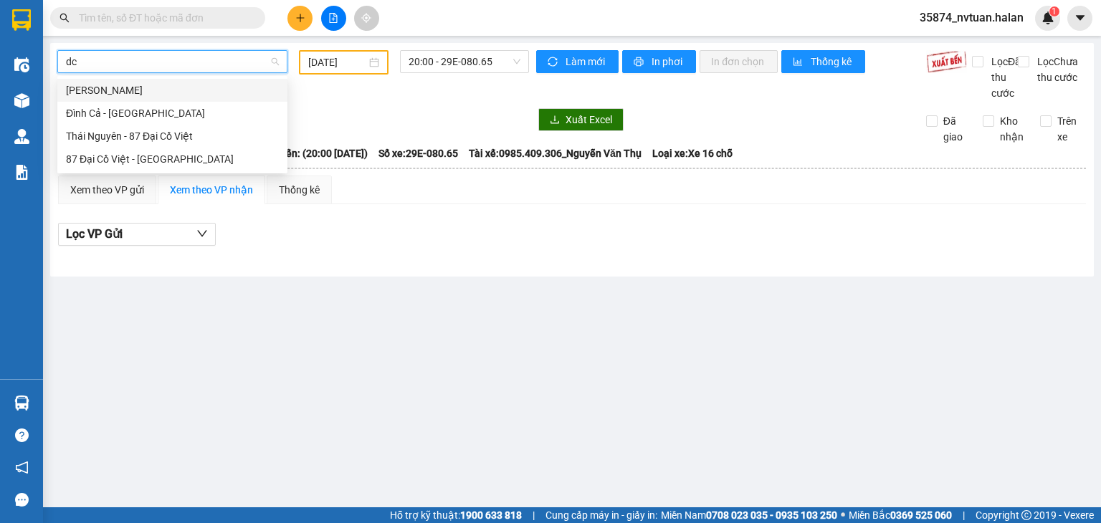
click at [168, 92] on div "[PERSON_NAME]" at bounding box center [172, 90] width 213 height 16
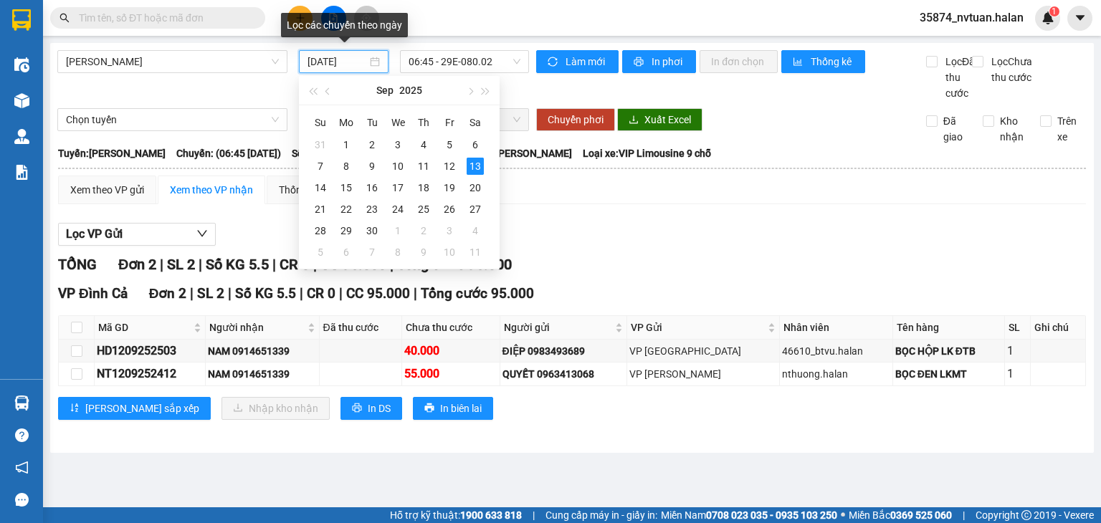
click at [358, 60] on input "[DATE]" at bounding box center [336, 62] width 59 height 16
click at [452, 167] on div "12" at bounding box center [449, 166] width 17 height 17
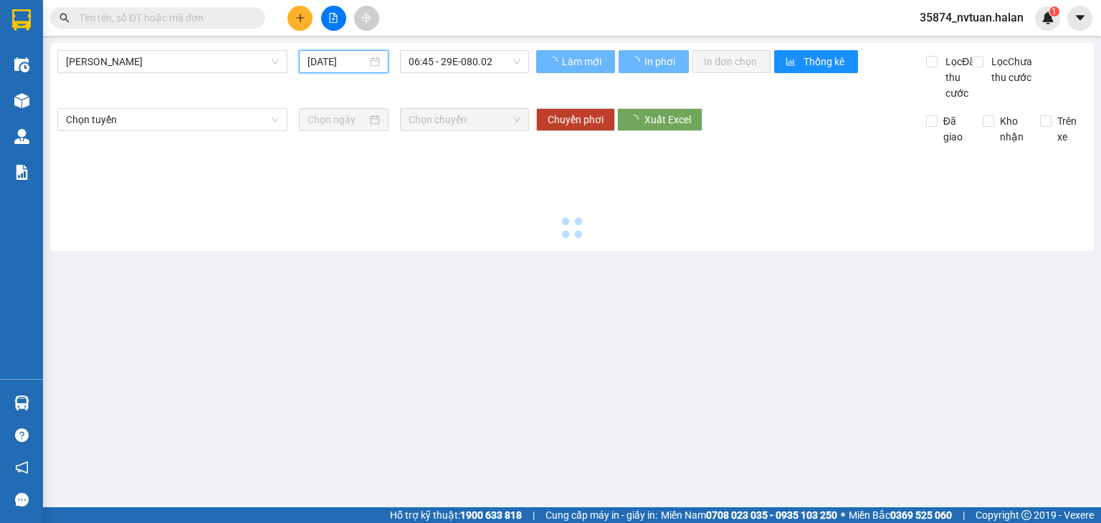
type input "[DATE]"
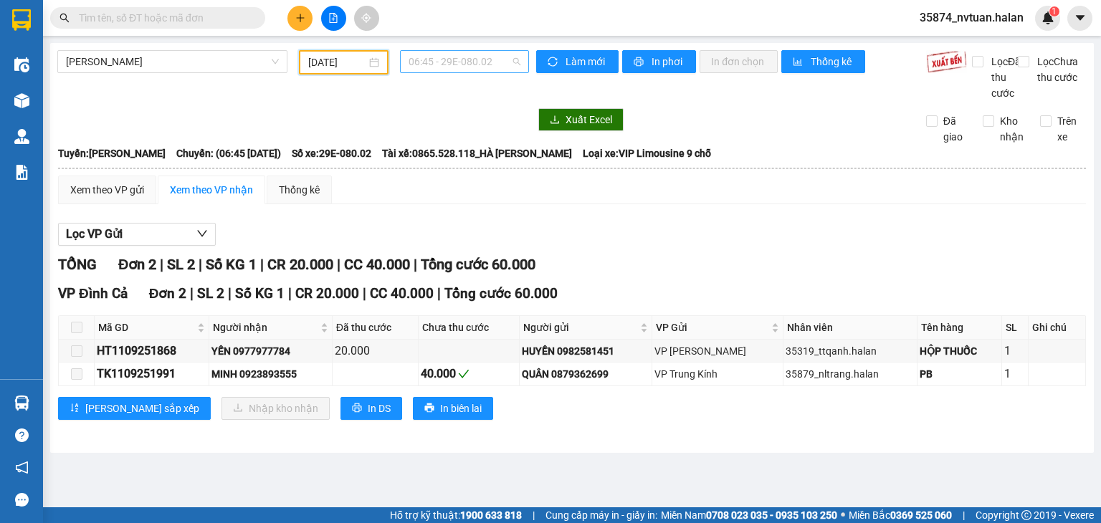
click at [456, 63] on span "06:45 - 29E-080.02" at bounding box center [464, 61] width 112 height 21
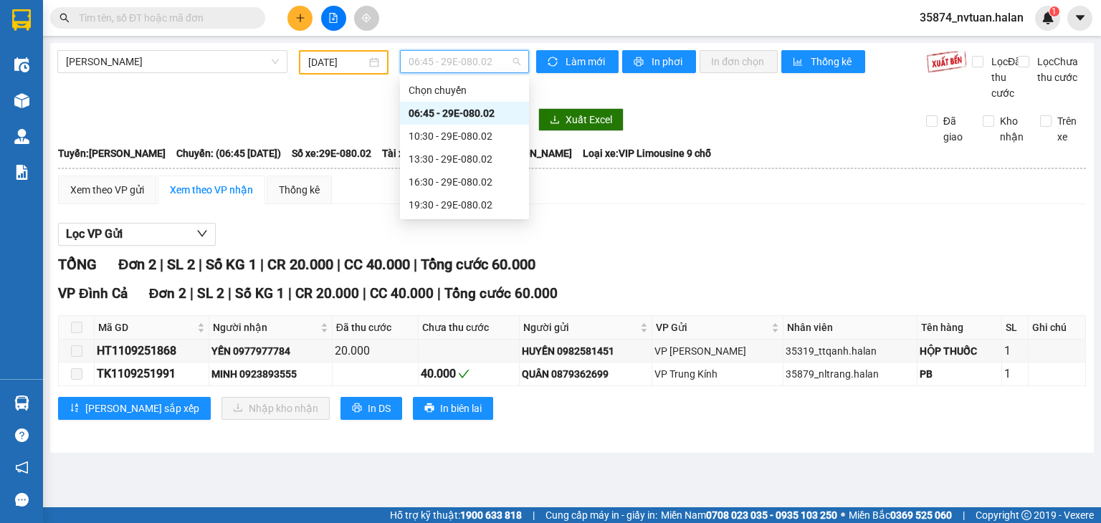
click at [476, 133] on div "10:30 - 29E-080.02" at bounding box center [464, 136] width 112 height 16
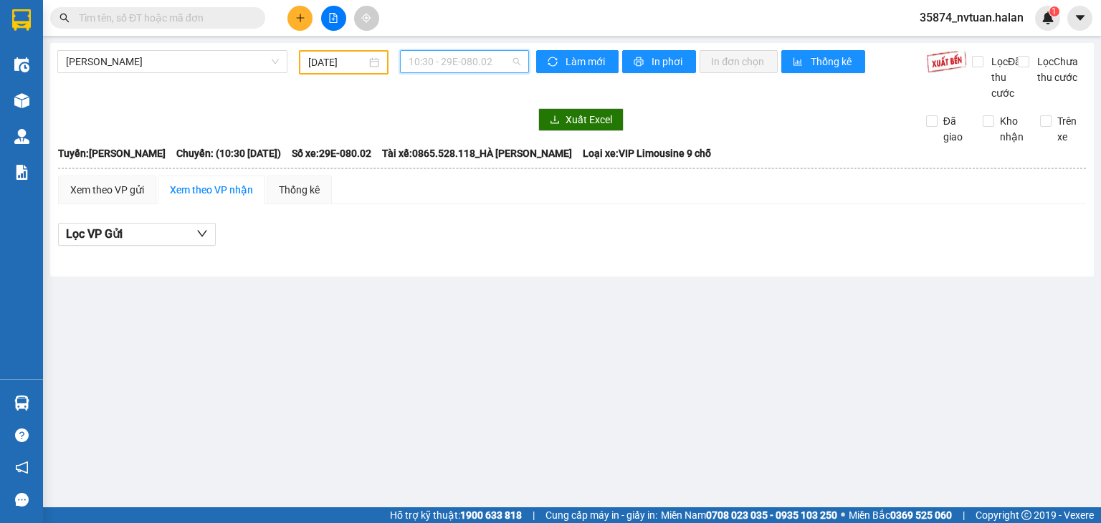
click at [436, 57] on span "10:30 - 29E-080.02" at bounding box center [464, 61] width 112 height 21
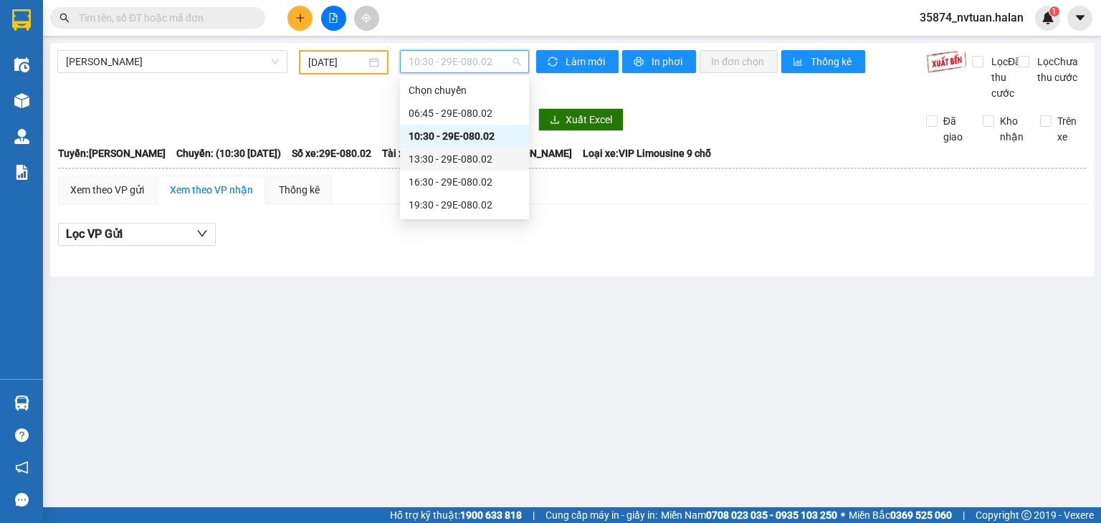
click at [470, 161] on div "13:30 - 29E-080.02" at bounding box center [464, 159] width 112 height 16
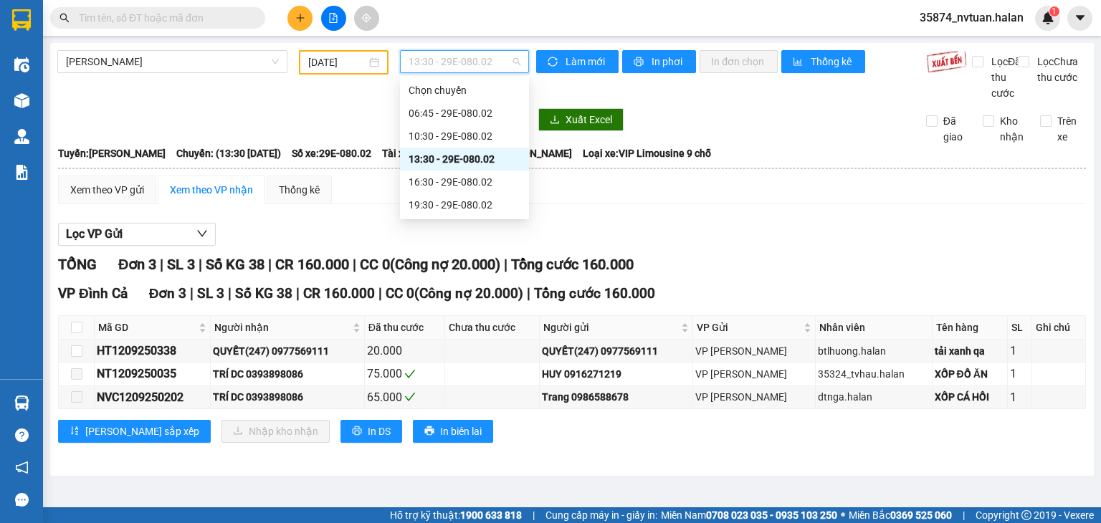
drag, startPoint x: 453, startPoint y: 58, endPoint x: 482, endPoint y: 101, distance: 51.7
click at [454, 58] on span "13:30 - 29E-080.02" at bounding box center [464, 61] width 112 height 21
click at [481, 176] on div "16:30 - 29E-080.02" at bounding box center [464, 182] width 112 height 16
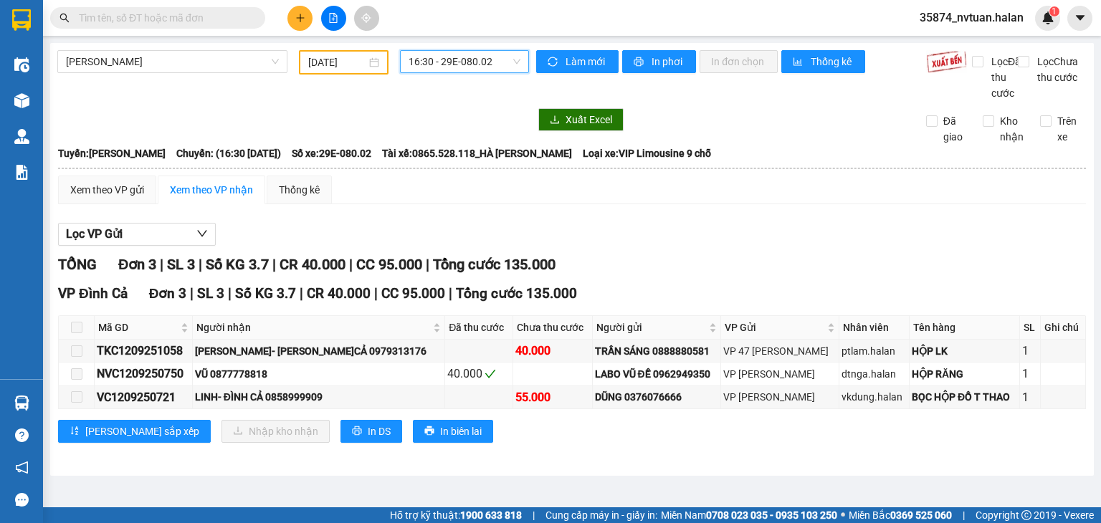
drag, startPoint x: 434, startPoint y: 63, endPoint x: 459, endPoint y: 107, distance: 50.0
click at [436, 63] on span "16:30 - 29E-080.02" at bounding box center [464, 61] width 112 height 21
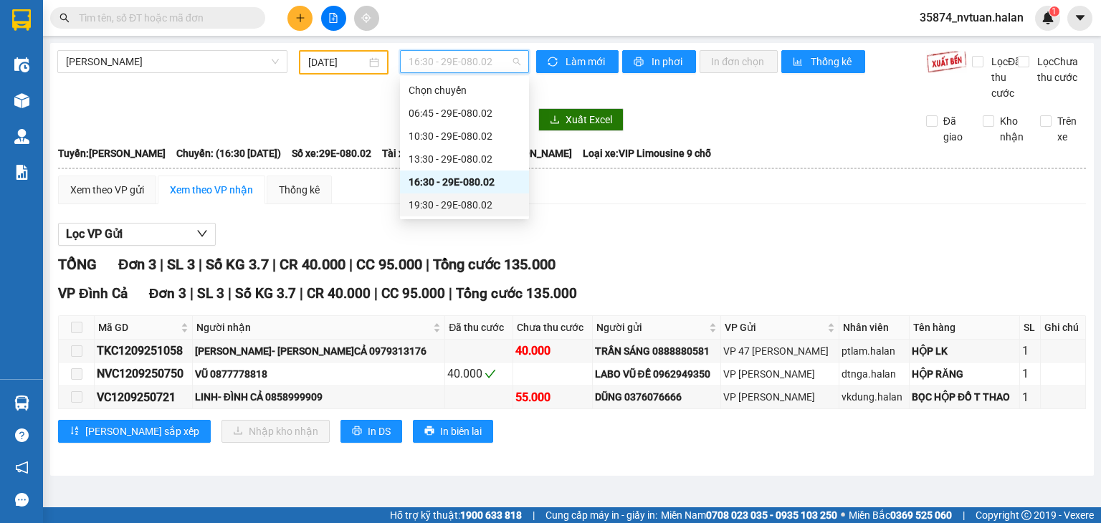
click at [467, 201] on div "19:30 - 29E-080.02" at bounding box center [464, 205] width 112 height 16
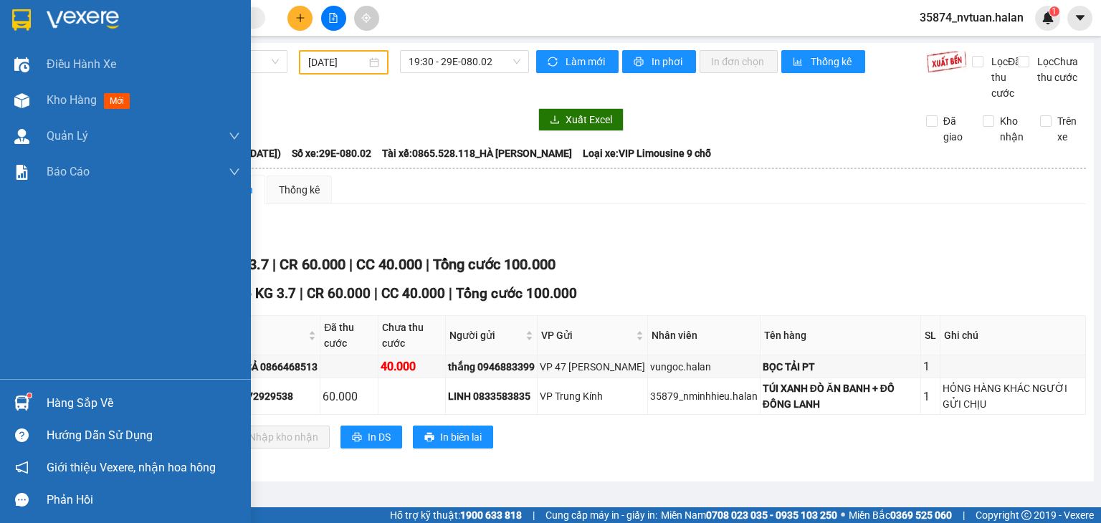
click at [69, 394] on div "Hàng sắp về" at bounding box center [143, 403] width 193 height 21
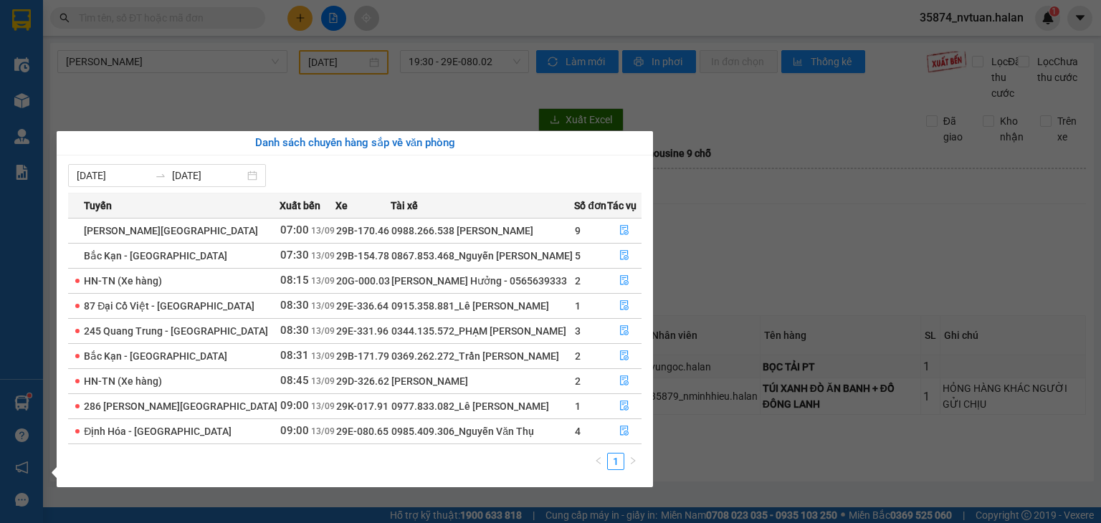
click at [737, 227] on section "Kết quả tìm kiếm ( 0 ) Bộ lọc No Data 35874_nvtuan.halan 1 Điều hành xe Kho hàn…" at bounding box center [550, 261] width 1101 height 523
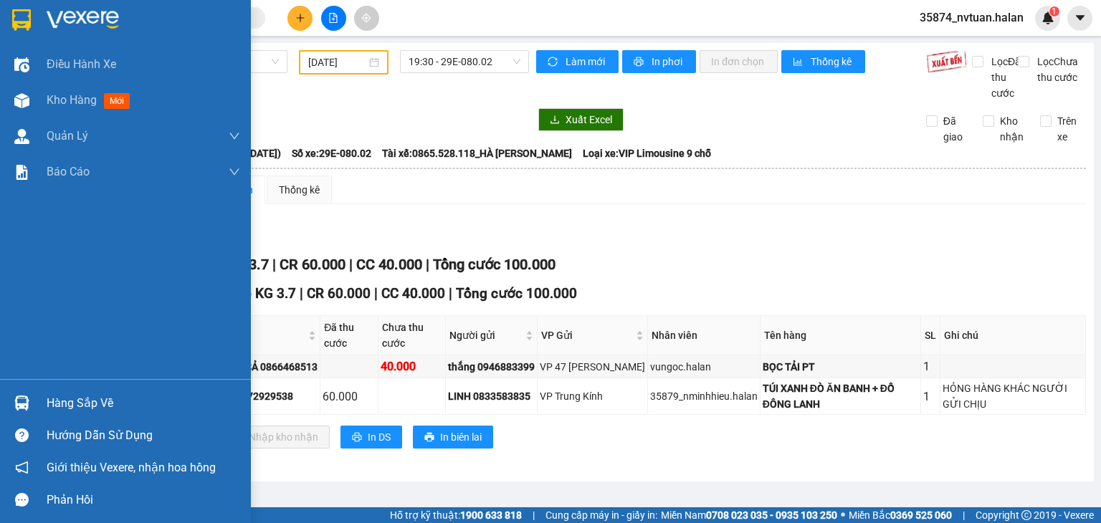
click at [97, 404] on div "Hàng sắp về" at bounding box center [143, 403] width 193 height 21
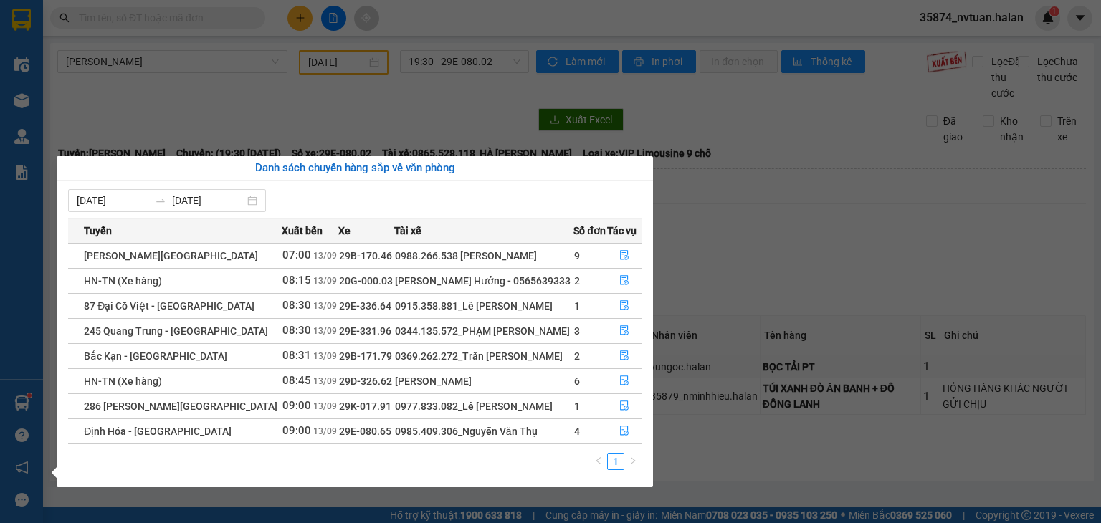
drag, startPoint x: 798, startPoint y: 331, endPoint x: 787, endPoint y: 323, distance: 13.3
click at [797, 328] on section "Kết quả tìm kiếm ( 0 ) Bộ lọc No Data 35874_nvtuan.halan 1 Điều hành xe Kho hàn…" at bounding box center [550, 261] width 1101 height 523
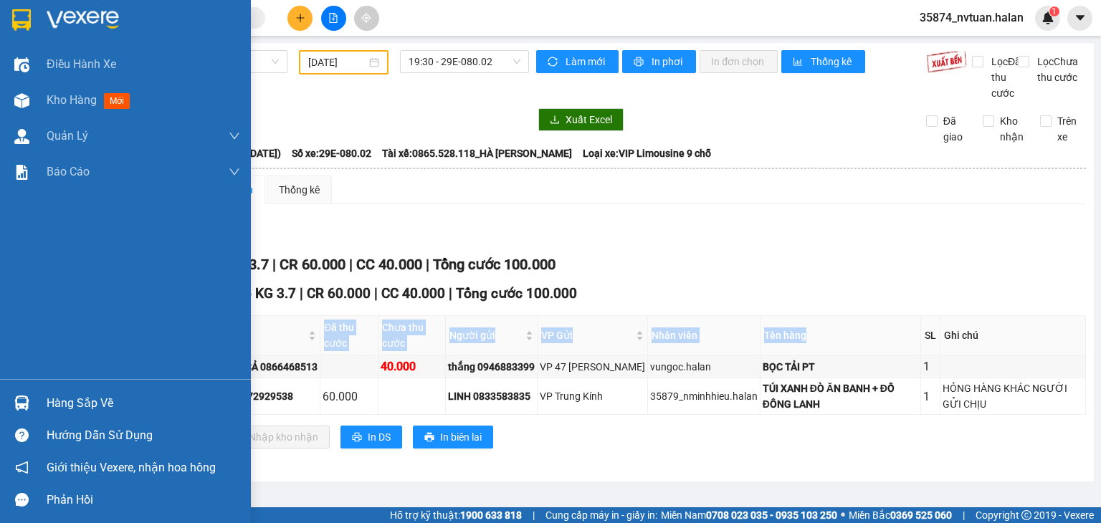
drag, startPoint x: 23, startPoint y: 395, endPoint x: 58, endPoint y: 395, distance: 35.1
click at [24, 396] on img at bounding box center [21, 403] width 15 height 15
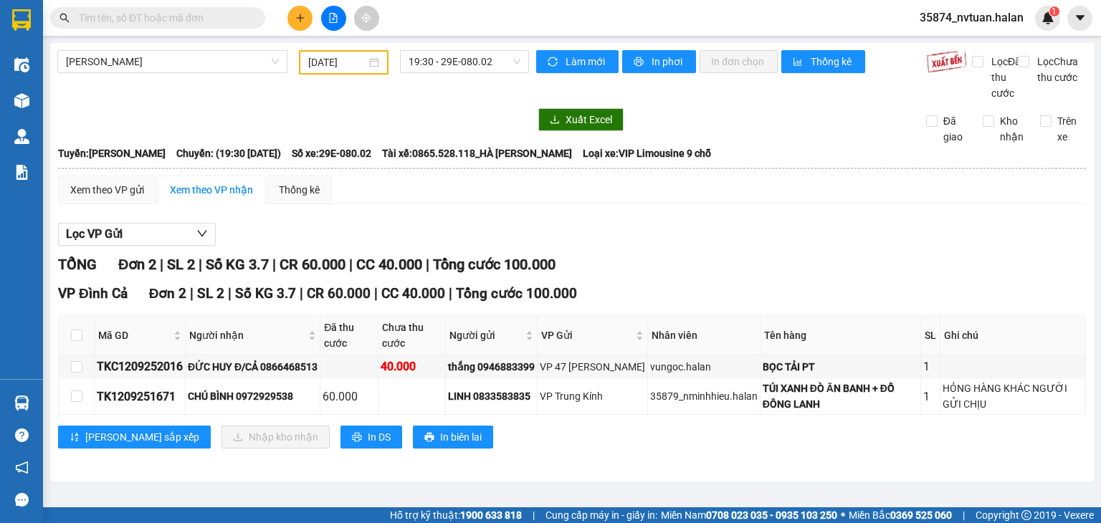
click at [771, 185] on section "Kết quả tìm kiếm ( 0 ) Bộ lọc No Data 35874_nvtuan.halan 1 Điều hành xe Kho hàn…" at bounding box center [550, 261] width 1101 height 523
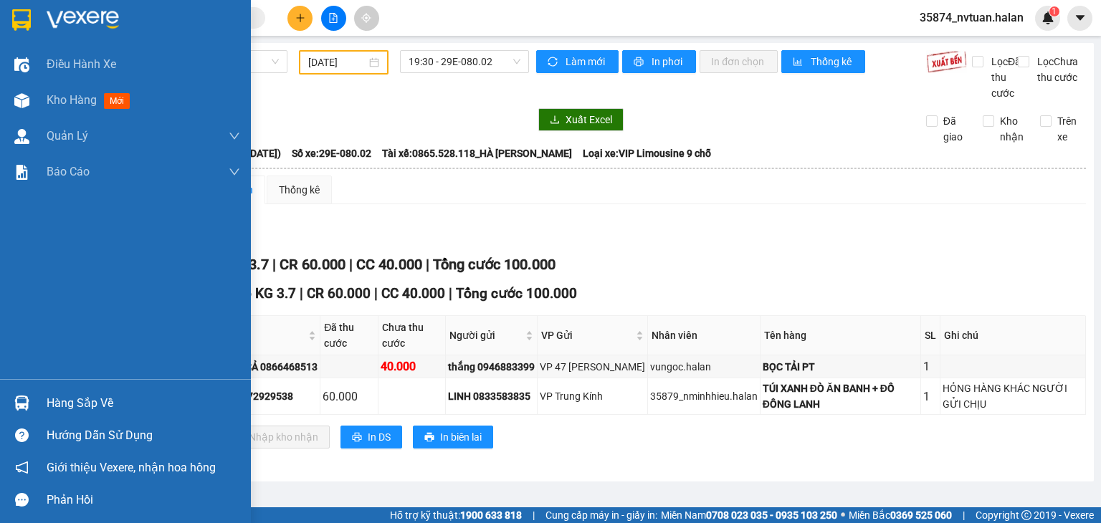
click at [91, 408] on div "Hàng sắp về" at bounding box center [143, 403] width 193 height 21
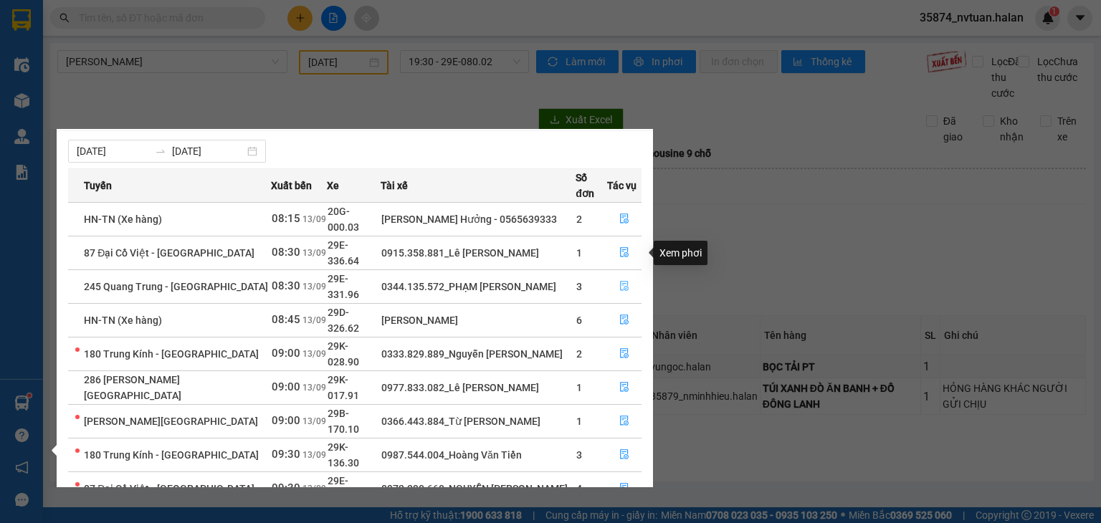
scroll to position [23, 0]
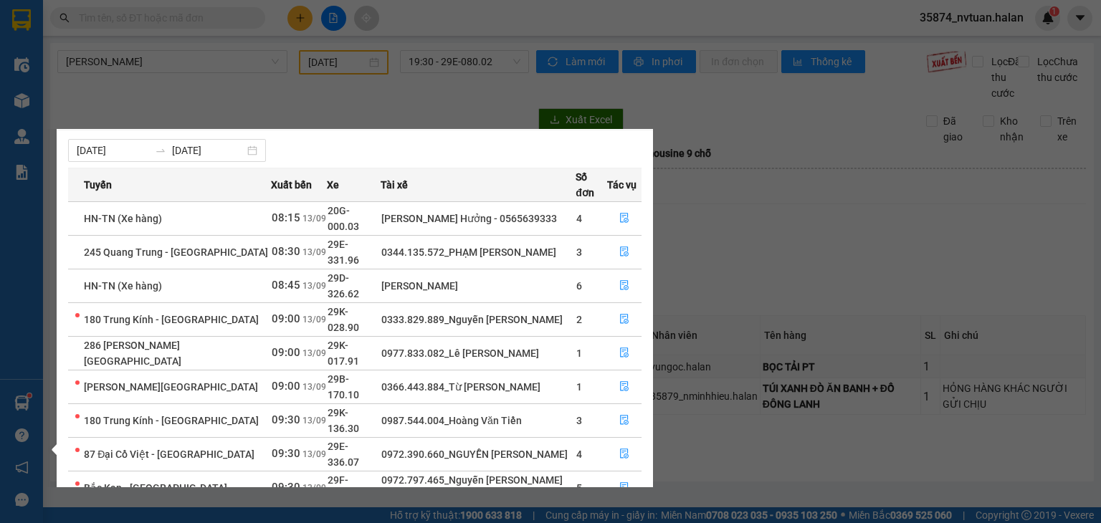
click at [763, 248] on section "Kết quả tìm kiếm ( 0 ) Bộ lọc No Data 35874_nvtuan.halan 1 Điều hành xe Kho hàn…" at bounding box center [550, 261] width 1101 height 523
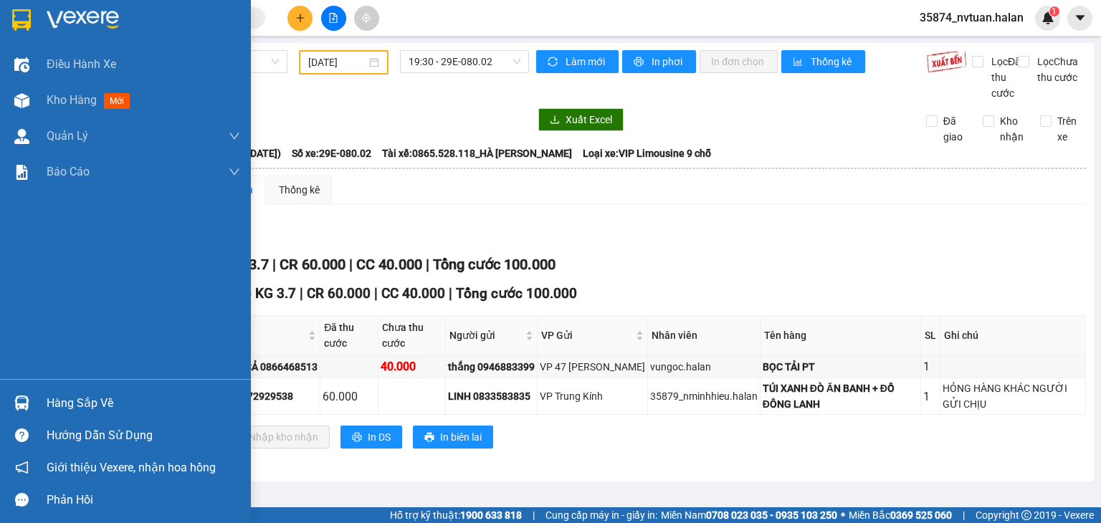
click at [73, 400] on div "Hàng sắp về" at bounding box center [143, 403] width 193 height 21
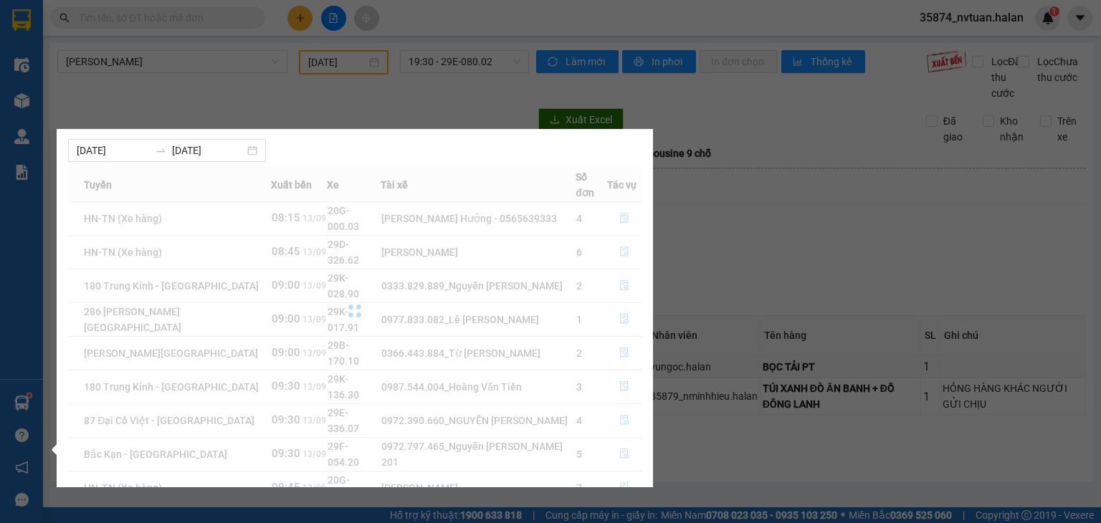
scroll to position [0, 0]
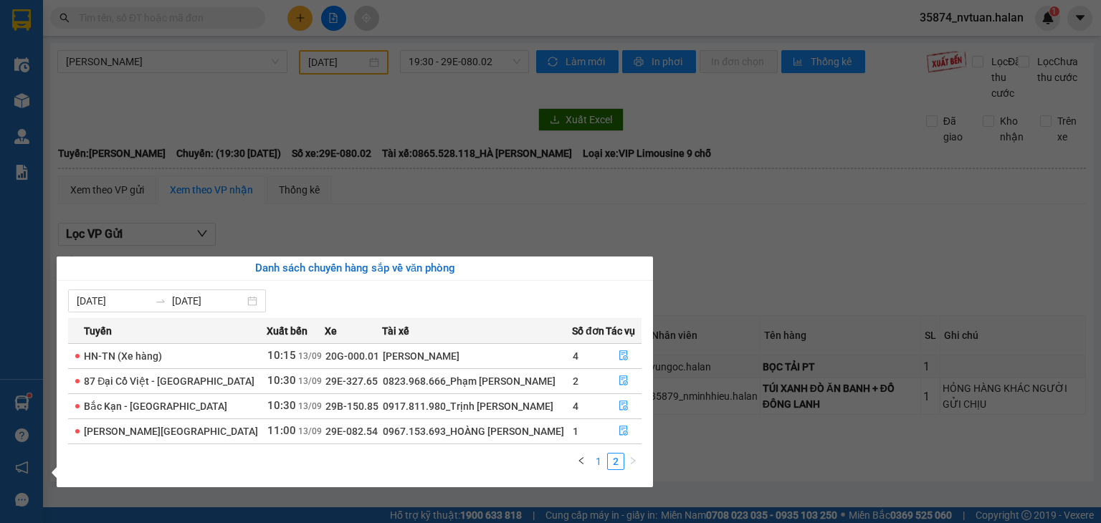
click at [591, 465] on link "1" at bounding box center [598, 462] width 16 height 16
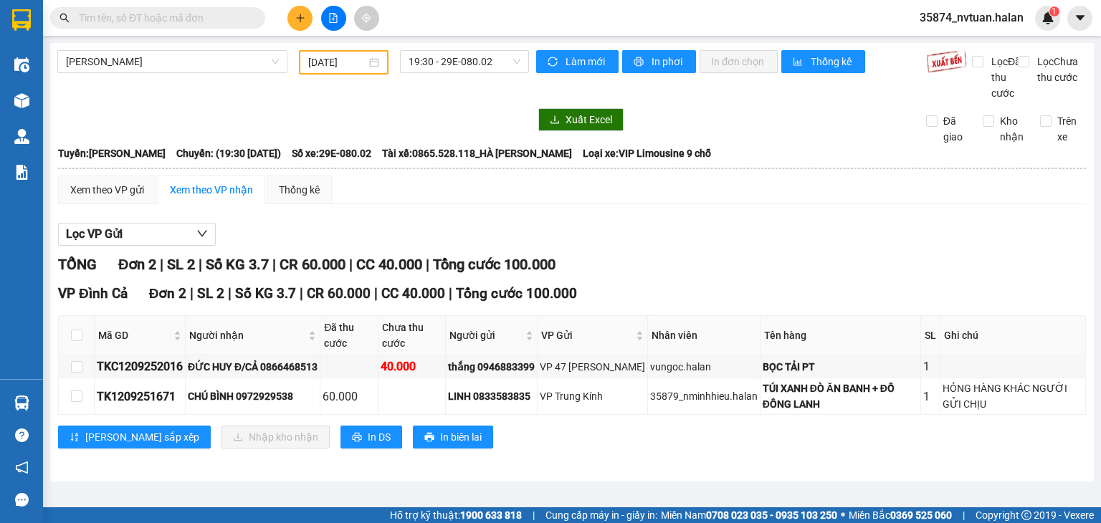
click at [755, 248] on section "Kết quả tìm kiếm ( 0 ) Bộ lọc No Data 35874_nvtuan.halan 1 Điều hành xe Kho hàn…" at bounding box center [550, 261] width 1101 height 523
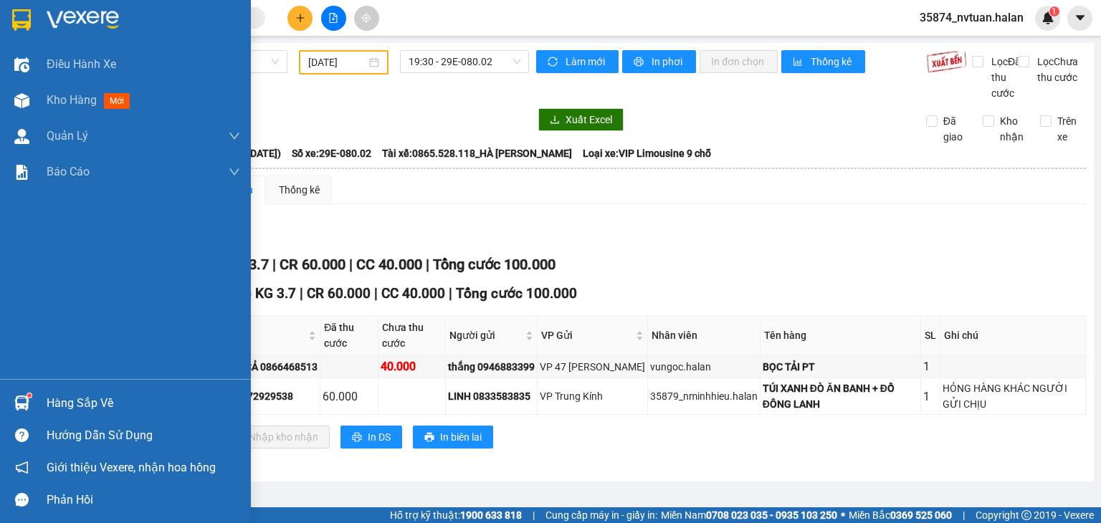
drag, startPoint x: 48, startPoint y: 392, endPoint x: 73, endPoint y: 388, distance: 25.3
click at [52, 393] on div "Hàng sắp về" at bounding box center [143, 403] width 193 height 21
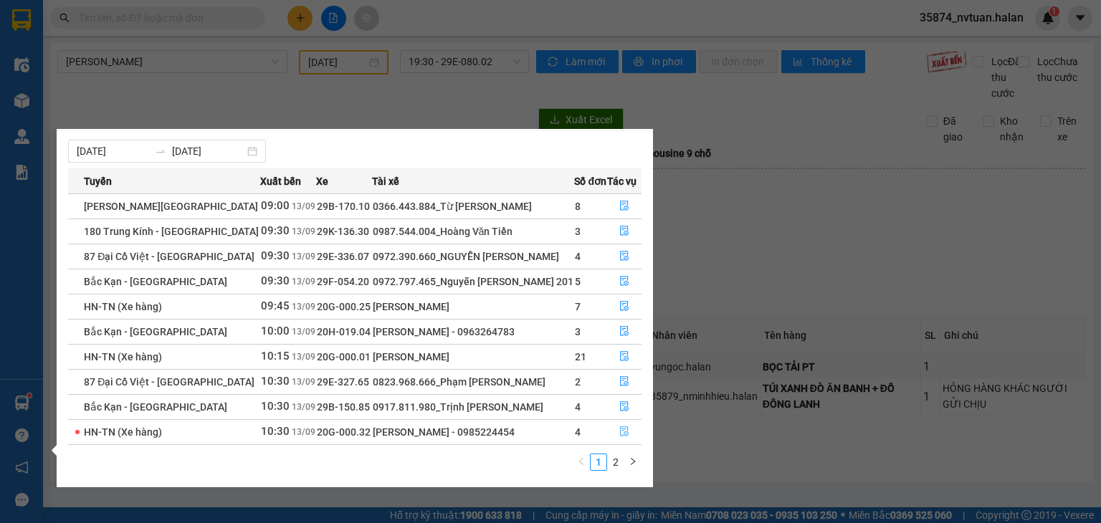
scroll to position [23, 0]
click at [615, 464] on link "2" at bounding box center [616, 462] width 16 height 16
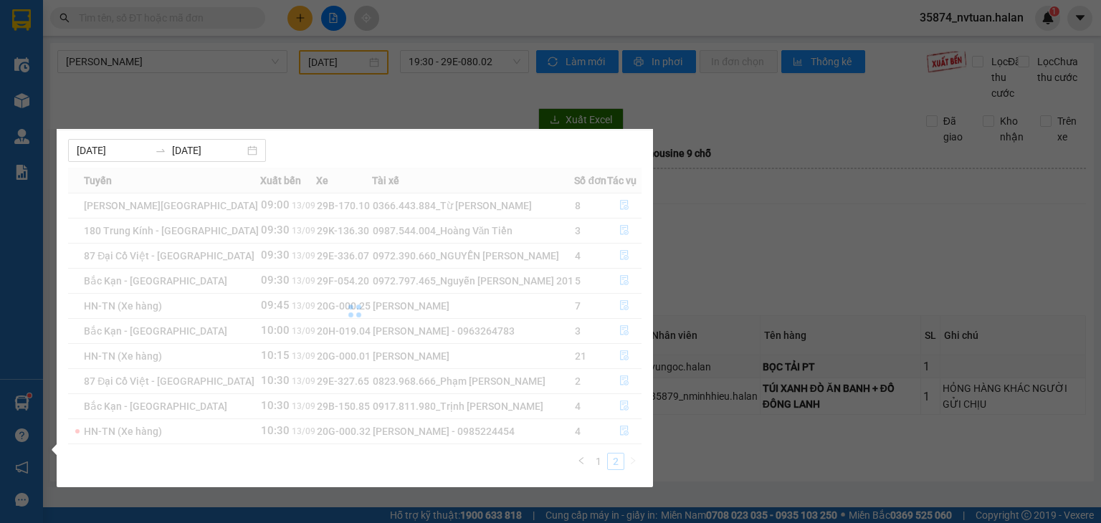
scroll to position [0, 0]
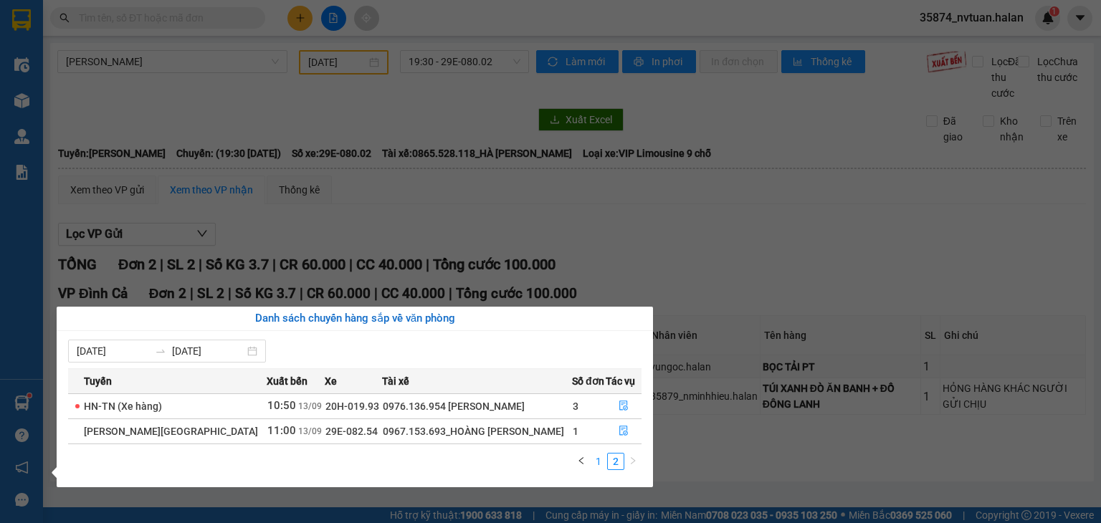
click at [590, 454] on link "1" at bounding box center [598, 462] width 16 height 16
